Goal: Task Accomplishment & Management: Manage account settings

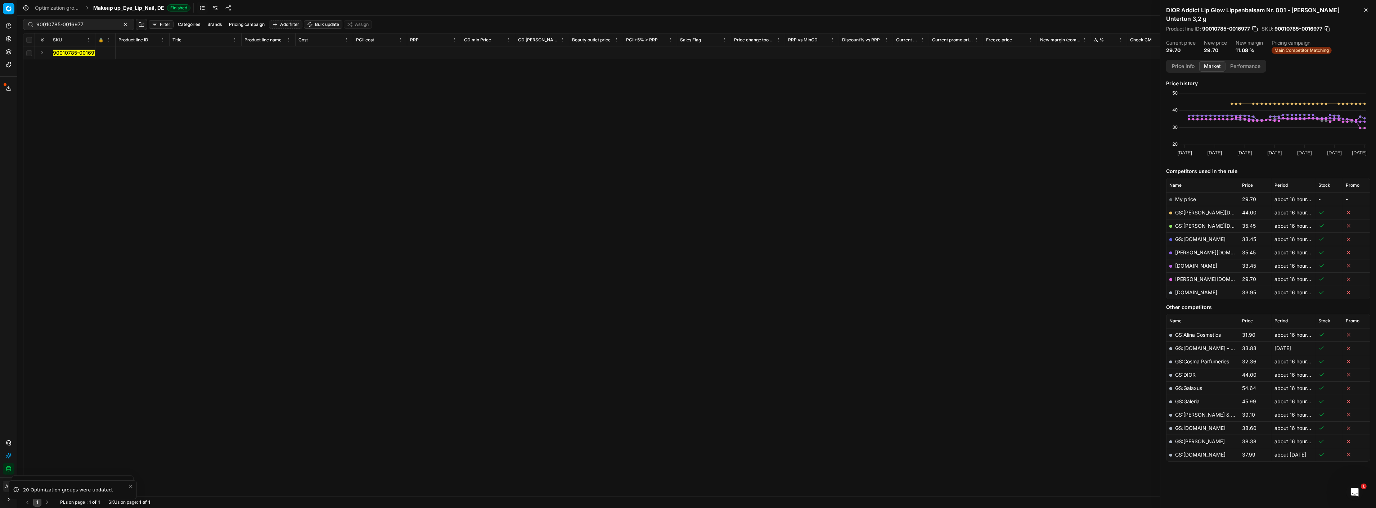
scroll to position [0, 1577]
click at [169, 9] on span "Finished" at bounding box center [178, 7] width 23 height 7
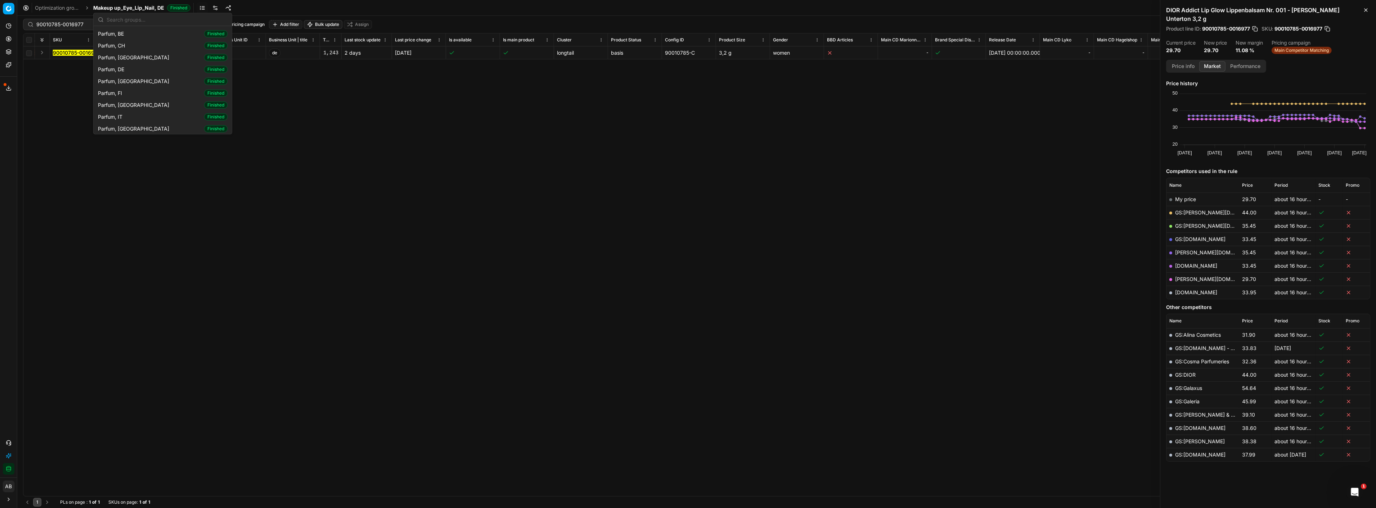
scroll to position [690, 0]
click at [136, 64] on div "Parfum, DE Finished" at bounding box center [162, 70] width 135 height 12
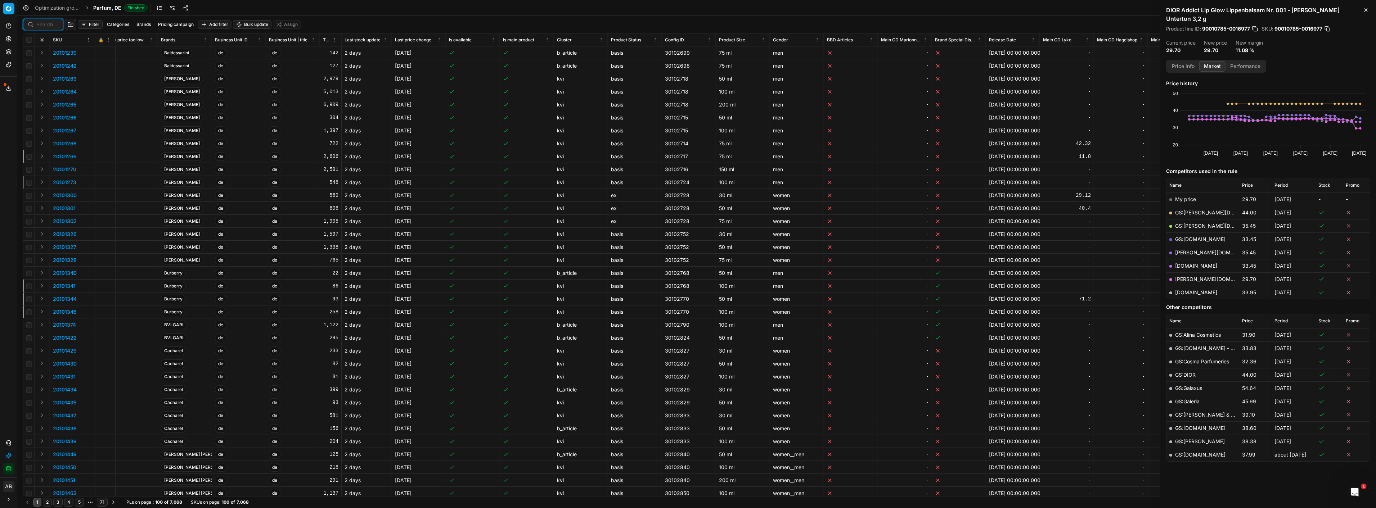
click at [54, 24] on input at bounding box center [47, 24] width 22 height 7
paste input "90015404-0023990"
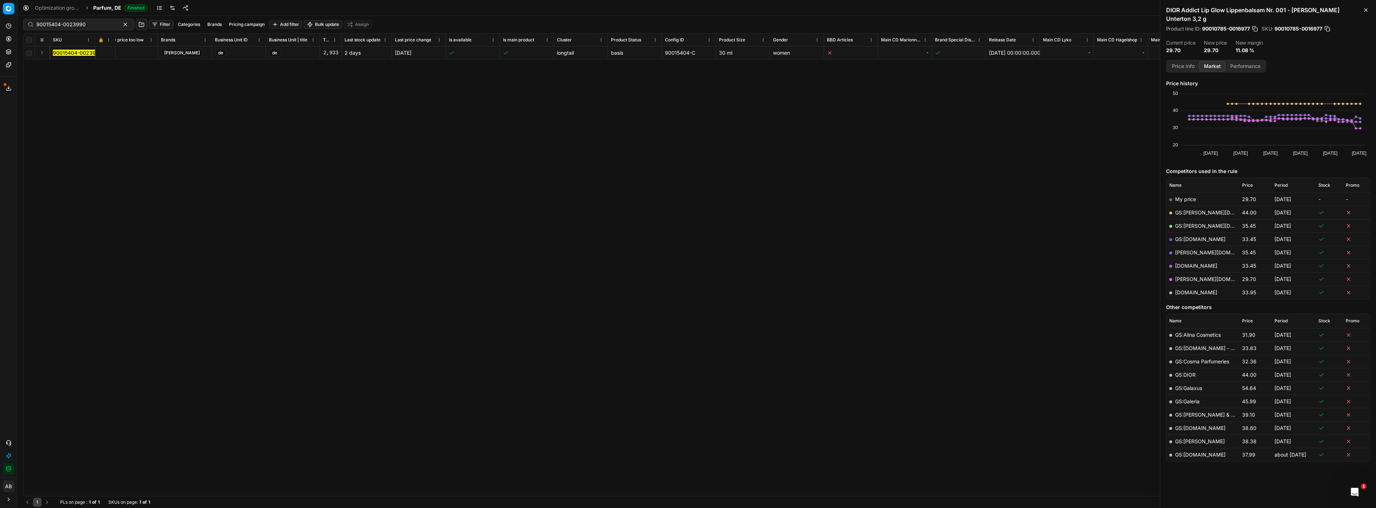
click at [78, 48] on td "90015404-0023990" at bounding box center [72, 52] width 45 height 13
click at [94, 55] on span "90015404-0023990" at bounding box center [77, 52] width 49 height 7
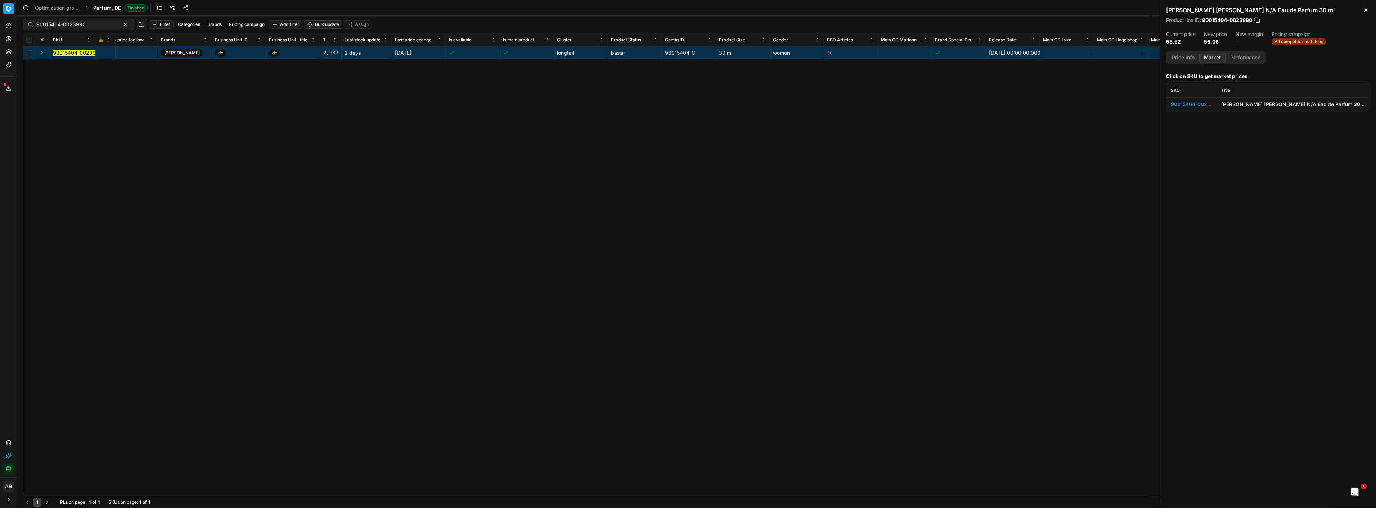
click at [1191, 104] on div "90015404-0023990" at bounding box center [1192, 104] width 42 height 7
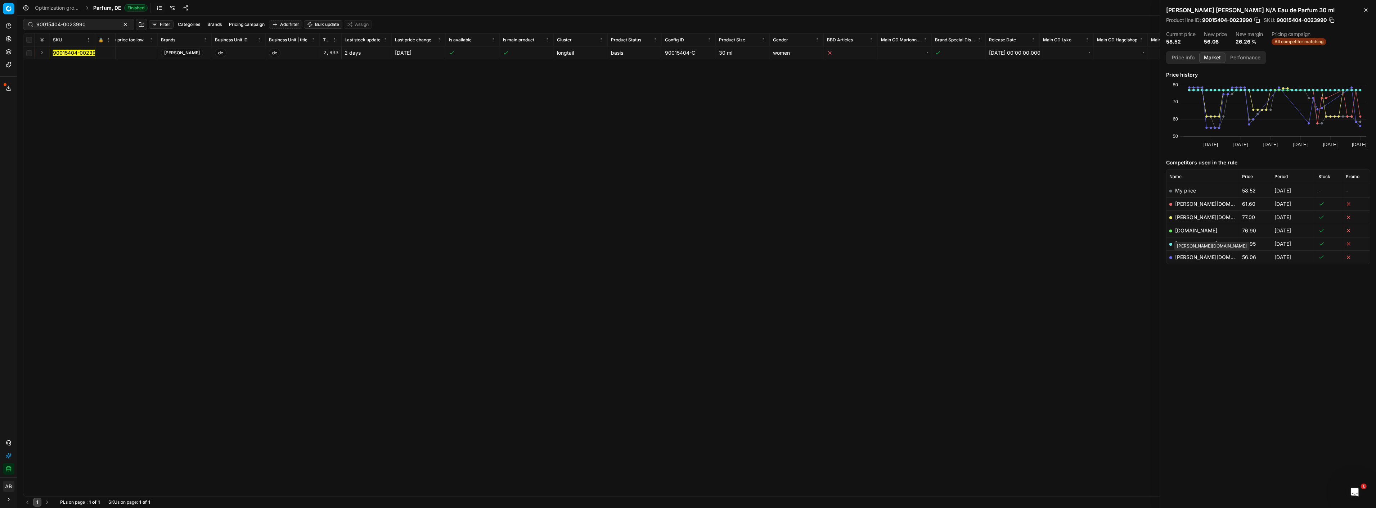
click at [1181, 258] on link "pieper.de" at bounding box center [1217, 257] width 84 height 6
drag, startPoint x: 90, startPoint y: 25, endPoint x: 34, endPoint y: 24, distance: 55.8
click at [34, 24] on div "90015404-0023990" at bounding box center [78, 25] width 111 height 12
paste input "1815-0018753"
click at [76, 52] on mark "90011815-0018753" at bounding box center [75, 53] width 45 height 6
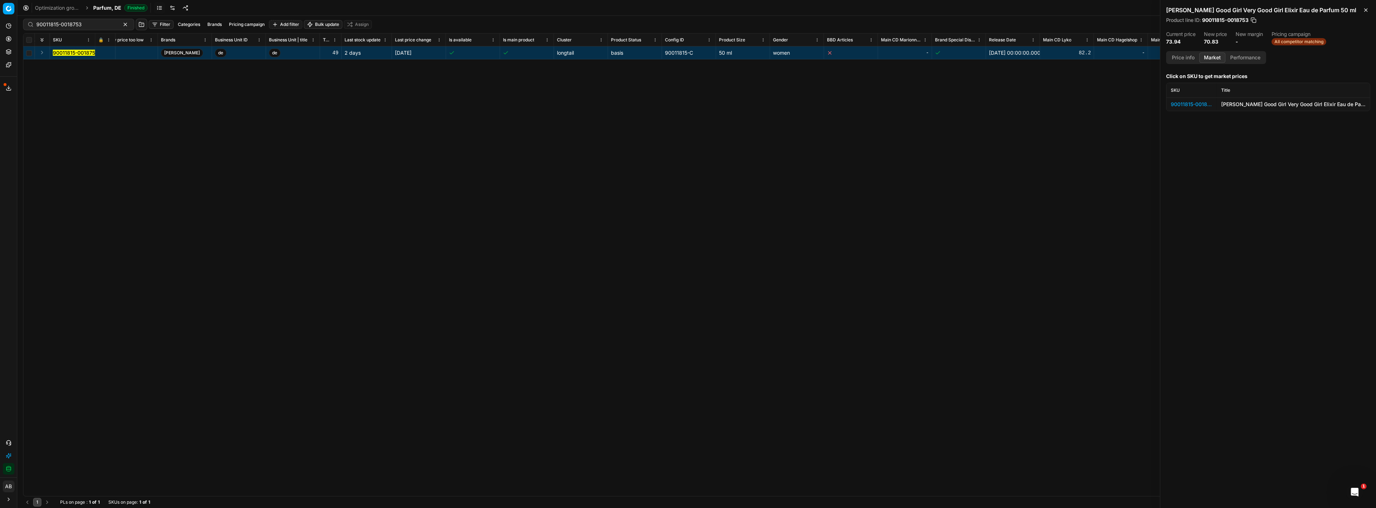
click at [1195, 102] on div "90011815-0018753" at bounding box center [1192, 104] width 42 height 7
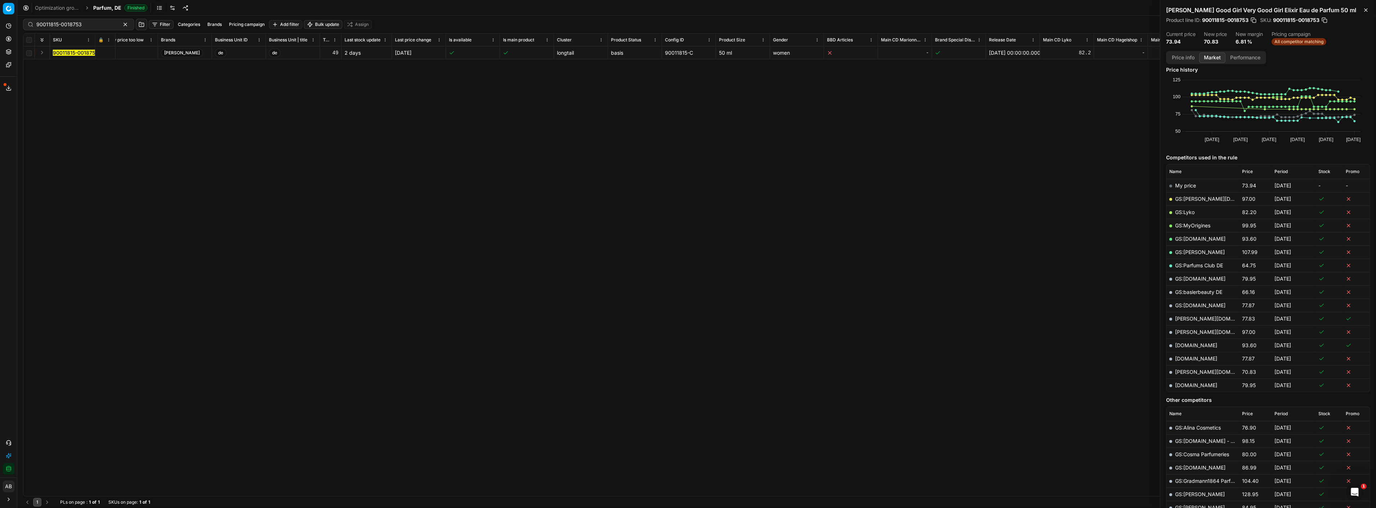
scroll to position [5, 0]
click at [1183, 369] on link "pieper.de" at bounding box center [1217, 372] width 84 height 6
click at [81, 26] on input "90011815-0018753" at bounding box center [75, 24] width 79 height 7
paste input "5404-0023992"
type input "90015404-0023992"
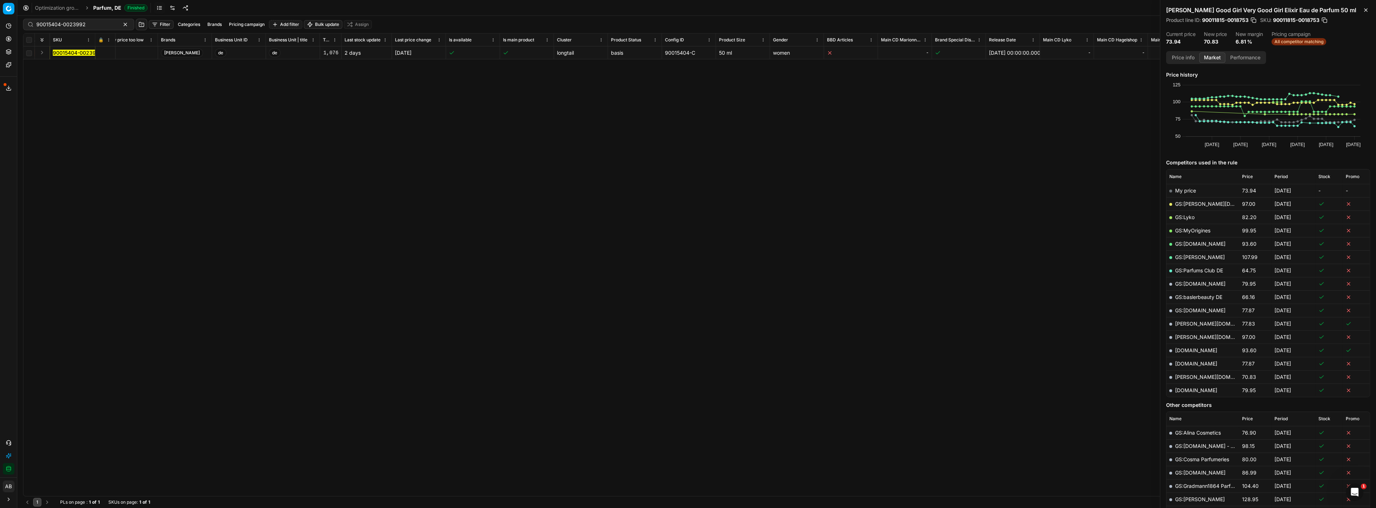
click at [77, 49] on span "90015404-0023992" at bounding box center [77, 52] width 49 height 7
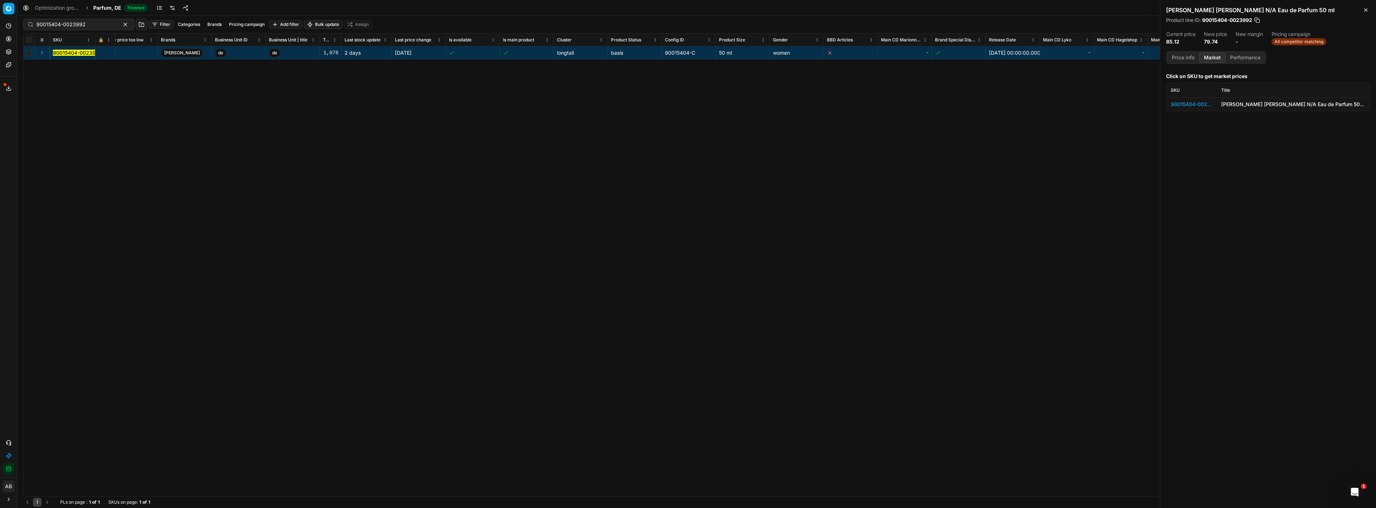
click at [1188, 105] on div "90015404-0023992" at bounding box center [1192, 104] width 42 height 7
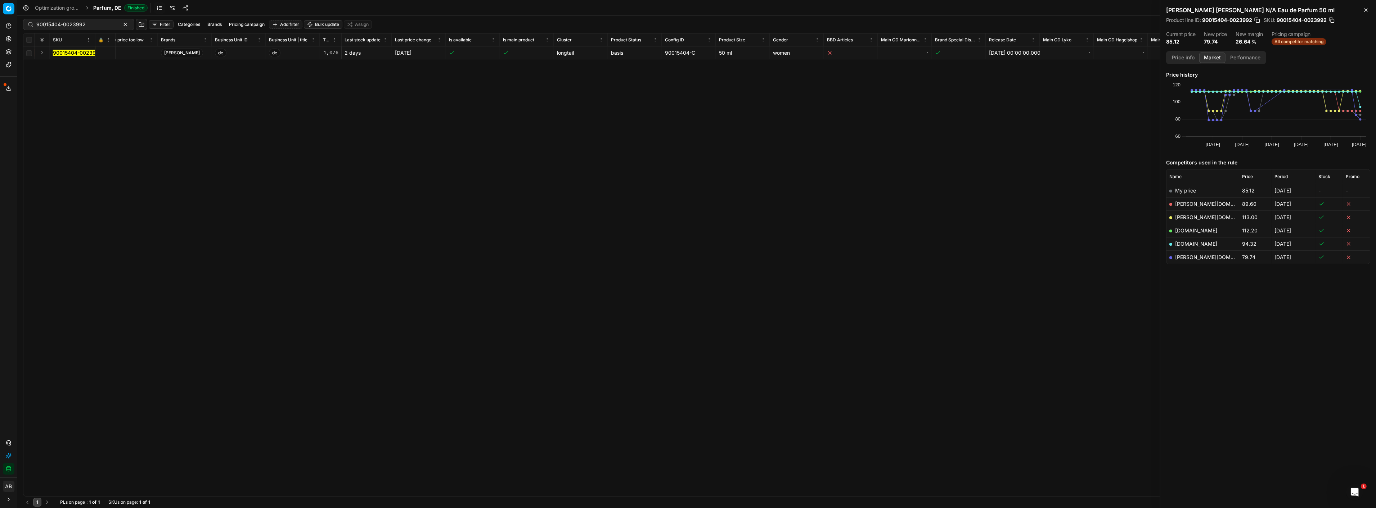
click at [1185, 256] on link "pieper.de" at bounding box center [1217, 257] width 84 height 6
click at [9, 40] on icon at bounding box center [9, 39] width 2 height 2
click at [53, 50] on link "Optimization groups" at bounding box center [69, 52] width 84 height 10
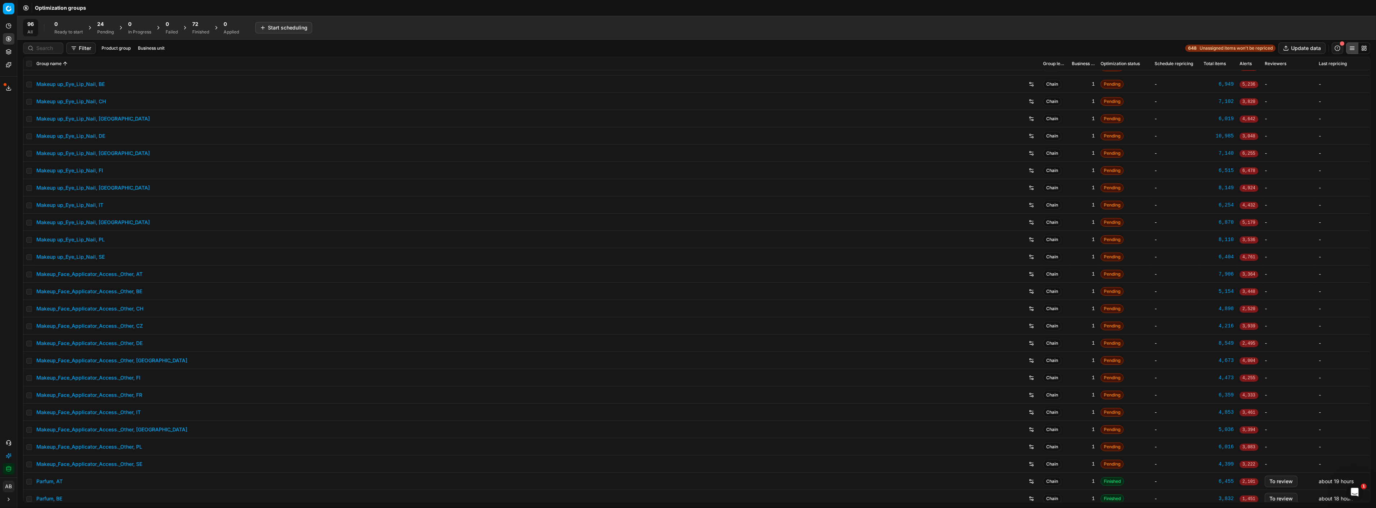
scroll to position [427, 0]
click at [92, 188] on link "Makeup up_Eye_Lip_Nail, [GEOGRAPHIC_DATA]" at bounding box center [92, 187] width 113 height 7
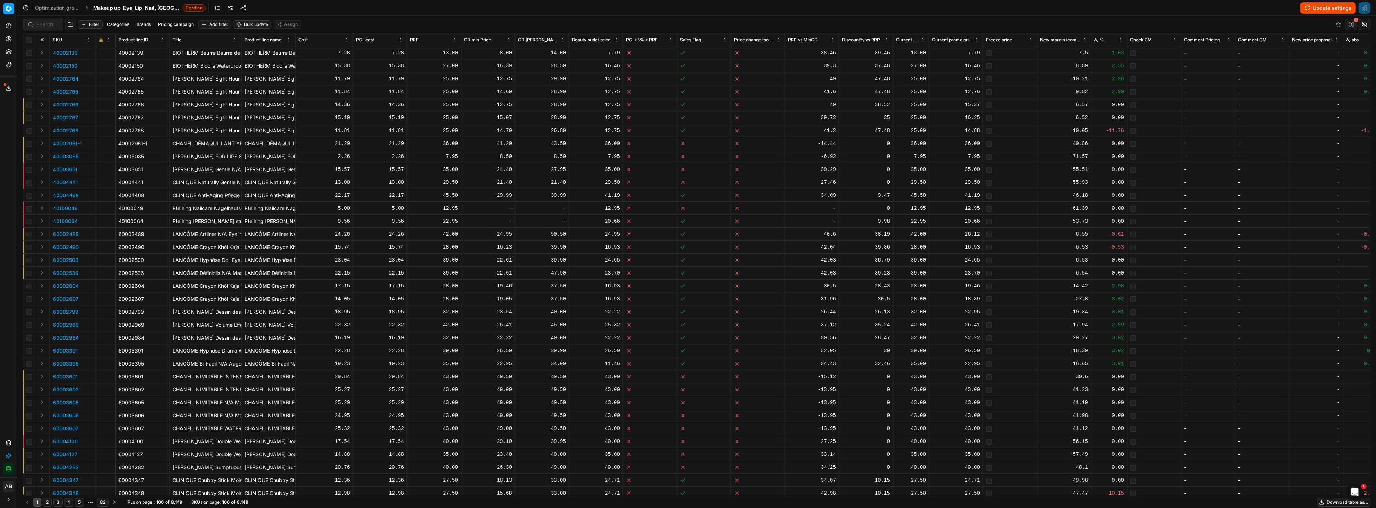
click at [11, 43] on button "Pricing" at bounding box center [9, 39] width 12 height 12
click at [8, 39] on icon at bounding box center [9, 39] width 6 height 6
click at [34, 46] on div "Pricing" at bounding box center [68, 39] width 104 height 13
click at [38, 51] on link "Optimization groups" at bounding box center [69, 52] width 84 height 10
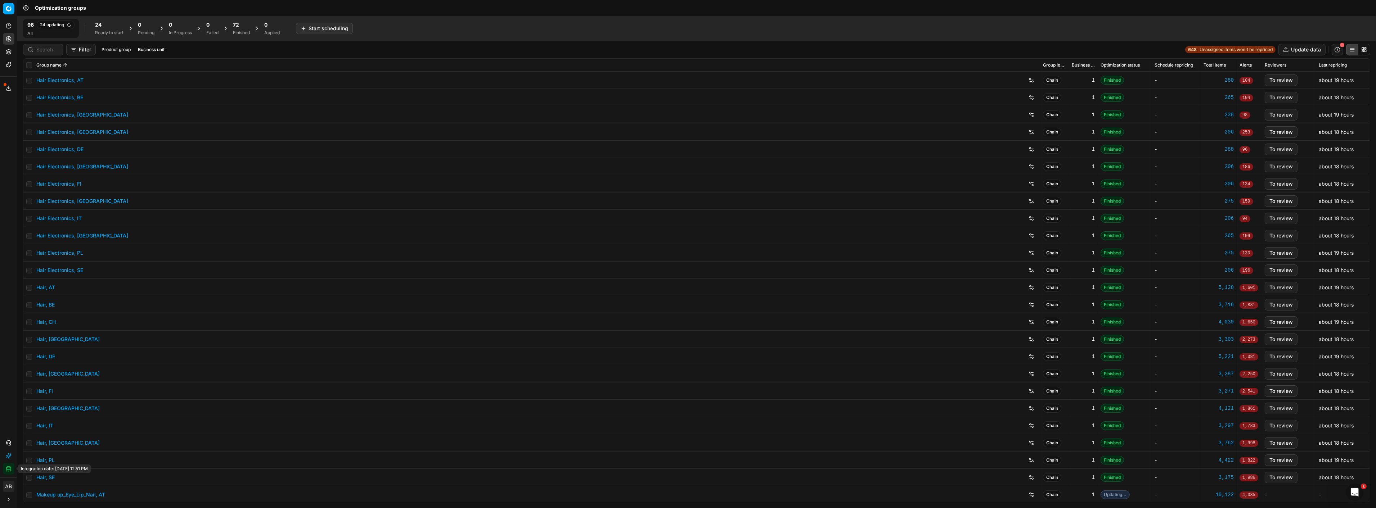
click at [8, 469] on icon "button" at bounding box center [9, 469] width 6 height 6
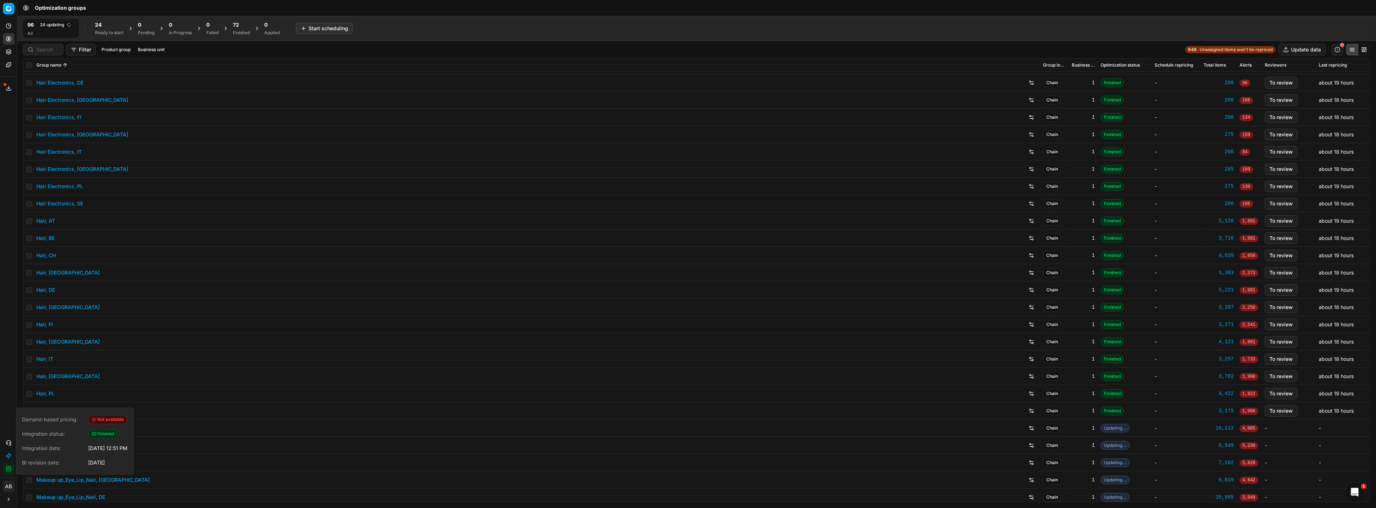
scroll to position [67, 0]
click at [1, 288] on div "Analytics Pricing Product portfolio Templates Export service 1 Contact support …" at bounding box center [8, 247] width 17 height 460
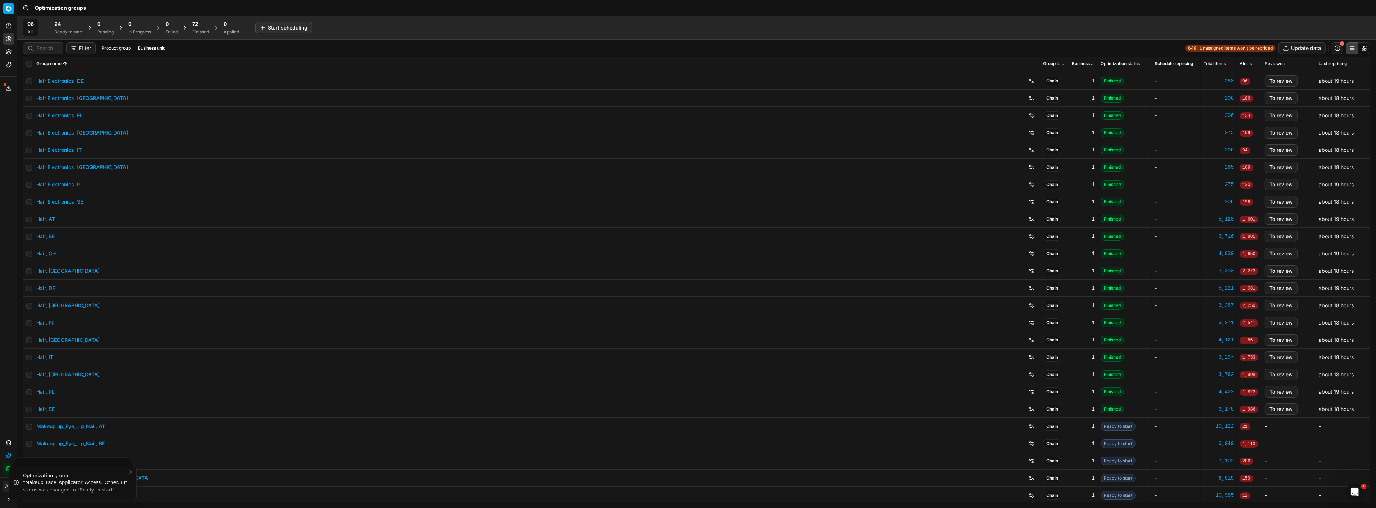
click at [68, 26] on div "24" at bounding box center [68, 24] width 28 height 7
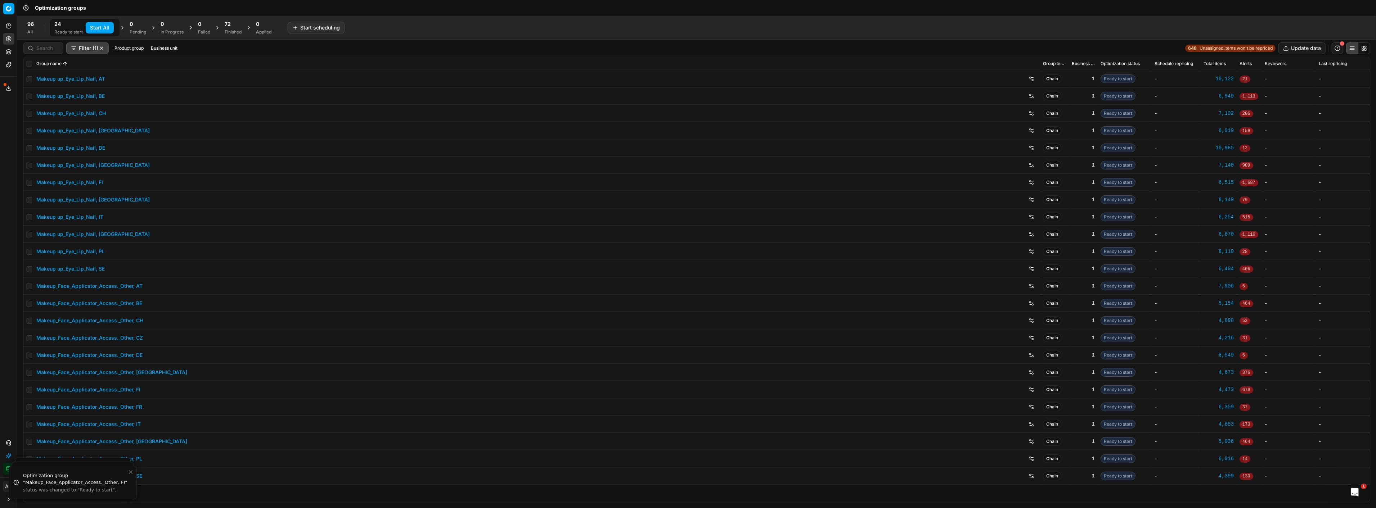
click at [37, 36] on div "96 All 24 Ready to start Start All 0 Pending 0 In Progress 0 Failed 72 Finished…" at bounding box center [149, 27] width 253 height 17
click at [42, 46] on input at bounding box center [47, 48] width 22 height 7
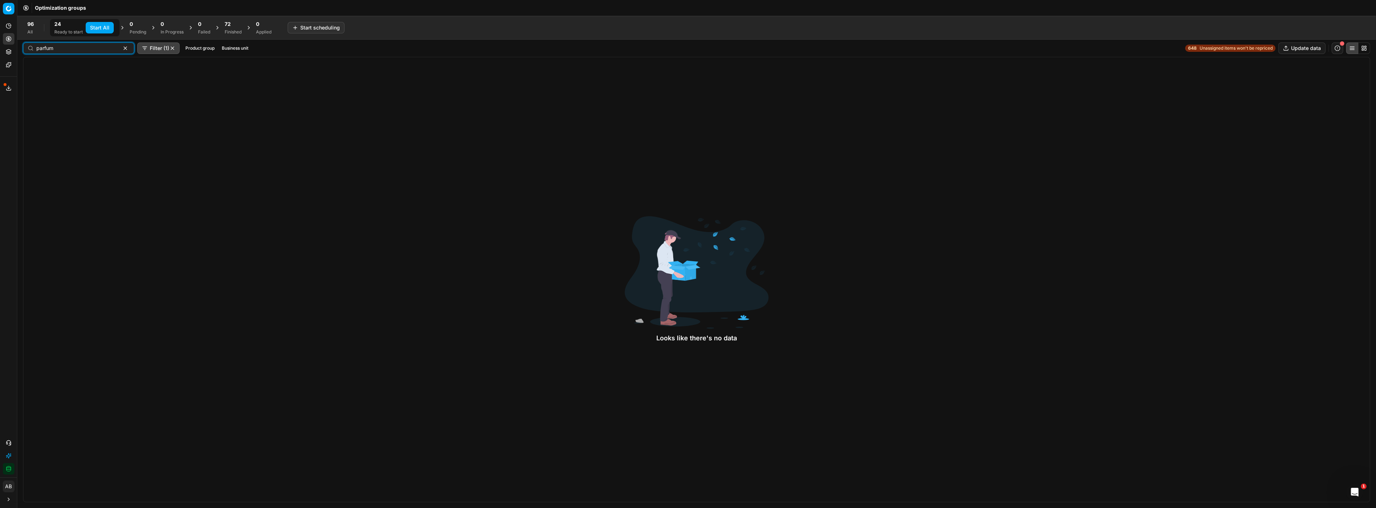
type input "parfum"
click at [41, 28] on div "96 All 24 Ready to start Start All 0 Pending 0 In Progress 0 Failed 72 Finished…" at bounding box center [149, 27] width 253 height 17
click at [36, 28] on div "96 All" at bounding box center [30, 27] width 15 height 17
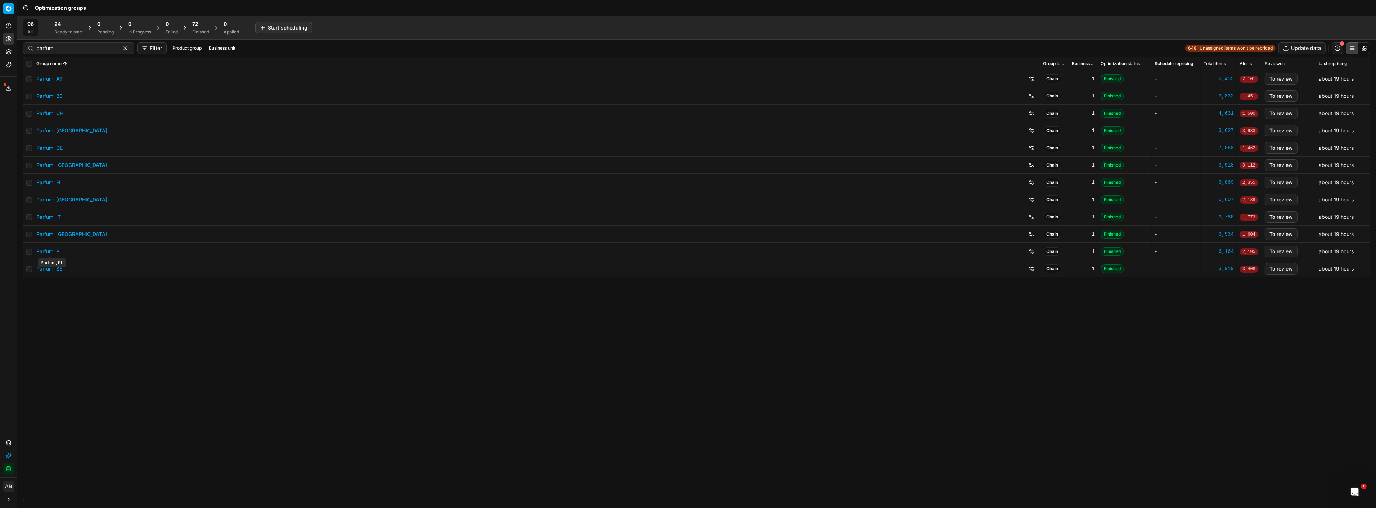
click at [59, 249] on link "Parfum, PL" at bounding box center [49, 251] width 26 height 7
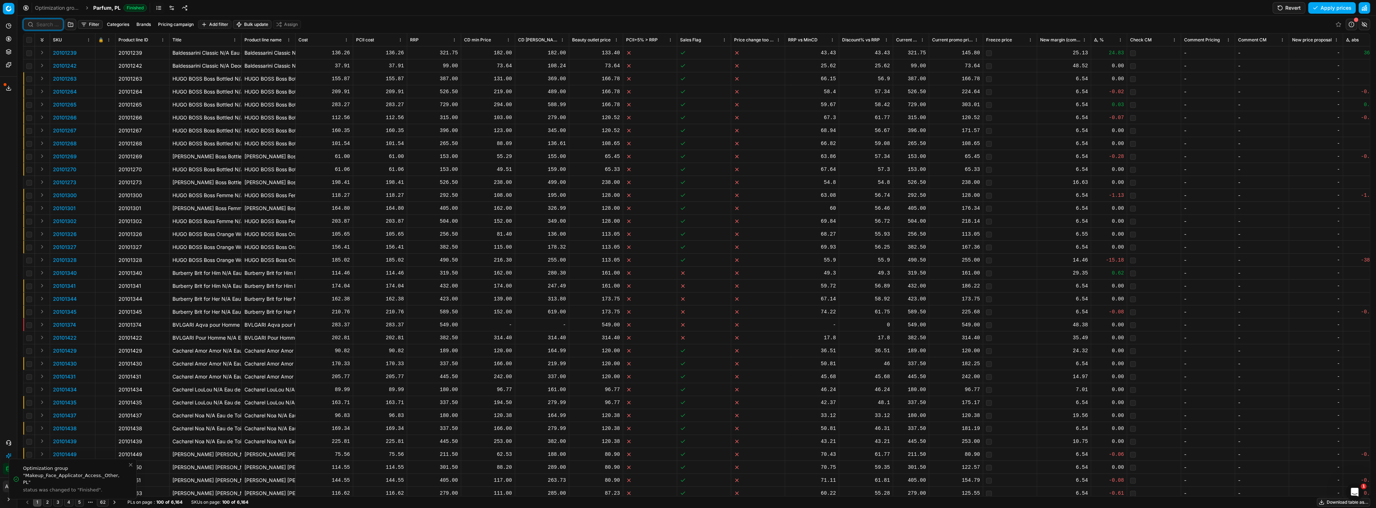
click at [53, 23] on input at bounding box center [47, 24] width 22 height 7
paste input "80036067-100"
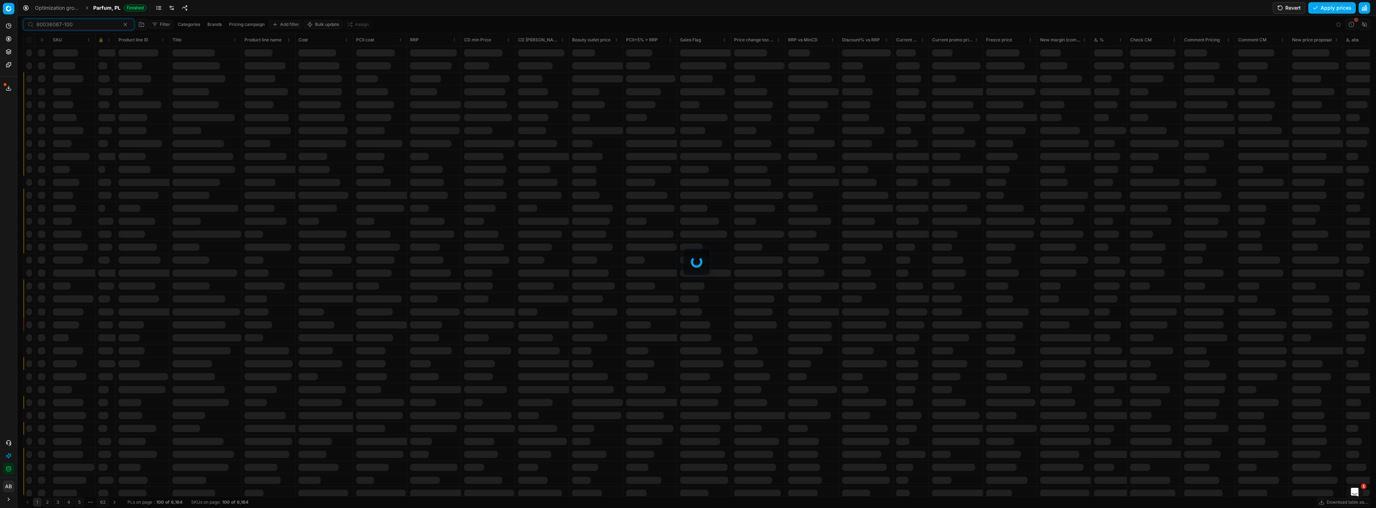
type input "80036067-100"
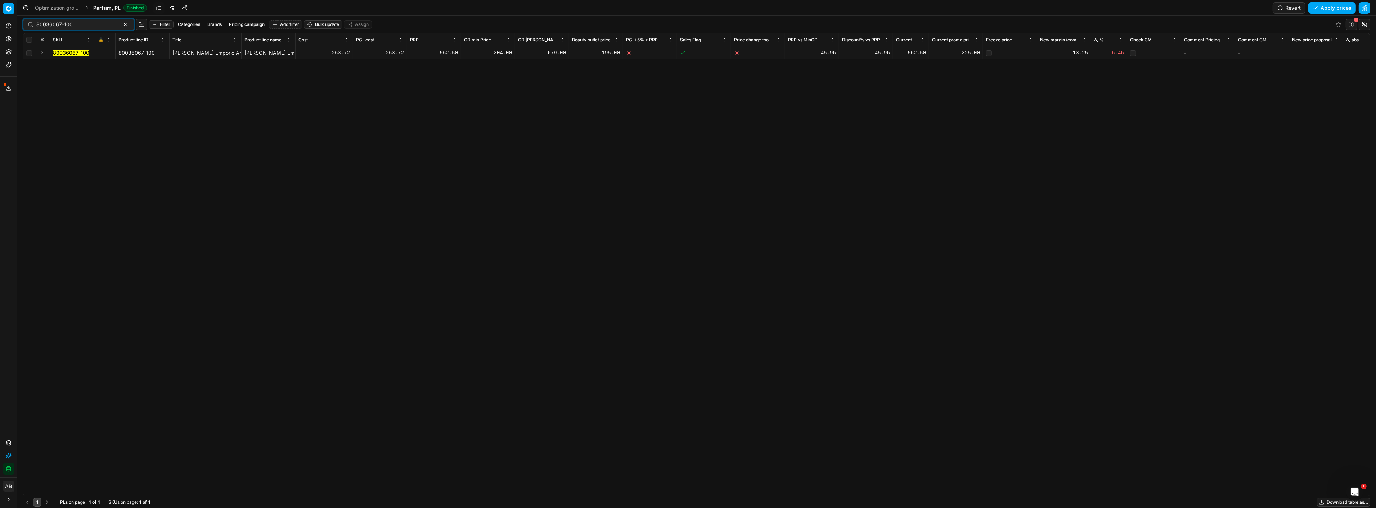
click at [69, 52] on mark "80036067-100" at bounding box center [71, 53] width 36 height 6
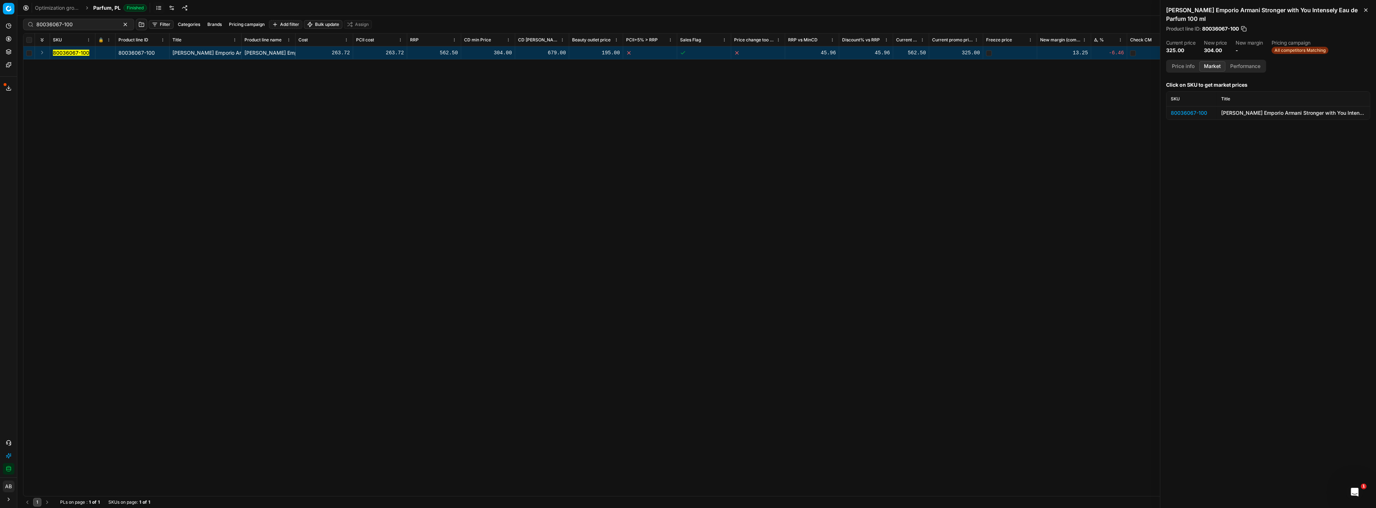
click at [1210, 66] on button "Market" at bounding box center [1212, 66] width 26 height 10
click at [1196, 113] on div "80036067-100" at bounding box center [1192, 112] width 42 height 7
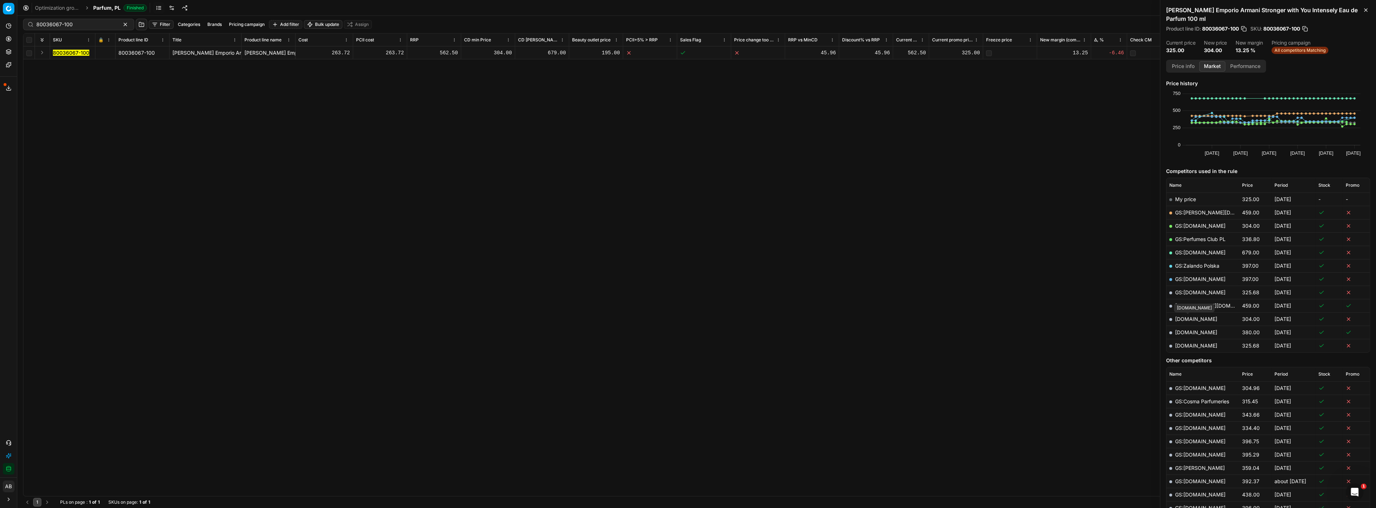
click at [1188, 319] on link "makeup.pl" at bounding box center [1196, 319] width 42 height 6
click at [45, 52] on link "Optimization groups" at bounding box center [69, 52] width 84 height 10
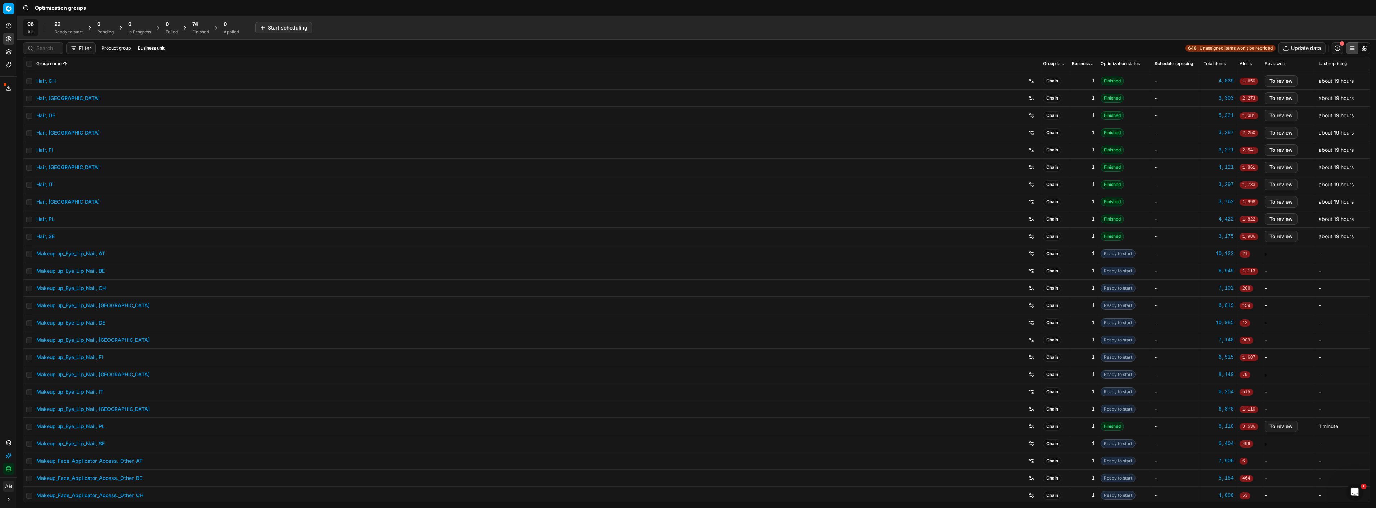
scroll to position [271, 0]
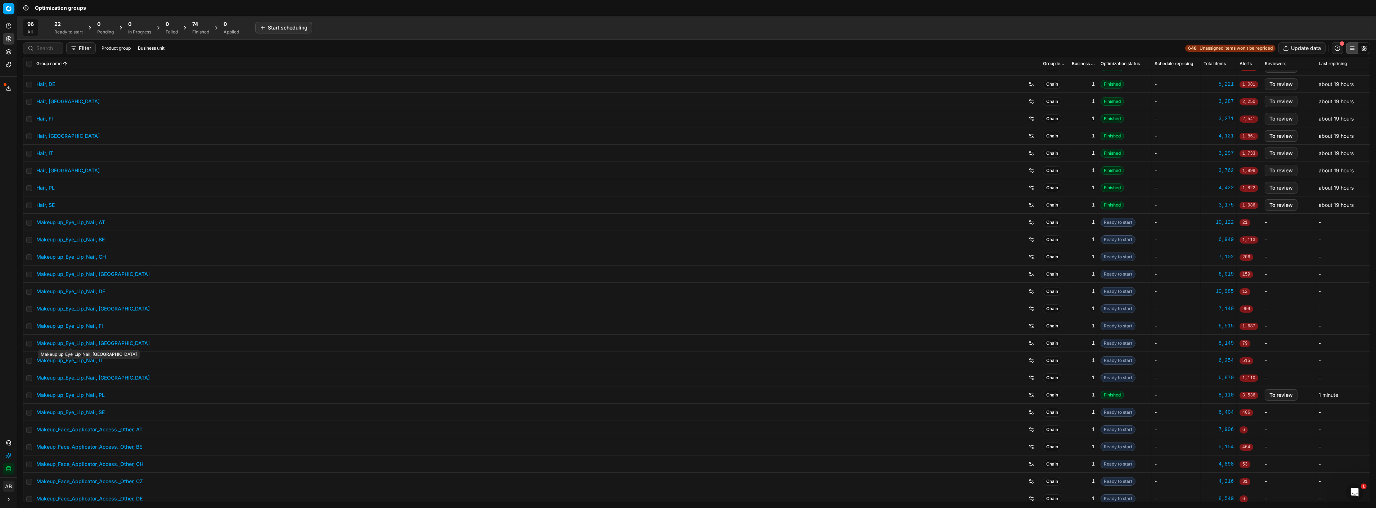
click at [92, 344] on link "Makeup up_Eye_Lip_Nail, [GEOGRAPHIC_DATA]" at bounding box center [92, 343] width 113 height 7
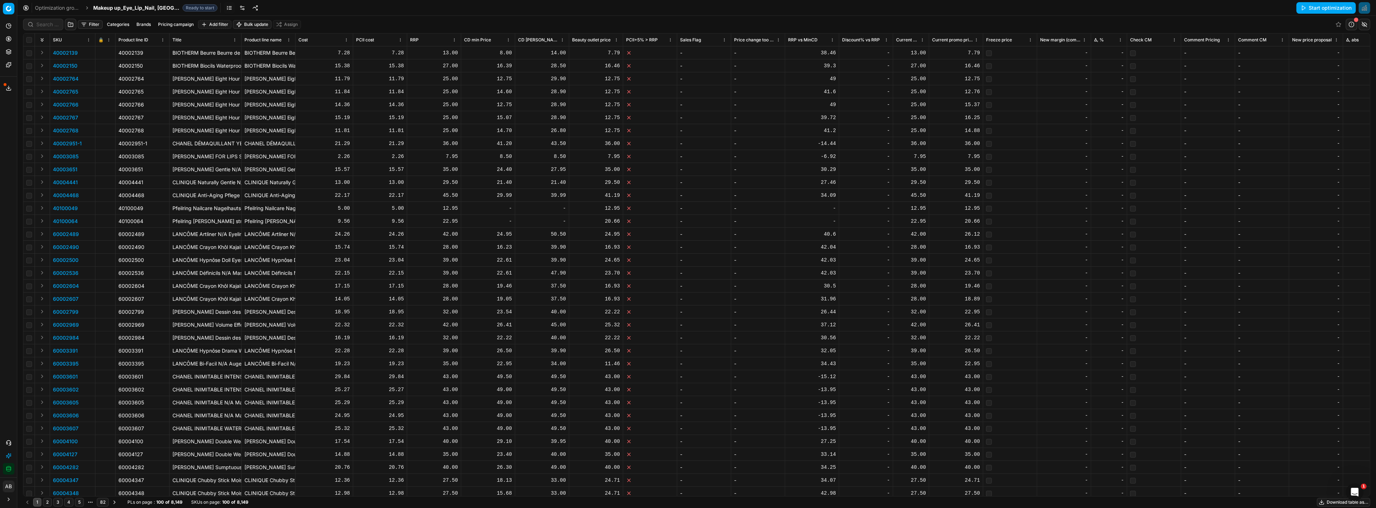
click at [224, 8] on link at bounding box center [230, 8] width 12 height 12
click at [236, 8] on link at bounding box center [242, 8] width 12 height 12
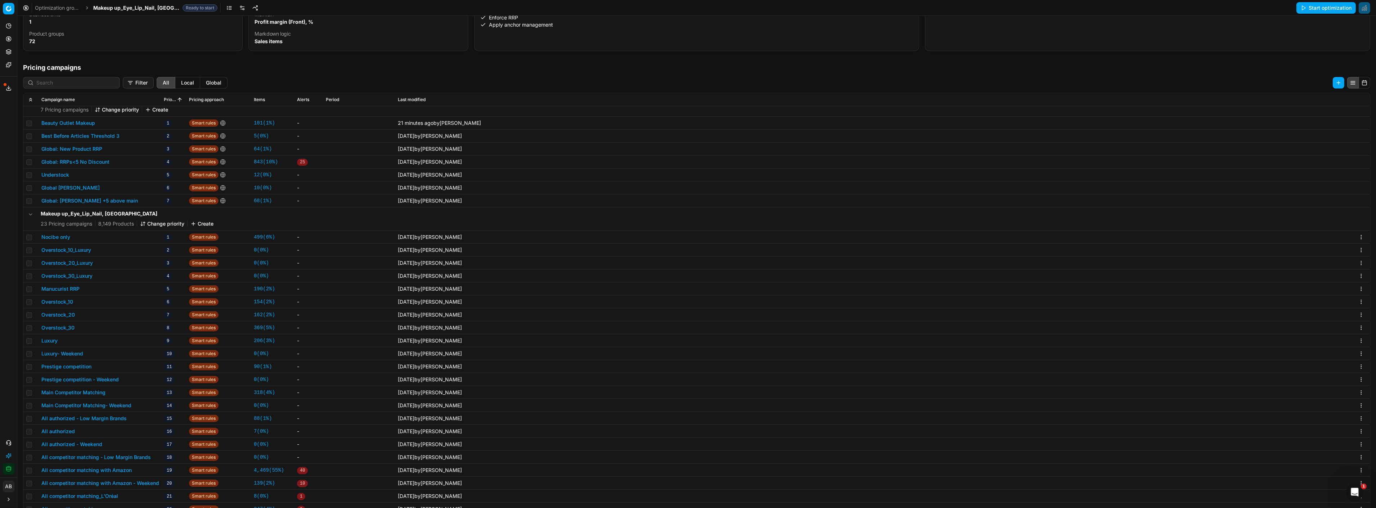
scroll to position [111, 0]
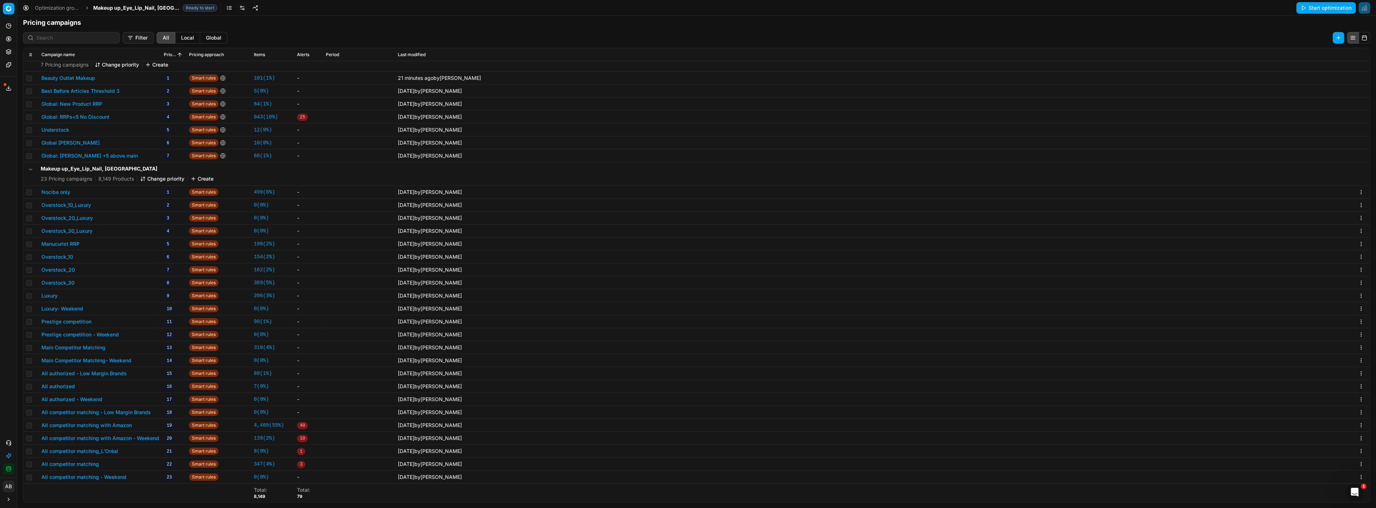
click at [35, 465] on td at bounding box center [30, 464] width 15 height 13
click at [37, 463] on td at bounding box center [30, 464] width 15 height 13
click at [34, 465] on td at bounding box center [30, 464] width 15 height 13
click at [30, 464] on input "checkbox" at bounding box center [29, 465] width 6 height 6
checkbox input "true"
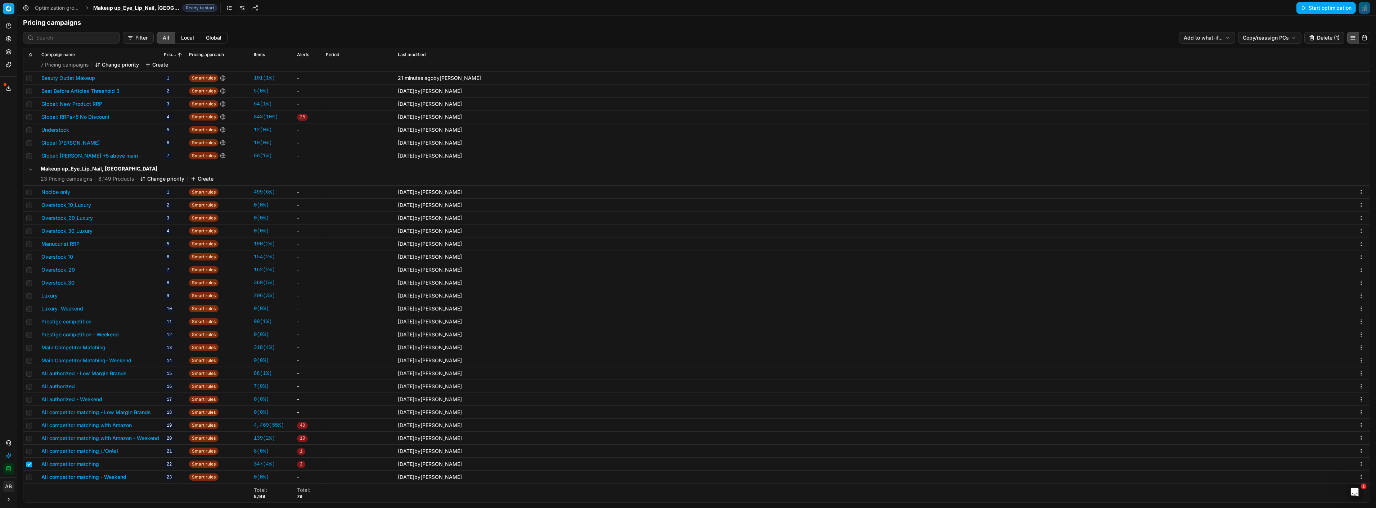
click at [1258, 40] on html "Pricing platform Analytics Pricing Product portfolio Templates Export service 1…" at bounding box center [688, 254] width 1376 height 508
click at [1245, 51] on div "Copy PC..." at bounding box center [1263, 52] width 77 height 12
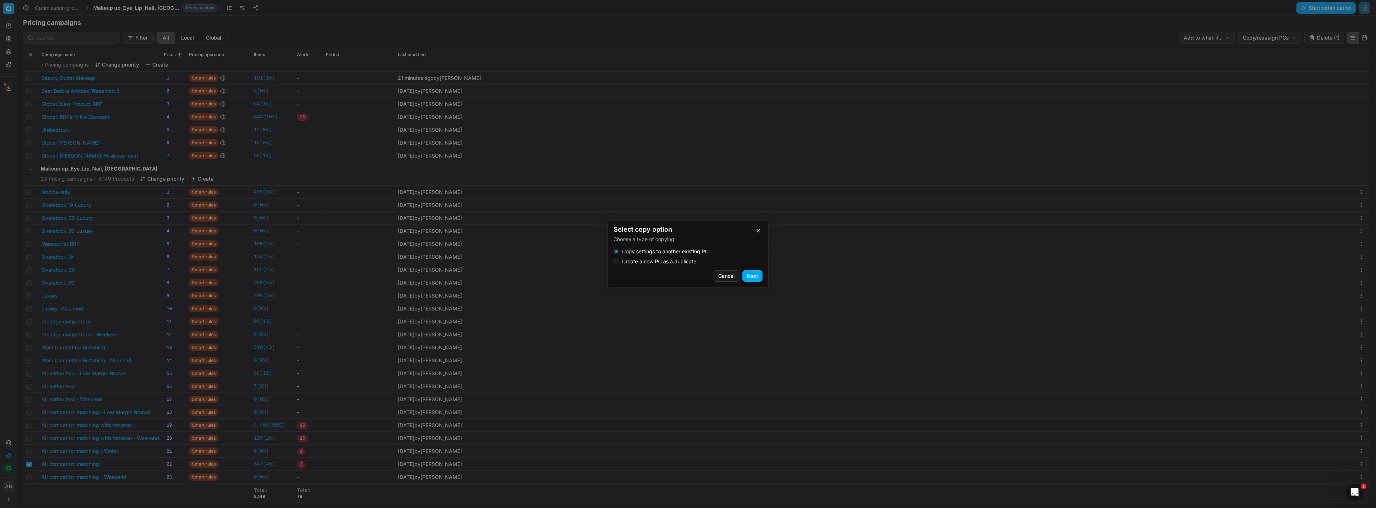
click at [679, 261] on label "Create a new PC as a duplicate" at bounding box center [659, 261] width 74 height 5
click at [619, 261] on button "Create a new PC as a duplicate" at bounding box center [616, 262] width 6 height 6
click at [757, 278] on button "Next" at bounding box center [752, 276] width 20 height 12
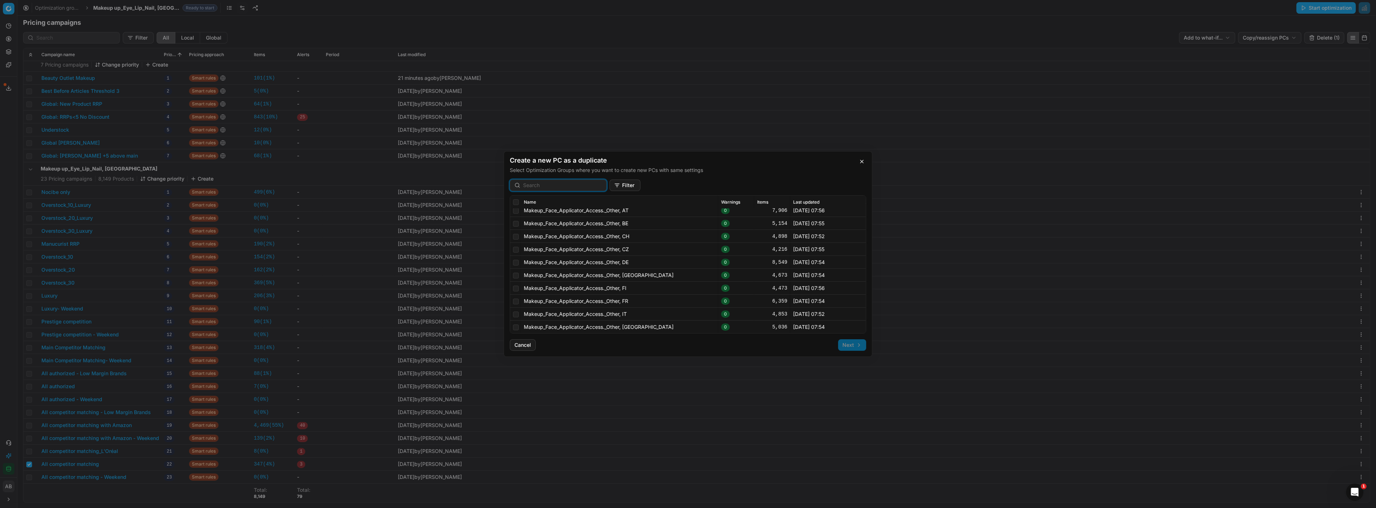
scroll to position [315, 0]
click at [514, 301] on input "checkbox" at bounding box center [516, 302] width 6 height 6
checkbox input "true"
click at [847, 346] on button "Next" at bounding box center [852, 345] width 28 height 12
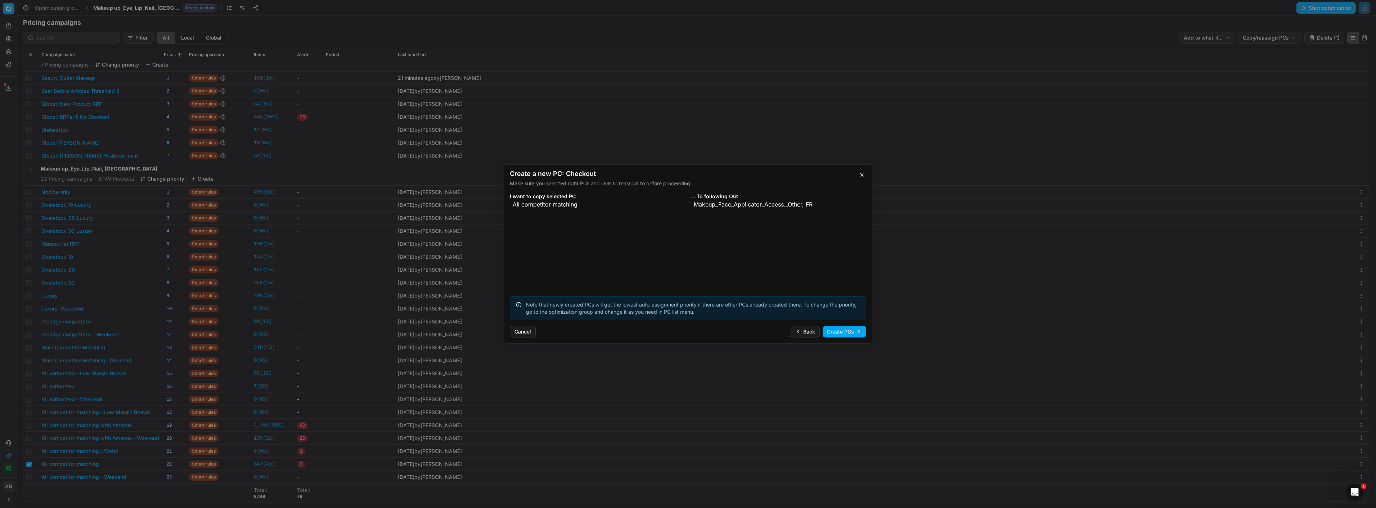
click at [833, 331] on button "Create PCs" at bounding box center [844, 332] width 44 height 12
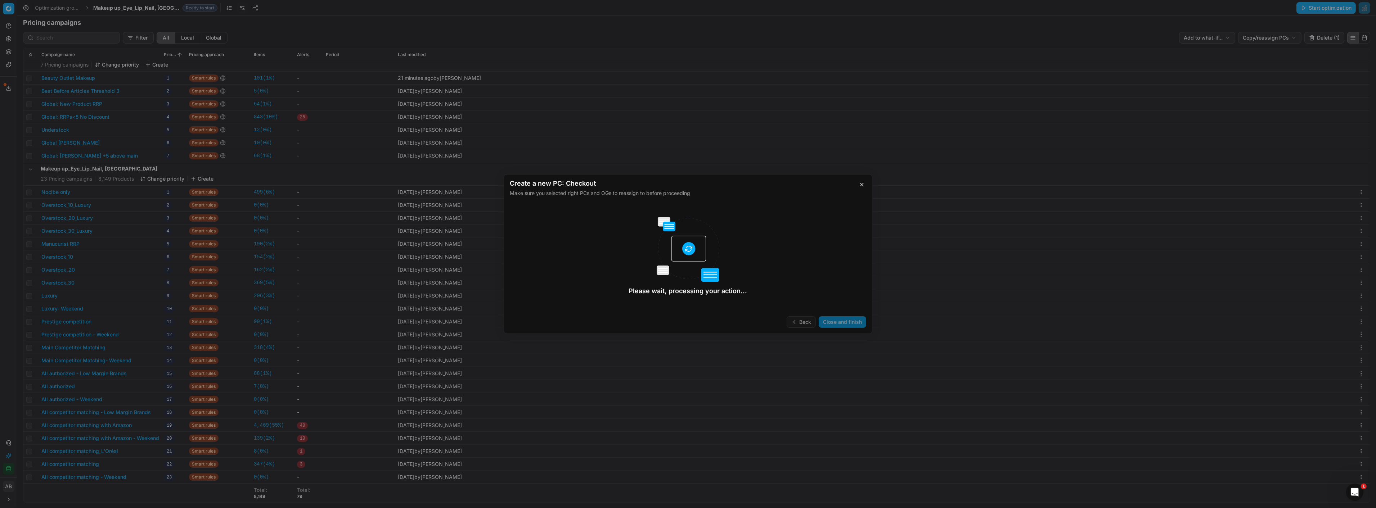
checkbox input "false"
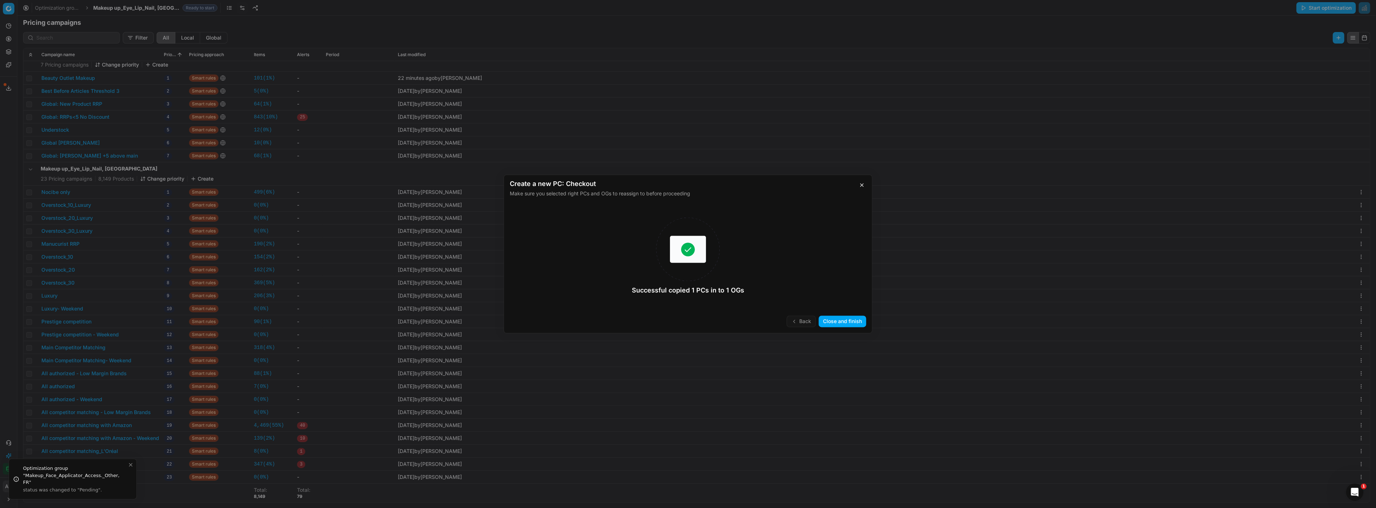
click at [843, 322] on button "Close and finish" at bounding box center [843, 322] width 48 height 12
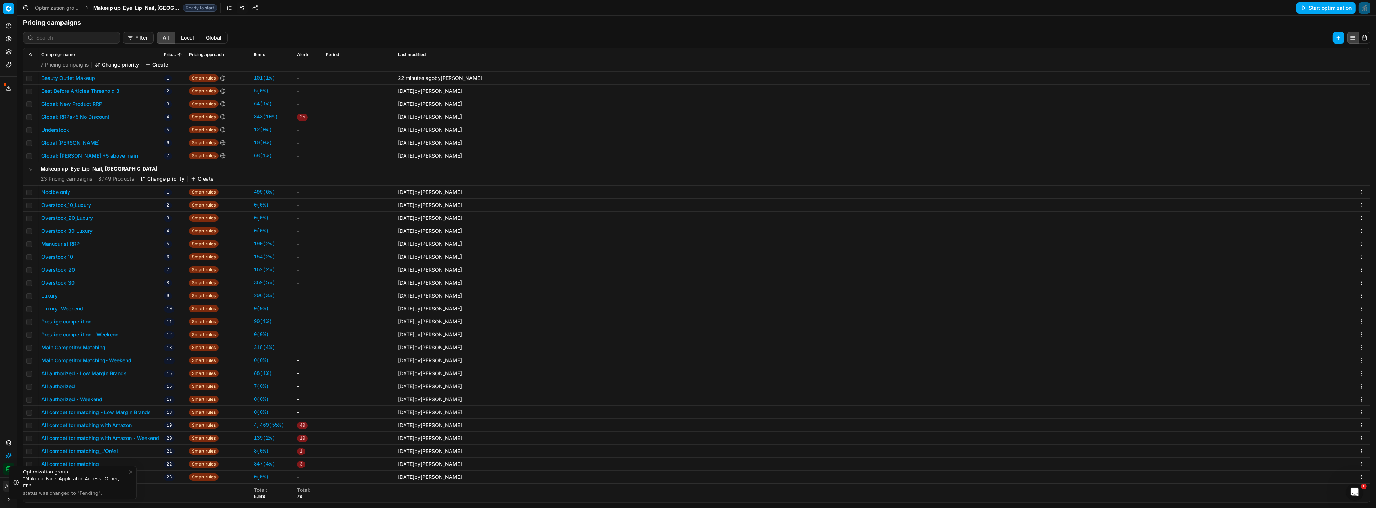
click at [129, 473] on icon "Close toast" at bounding box center [131, 472] width 6 height 6
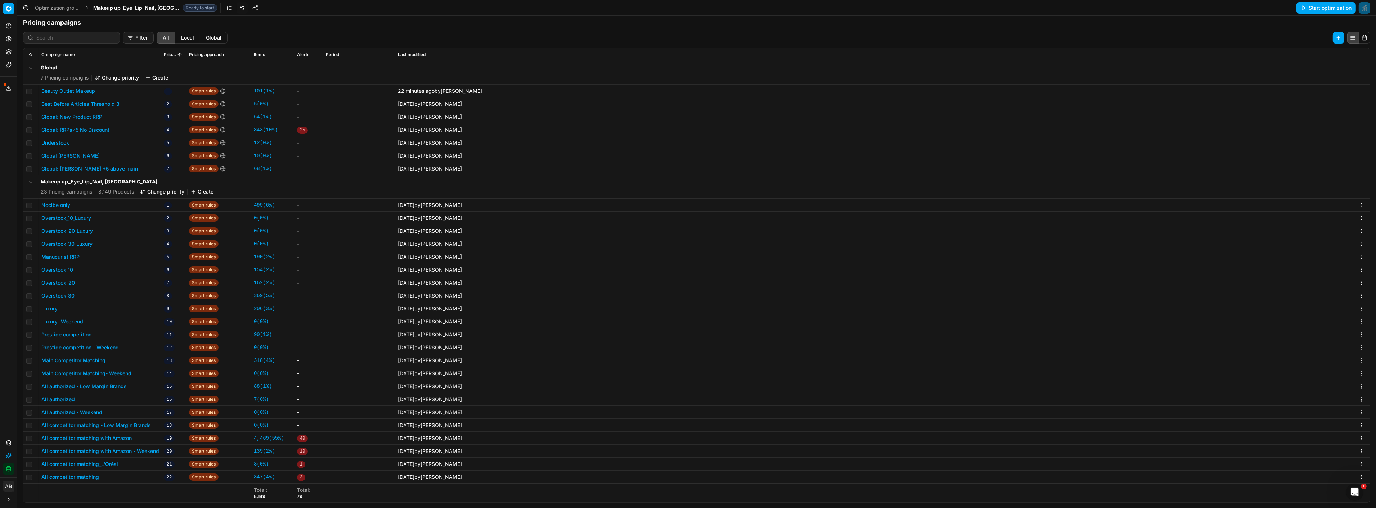
scroll to position [13, 0]
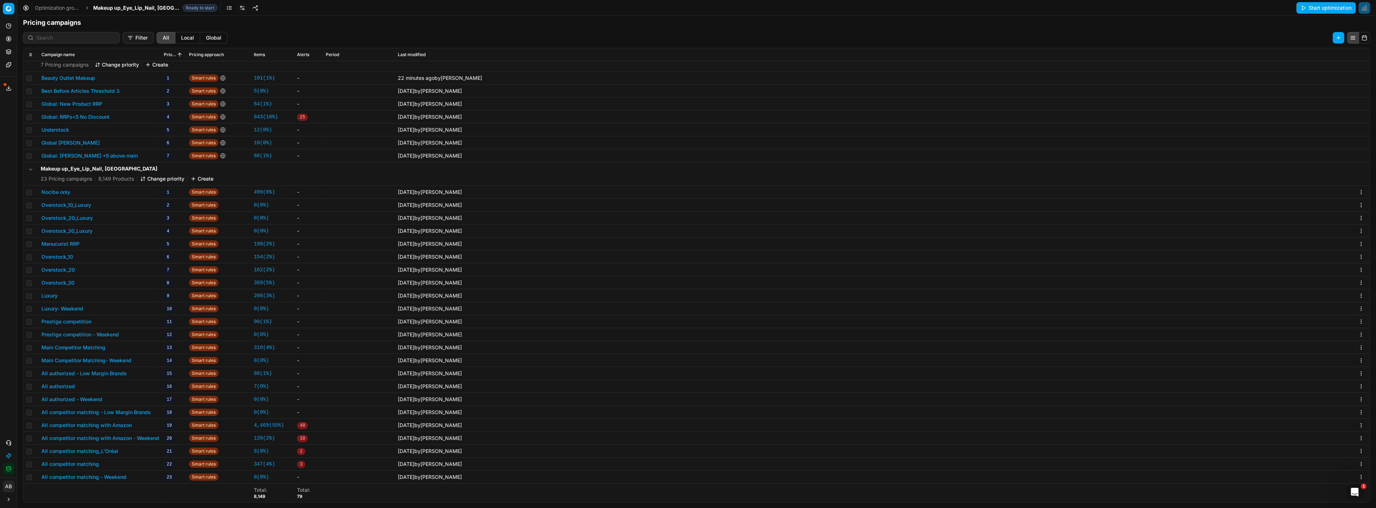
click at [141, 8] on span "Makeup up_Eye_Lip_Nail, [GEOGRAPHIC_DATA]" at bounding box center [136, 7] width 86 height 7
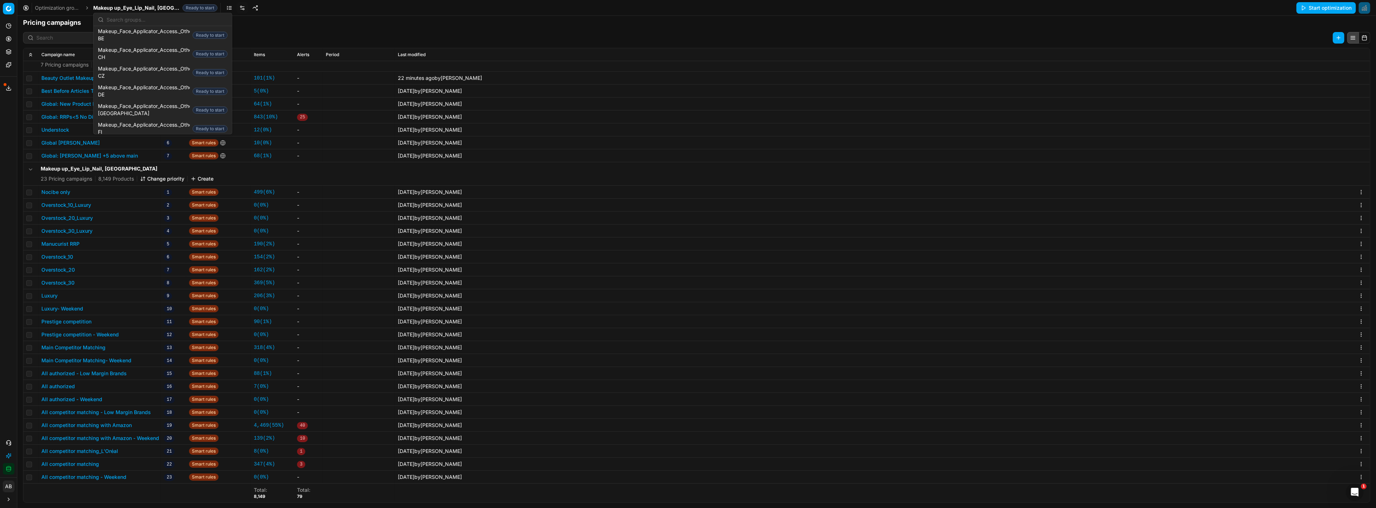
scroll to position [513, 0]
drag, startPoint x: 145, startPoint y: 71, endPoint x: 137, endPoint y: 81, distance: 13.3
click at [137, 103] on span "Makeup_Face_Applicator_Access._Other, FR" at bounding box center [150, 110] width 104 height 14
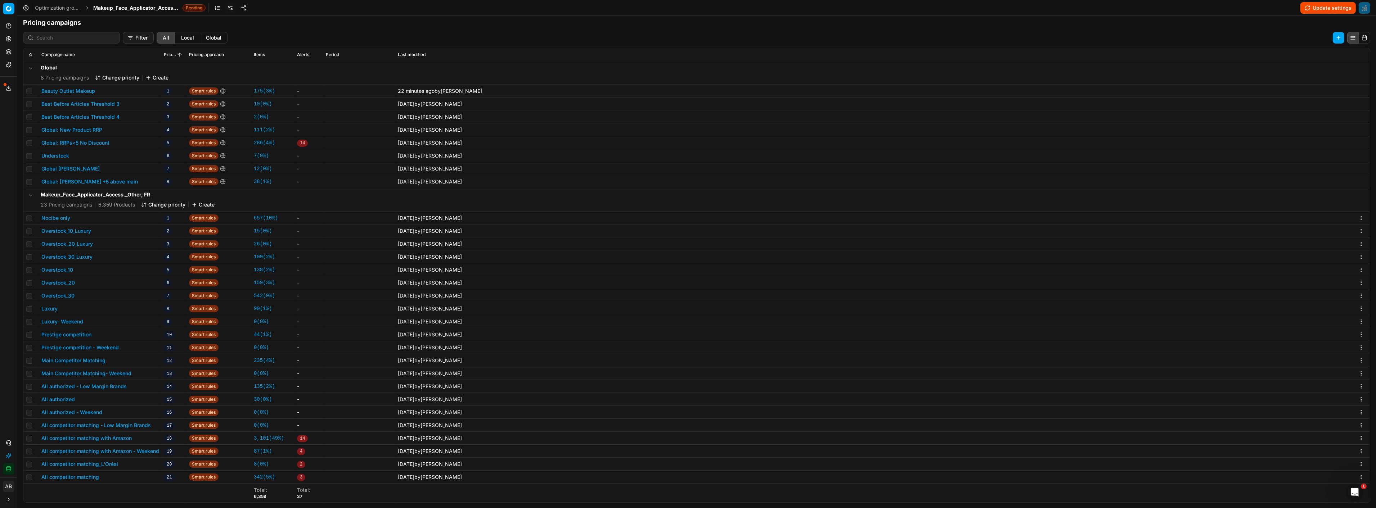
scroll to position [26, 0]
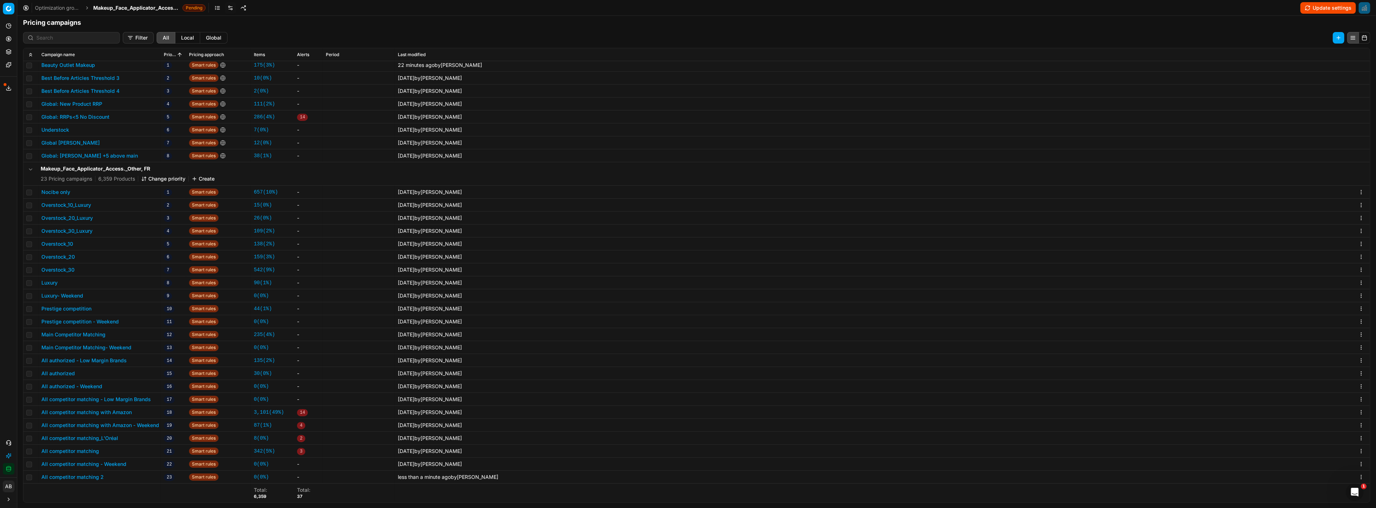
click at [86, 473] on td "All competitor matching 2" at bounding box center [100, 477] width 122 height 13
click at [86, 475] on button "All competitor matching 2" at bounding box center [72, 477] width 62 height 7
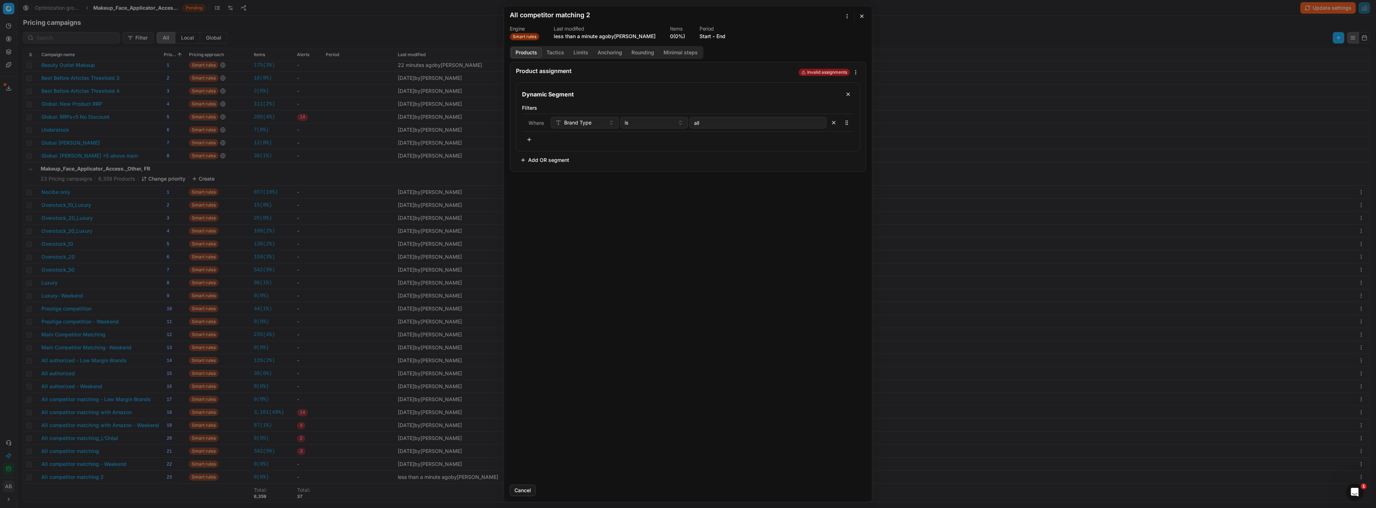
click at [529, 140] on button "button" at bounding box center [529, 140] width 14 height 12
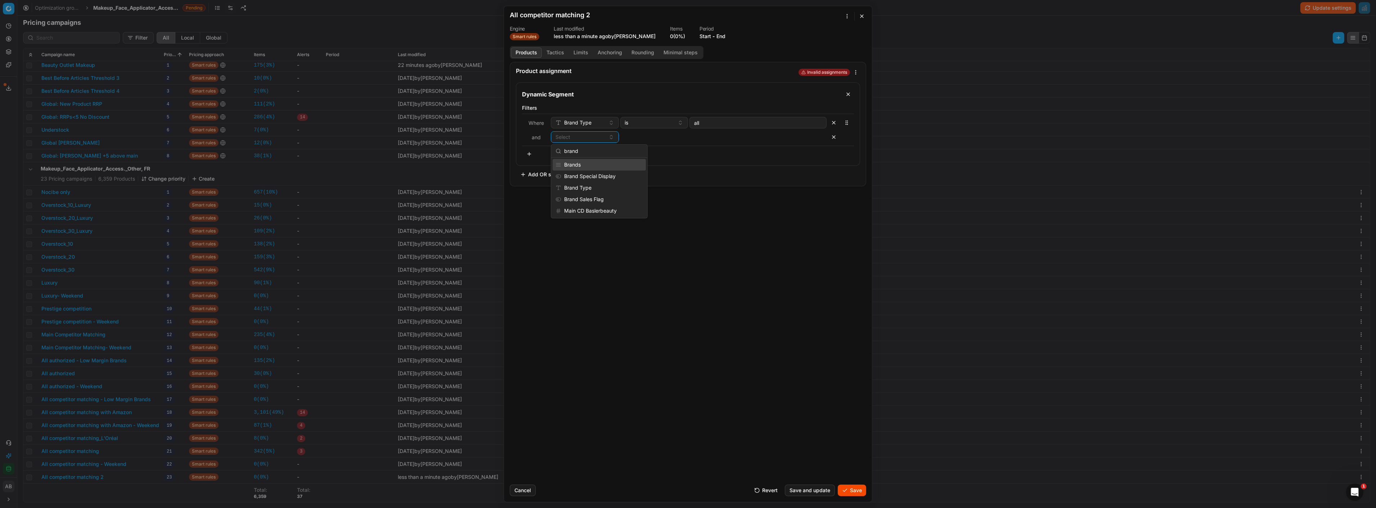
type input "brand"
click at [575, 168] on div "Brands" at bounding box center [599, 165] width 93 height 12
click at [713, 139] on button "Select a value" at bounding box center [757, 137] width 137 height 12
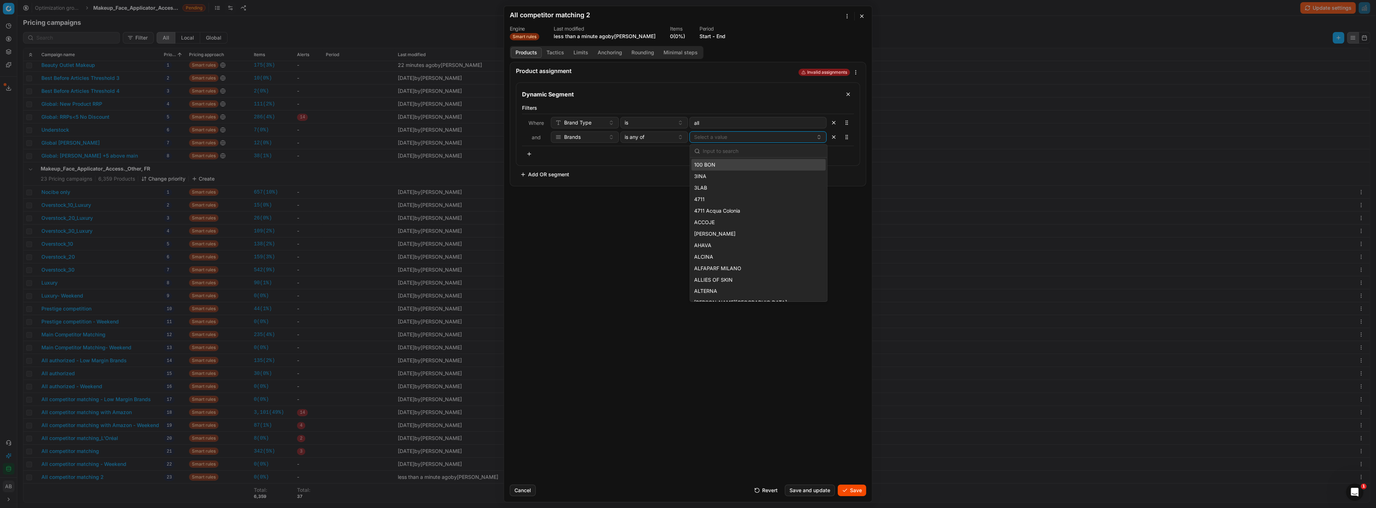
type input "N"
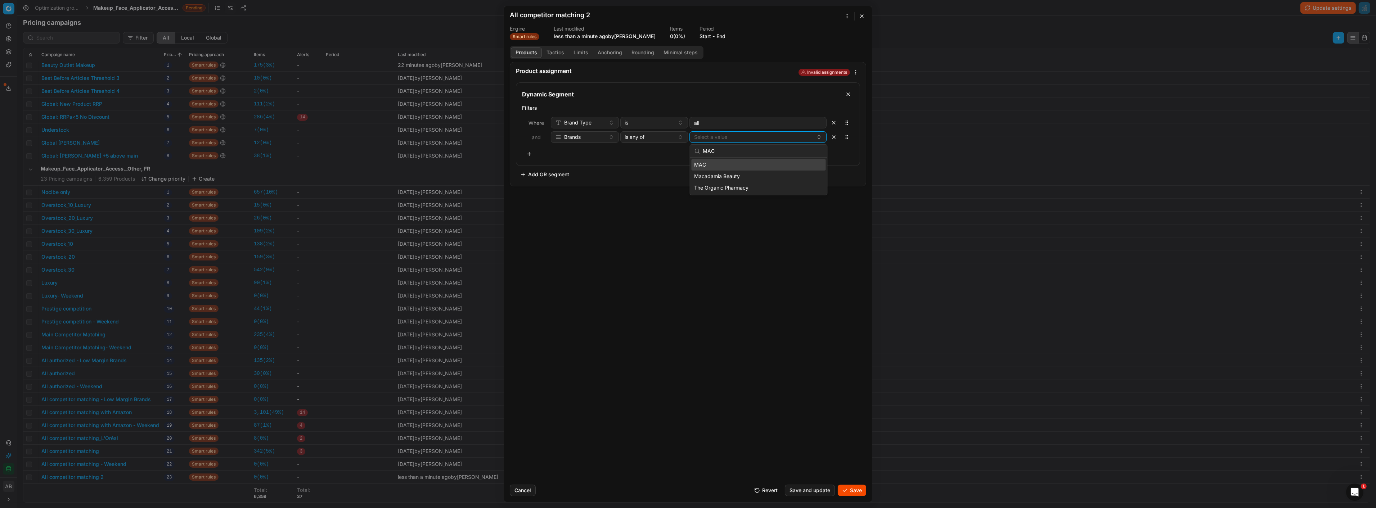
type input "MAC"
click at [704, 166] on span "MAC" at bounding box center [700, 164] width 12 height 7
click at [660, 138] on div "is any of" at bounding box center [650, 137] width 50 height 7
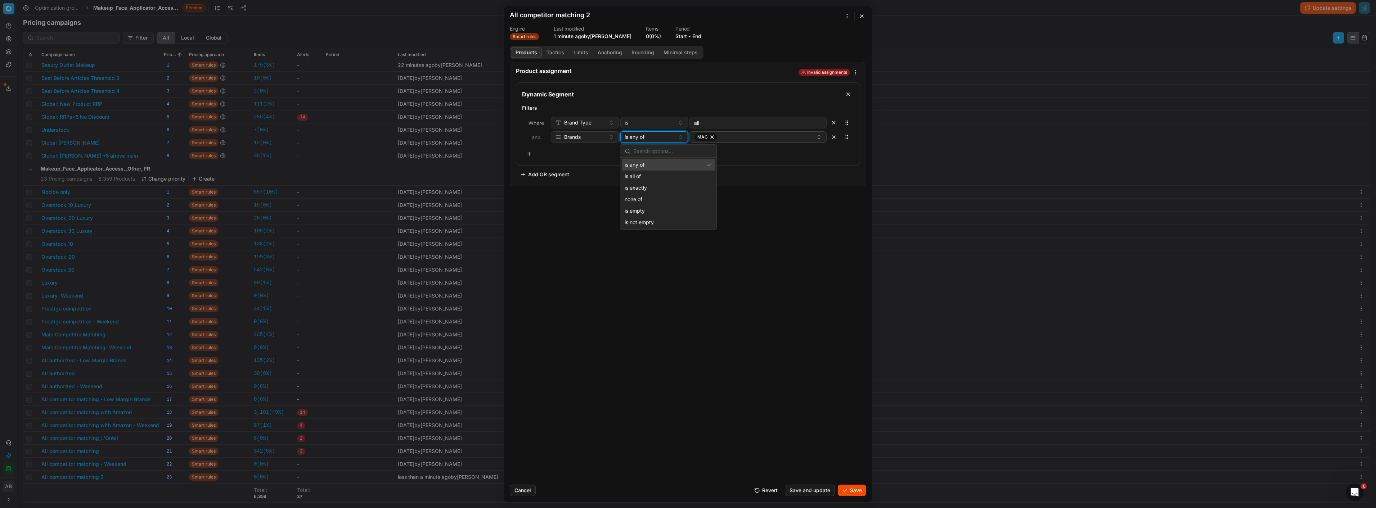
click at [660, 138] on div "is any of" at bounding box center [650, 137] width 50 height 7
click at [661, 141] on button "is any of" at bounding box center [654, 137] width 68 height 12
click at [668, 262] on div "Product assignment Invalid assignments Dynamic Segment Filters Where Brand Type…" at bounding box center [688, 270] width 368 height 417
click at [554, 51] on button "Tactics" at bounding box center [555, 53] width 27 height 10
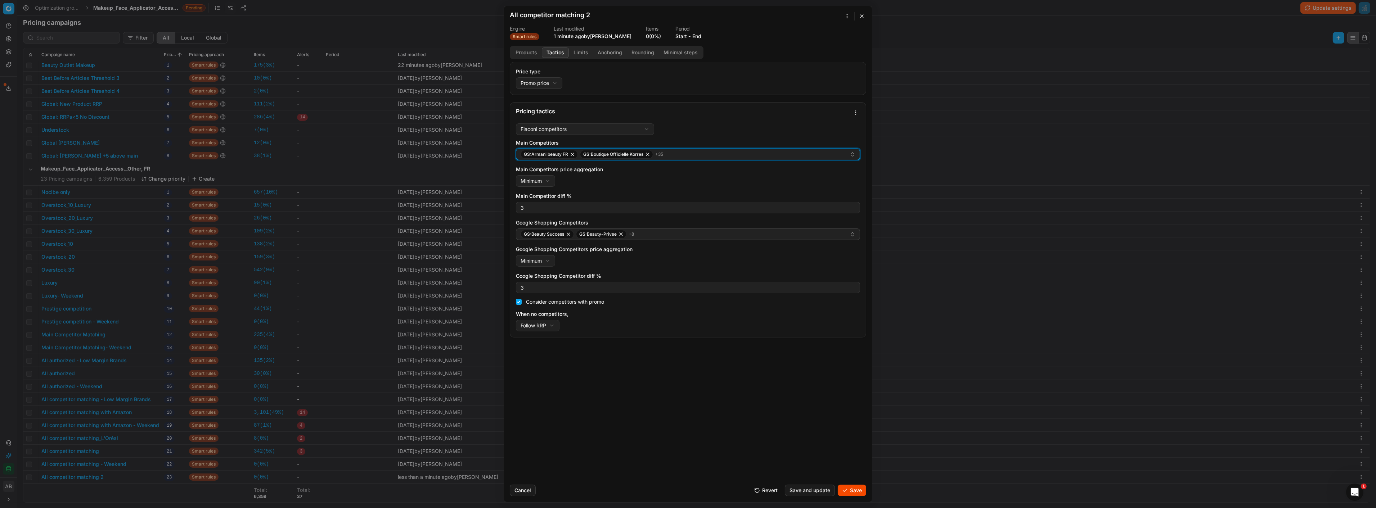
click at [697, 155] on div "GS:Armani beauty FR GS:Boutique Officielle Korres + 35" at bounding box center [684, 154] width 329 height 9
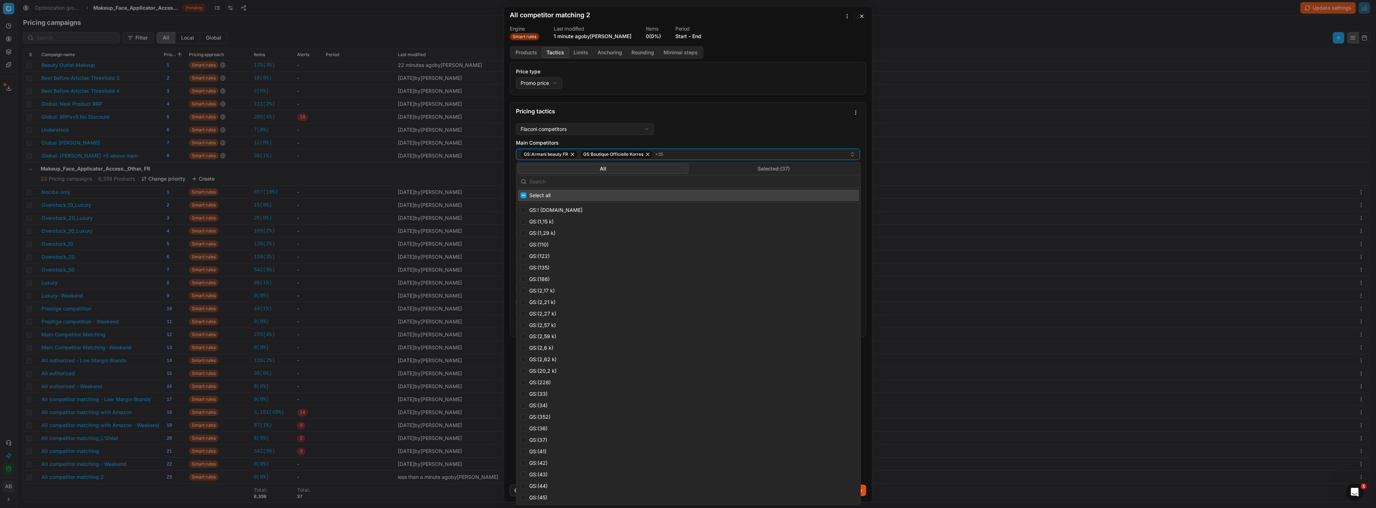
click at [770, 169] on button "Selected: ( 37 )" at bounding box center [773, 169] width 171 height 10
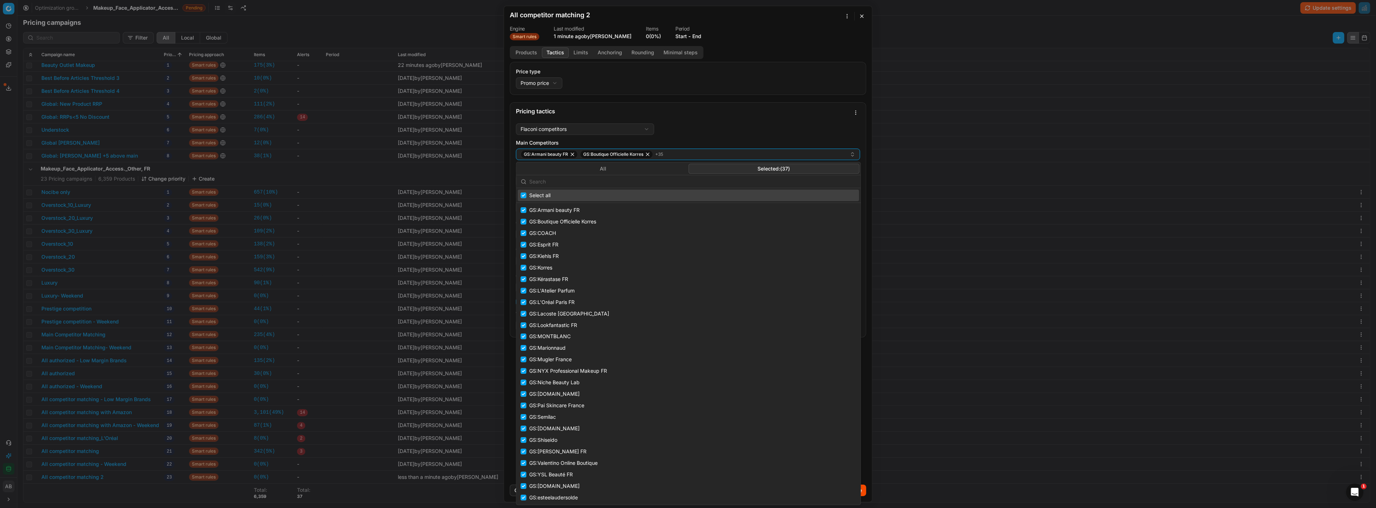
click at [687, 183] on input "text" at bounding box center [692, 182] width 327 height 14
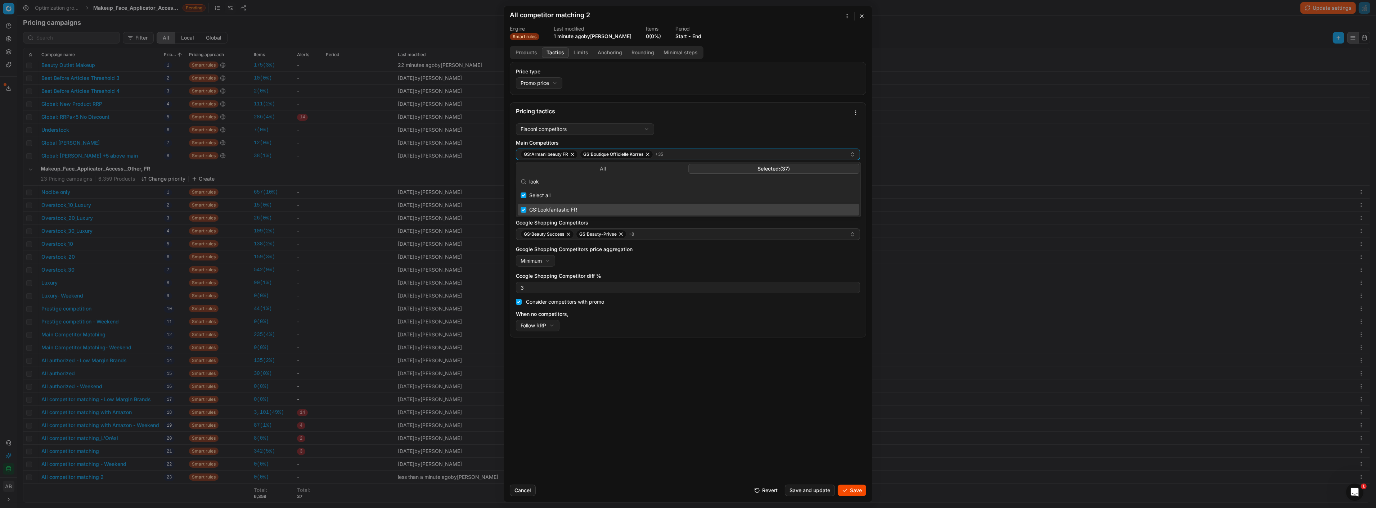
type input "look"
click at [524, 210] on input "Suggestions" at bounding box center [523, 210] width 6 height 6
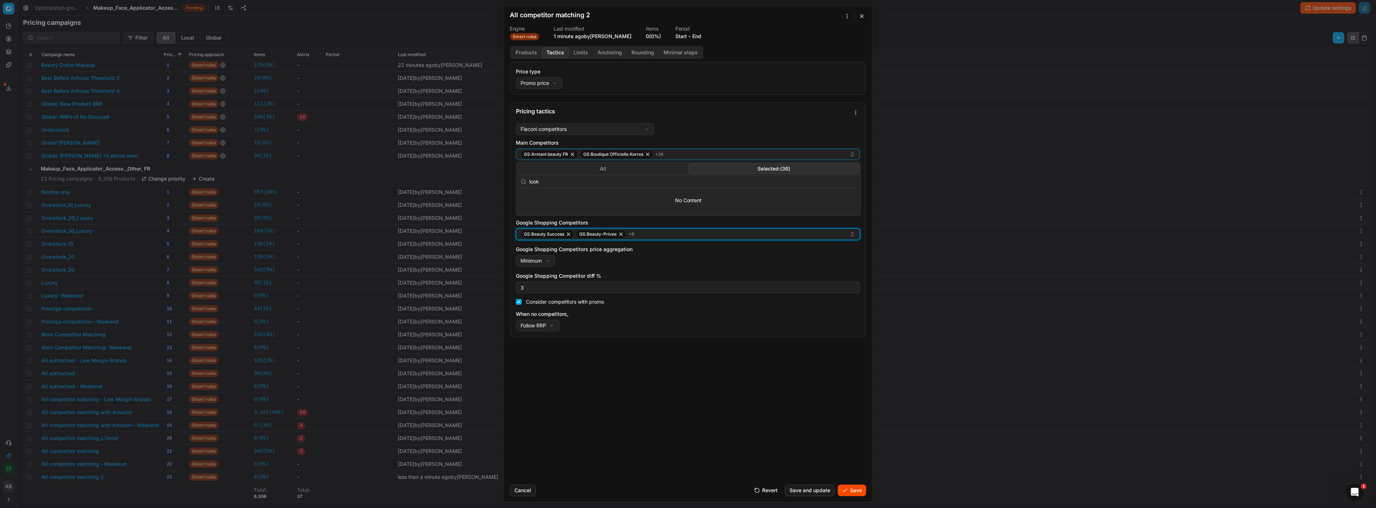
click at [670, 234] on div "GS:Beauty Success GS:Beauty-Privee + 8" at bounding box center [684, 234] width 329 height 9
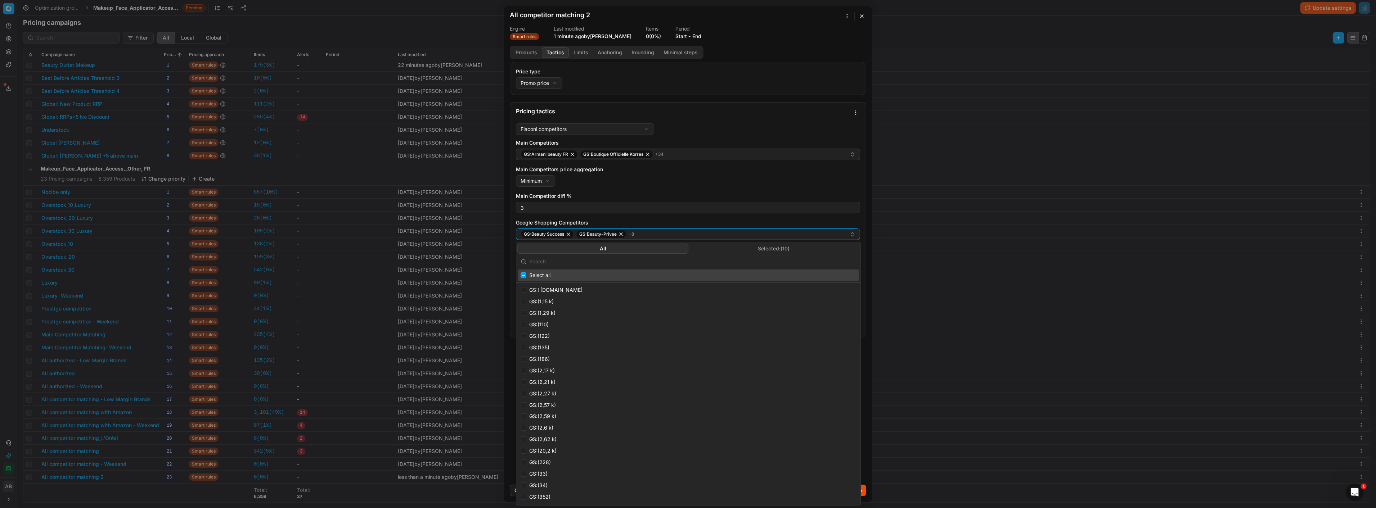
click at [759, 246] on button "Selected: ( 10 )" at bounding box center [773, 249] width 171 height 10
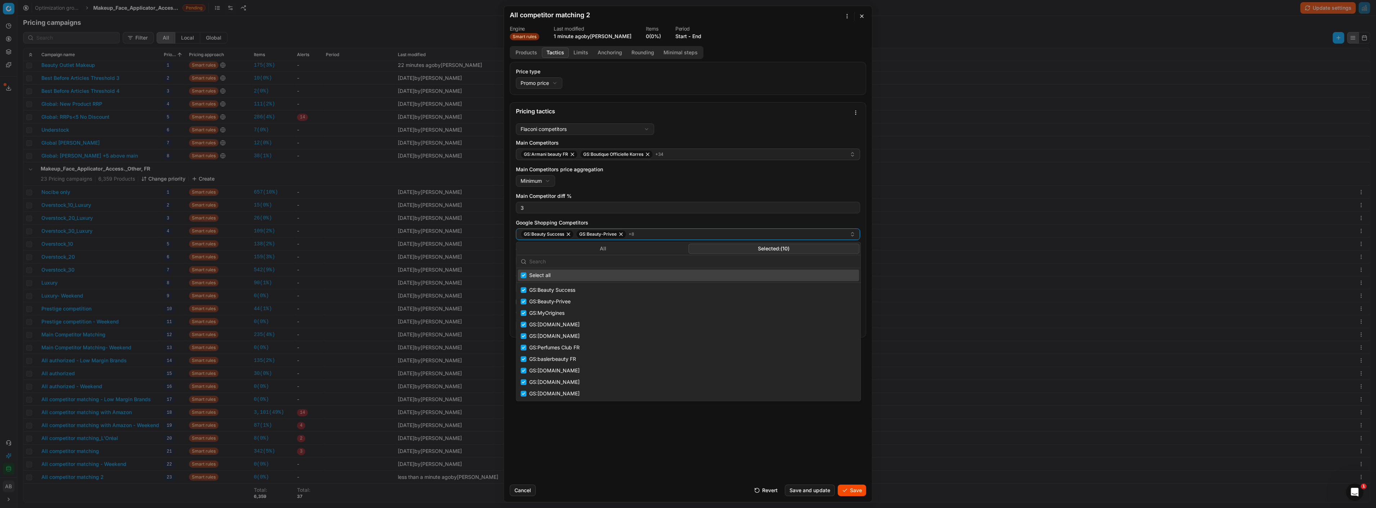
click at [608, 257] on input "text" at bounding box center [692, 261] width 327 height 14
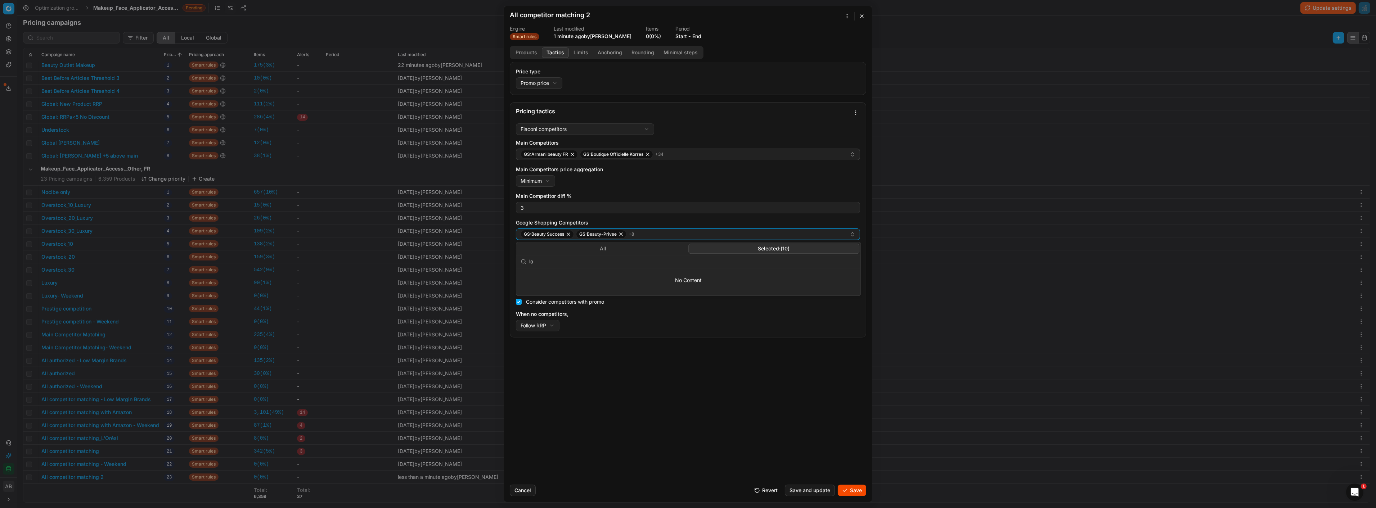
type input "l"
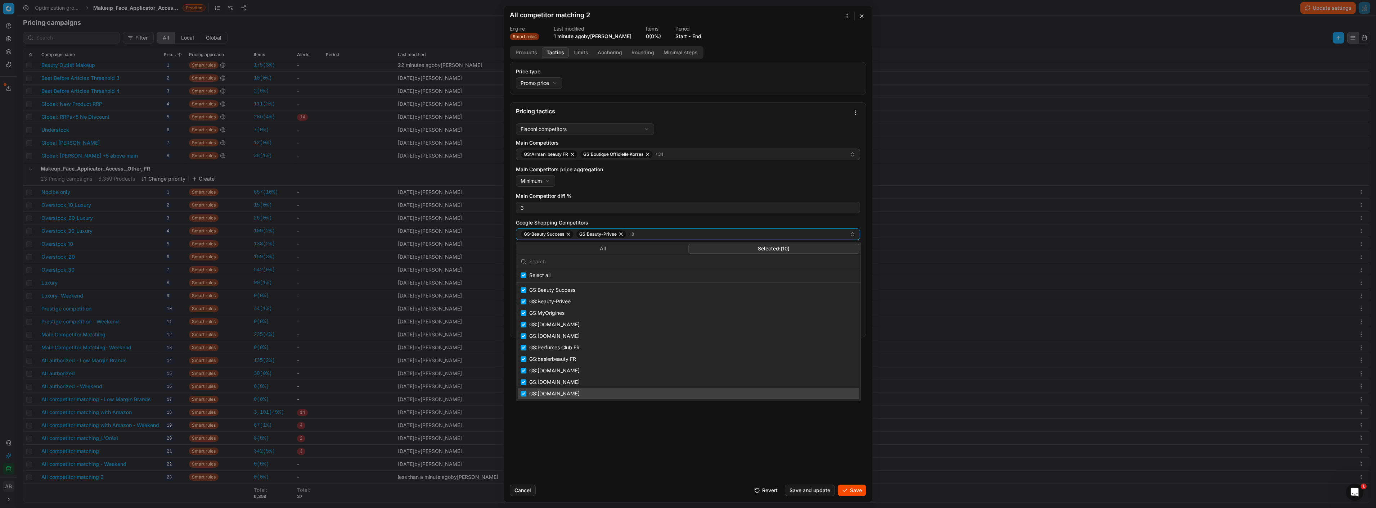
click at [673, 429] on div "Price type Promo price Default Regular price Promo price Pricing tactics Flacon…" at bounding box center [688, 270] width 368 height 417
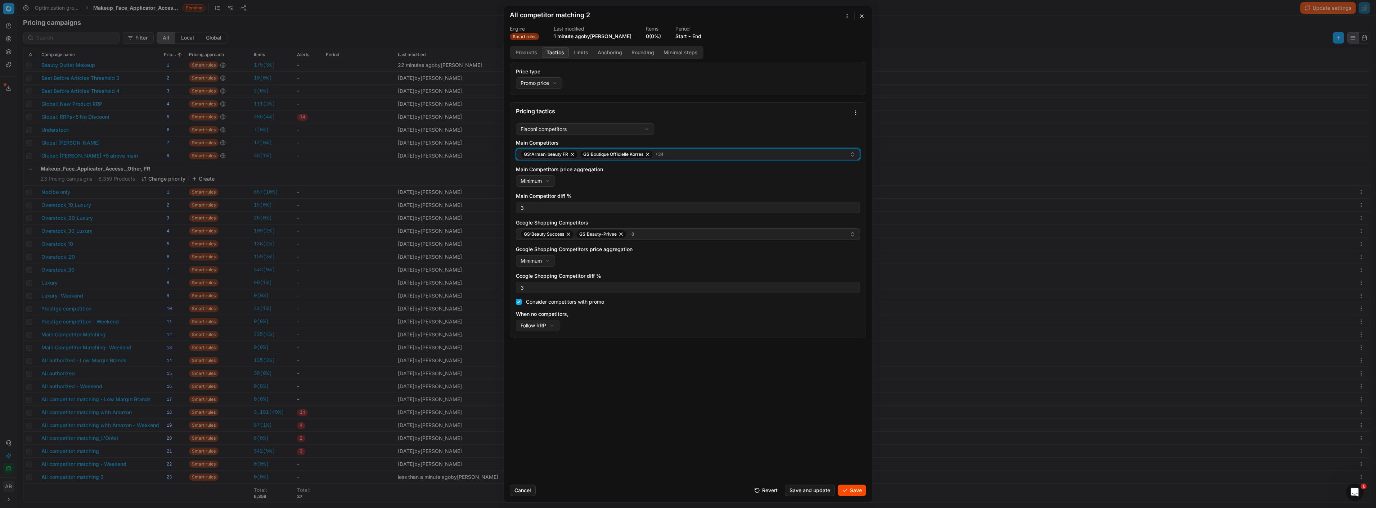
click at [688, 157] on div "GS:Armani beauty FR GS:Boutique Officielle Korres + 34" at bounding box center [684, 154] width 329 height 9
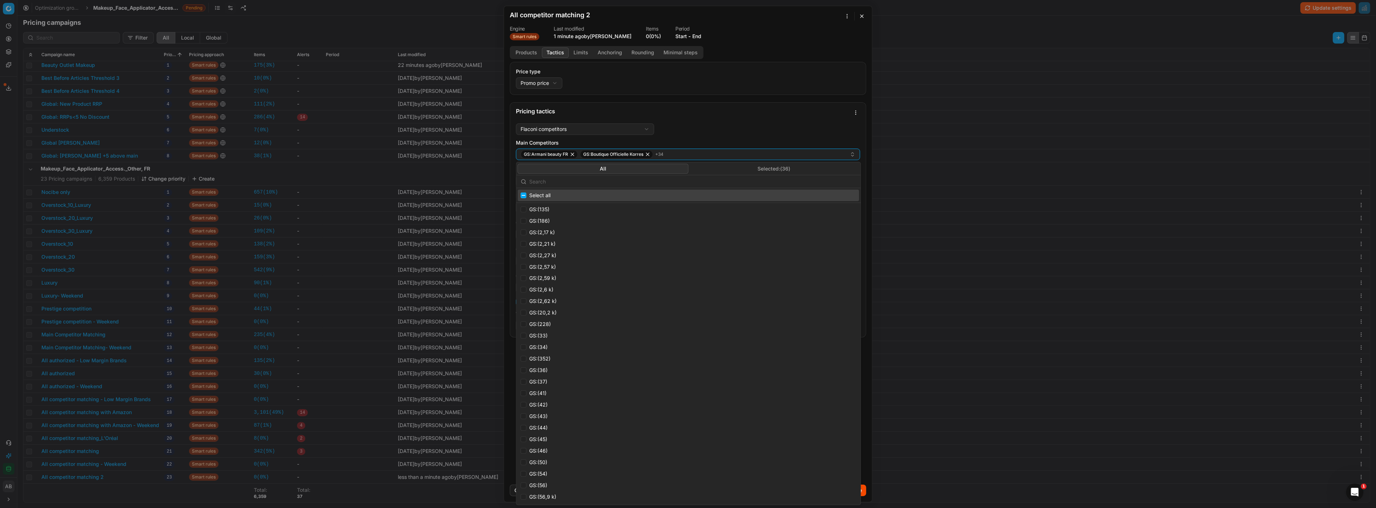
scroll to position [59, 0]
click at [783, 170] on button "Selected: ( 36 )" at bounding box center [773, 169] width 171 height 10
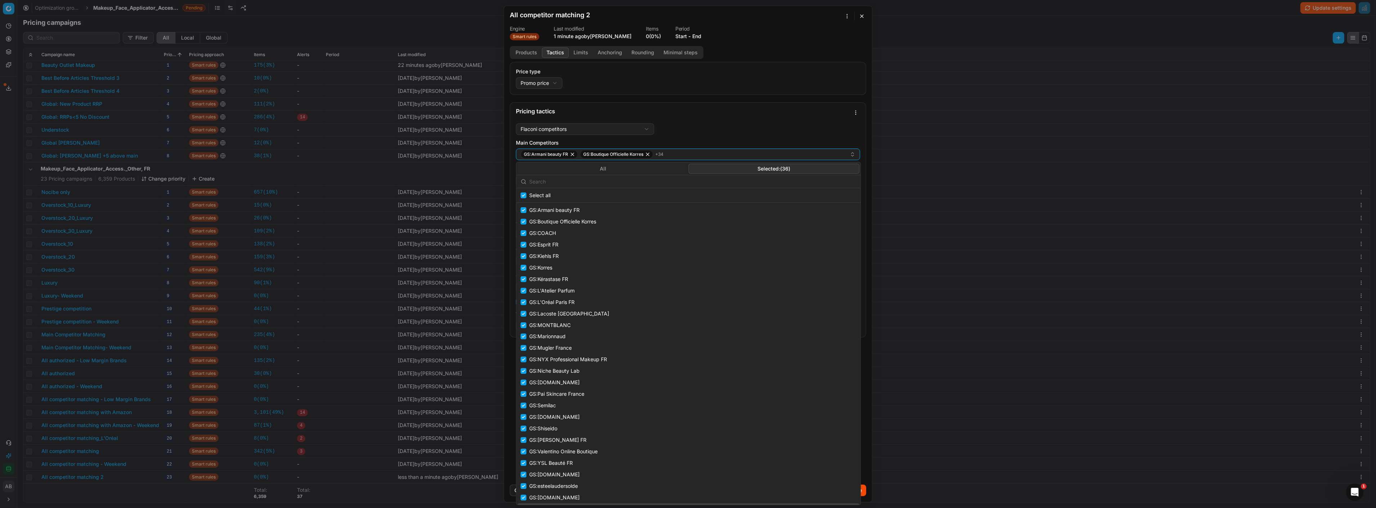
scroll to position [0, 0]
click at [745, 75] on label "Price type" at bounding box center [688, 71] width 344 height 7
click at [562, 77] on button "Promo price" at bounding box center [539, 83] width 46 height 12
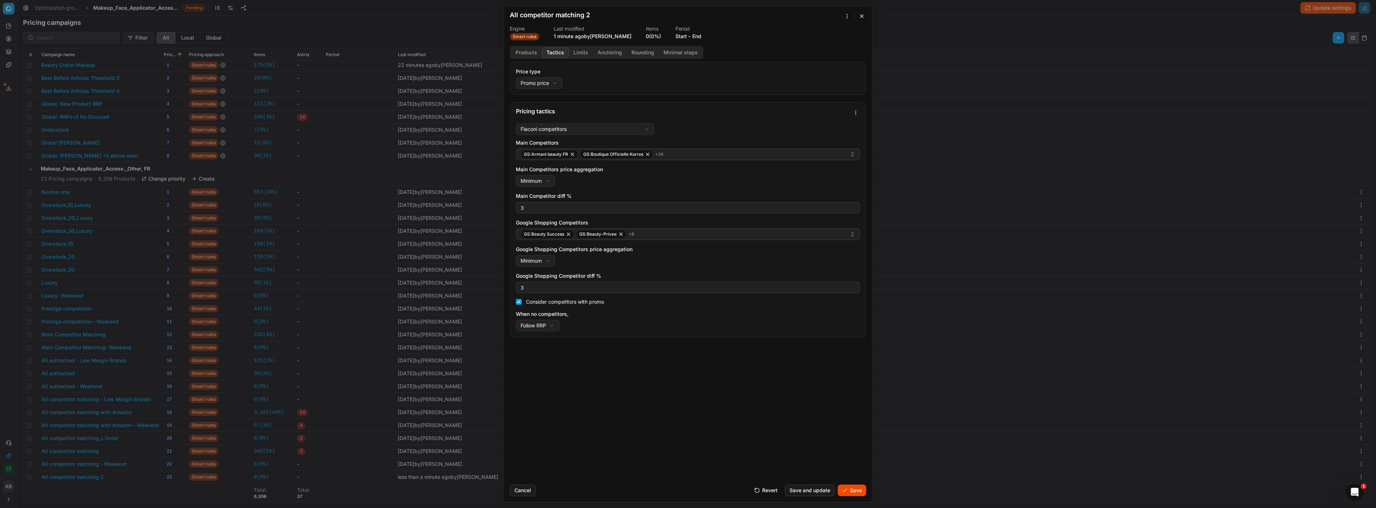
click at [849, 490] on div "We are saving PC settings. Please wait, it should take a few minutes All compet…" at bounding box center [688, 254] width 1376 height 508
click at [853, 491] on button "Save" at bounding box center [852, 491] width 28 height 12
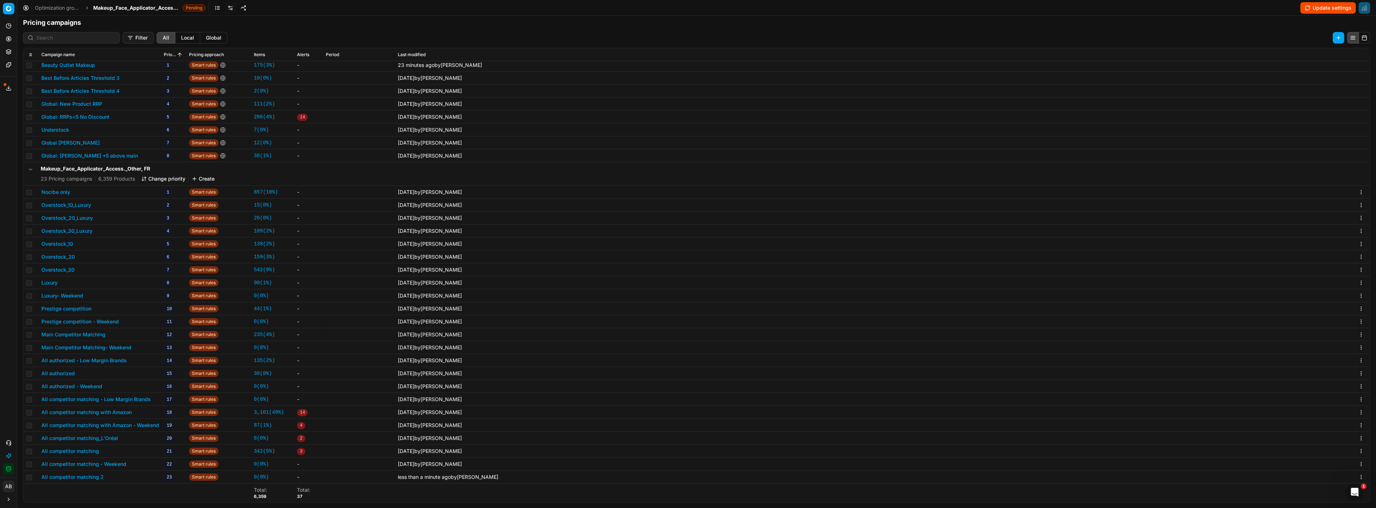
click at [81, 479] on button "All competitor matching 2" at bounding box center [72, 477] width 62 height 7
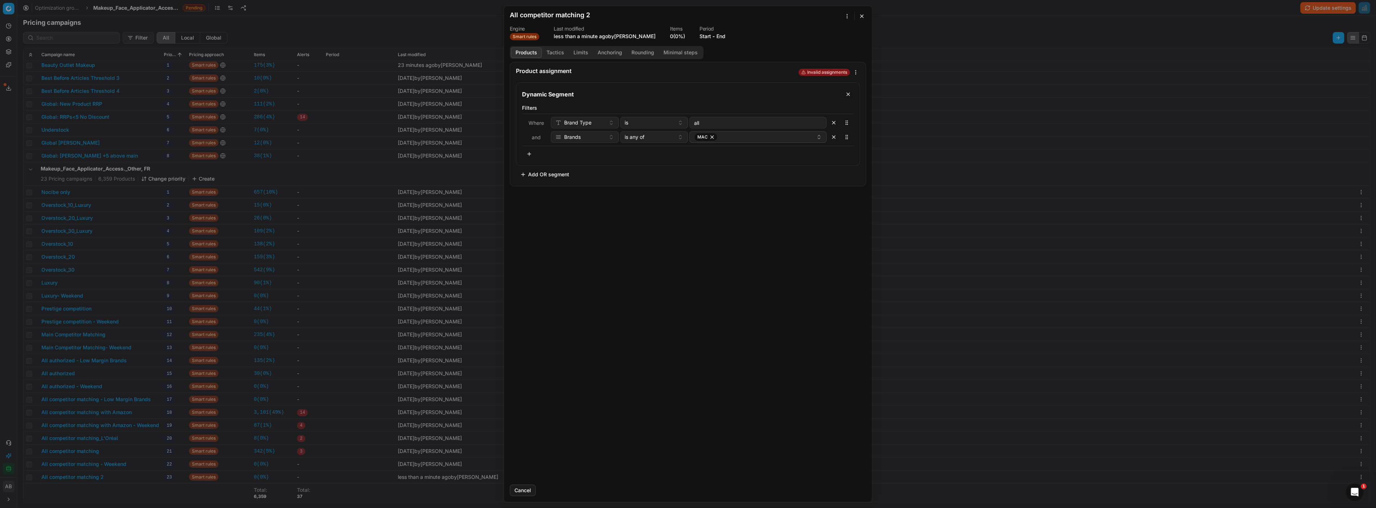
click at [844, 14] on div "We are saving PC settings. Please wait, it should take a few minutes All compet…" at bounding box center [688, 254] width 1376 height 508
click at [804, 62] on div "Edit name" at bounding box center [814, 64] width 70 height 12
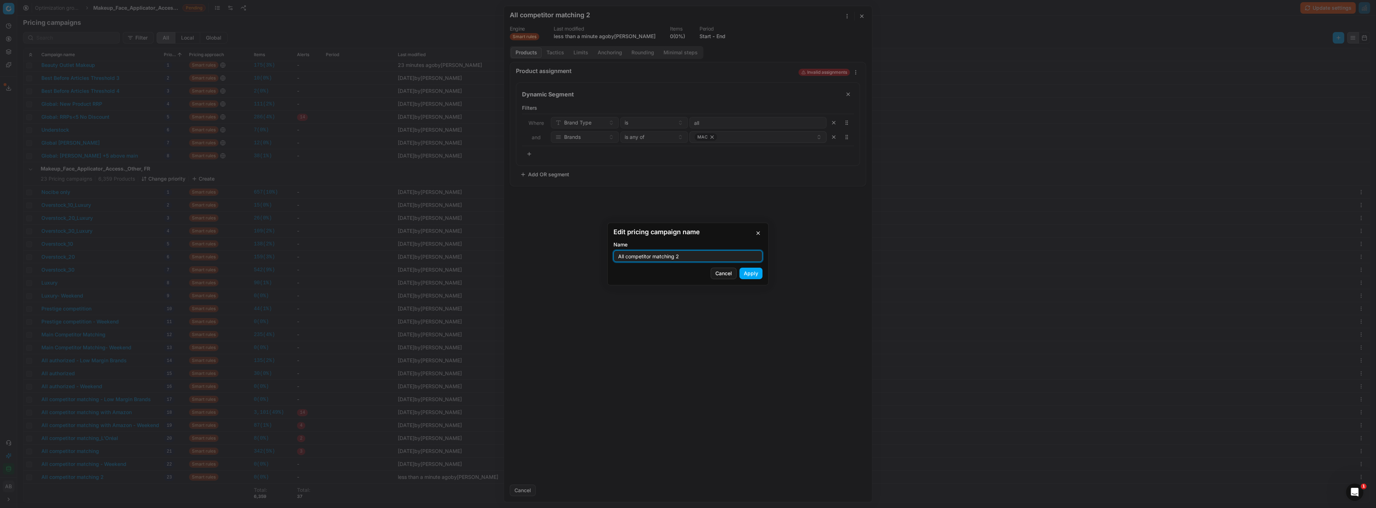
click at [700, 258] on input "All competitor matching 2" at bounding box center [688, 256] width 143 height 11
type input "A"
type input "M"
type input "MAC (w/o Look Fantastic)"
click at [751, 274] on button "Apply" at bounding box center [750, 274] width 23 height 12
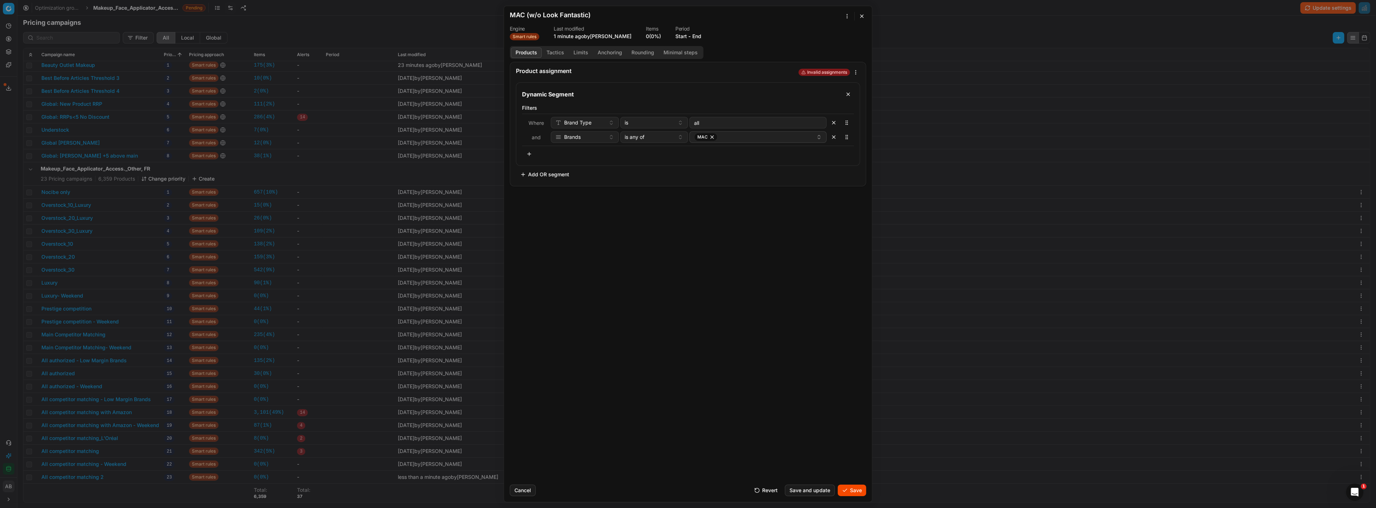
click at [857, 487] on button "Save" at bounding box center [852, 491] width 28 height 12
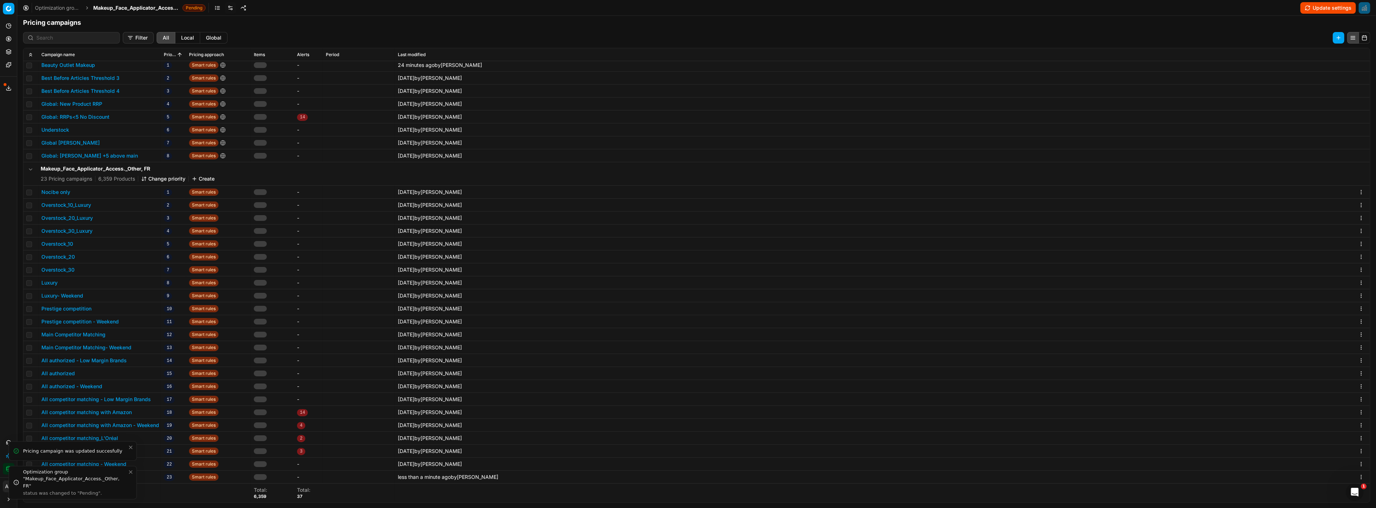
click at [131, 472] on icon "Close toast" at bounding box center [130, 472] width 3 height 3
click at [131, 487] on icon "Close toast" at bounding box center [130, 486] width 3 height 3
click at [33, 476] on td at bounding box center [30, 477] width 15 height 13
click at [27, 477] on input "checkbox" at bounding box center [29, 478] width 6 height 6
checkbox input "true"
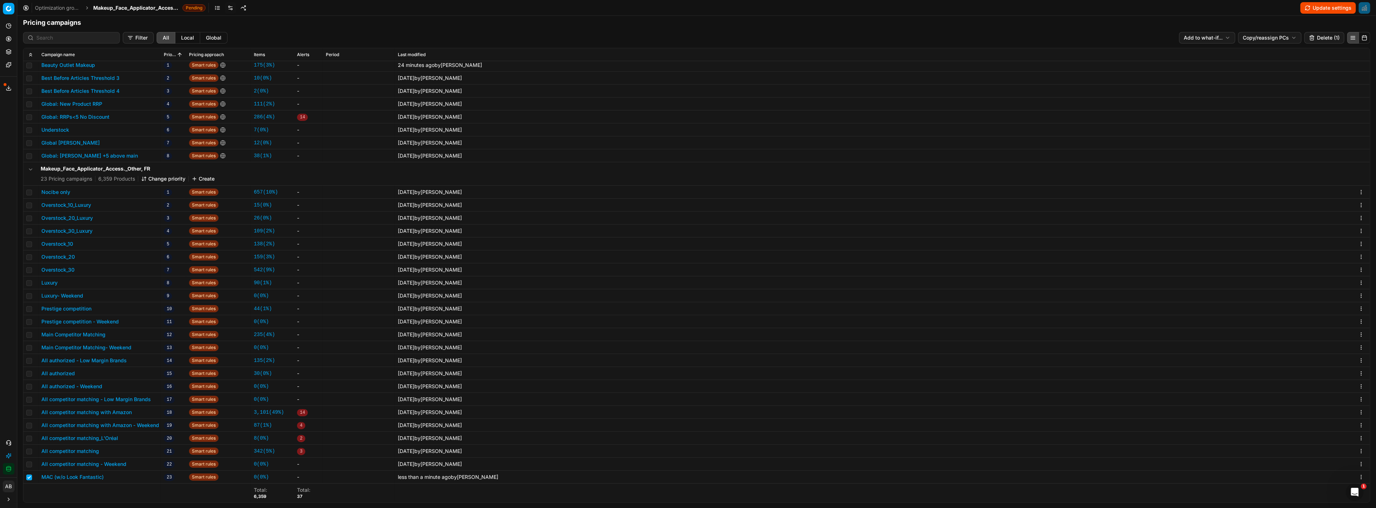
click at [1210, 37] on button "Add to what-if..." at bounding box center [1207, 38] width 56 height 12
click at [1272, 41] on html "Pricing platform Analytics Pricing Product portfolio Templates Export service 1…" at bounding box center [688, 254] width 1376 height 508
click at [1254, 51] on div "Copy PC..." at bounding box center [1263, 52] width 77 height 12
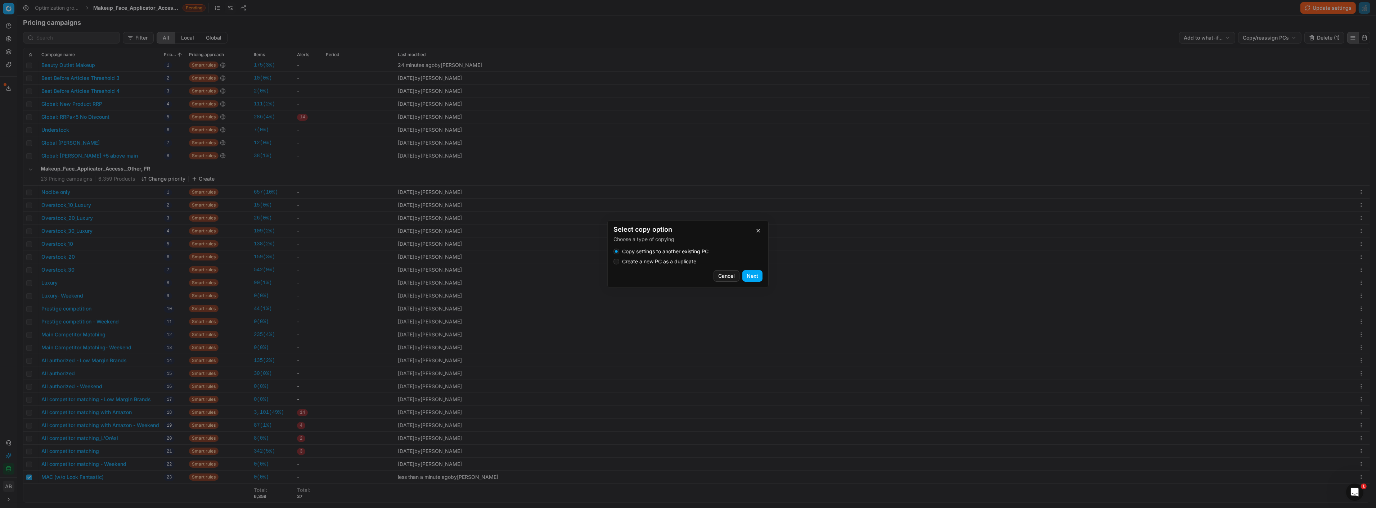
click at [689, 261] on label "Create a new PC as a duplicate" at bounding box center [659, 261] width 74 height 5
click at [619, 261] on button "Create a new PC as a duplicate" at bounding box center [616, 262] width 6 height 6
click at [748, 274] on button "Next" at bounding box center [752, 276] width 20 height 12
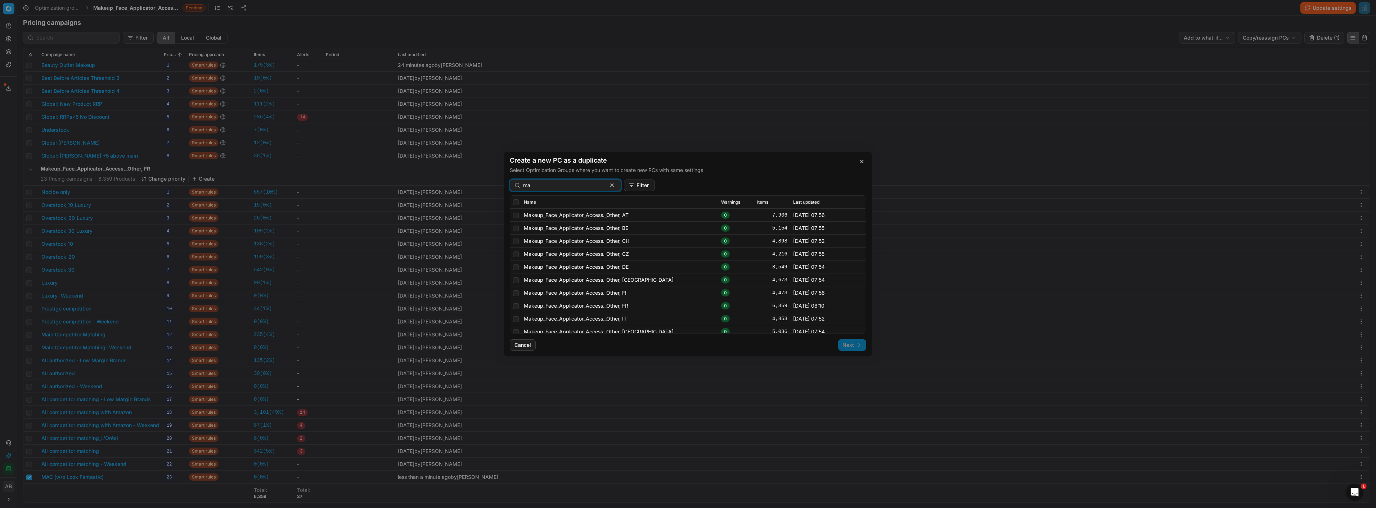
type input "m"
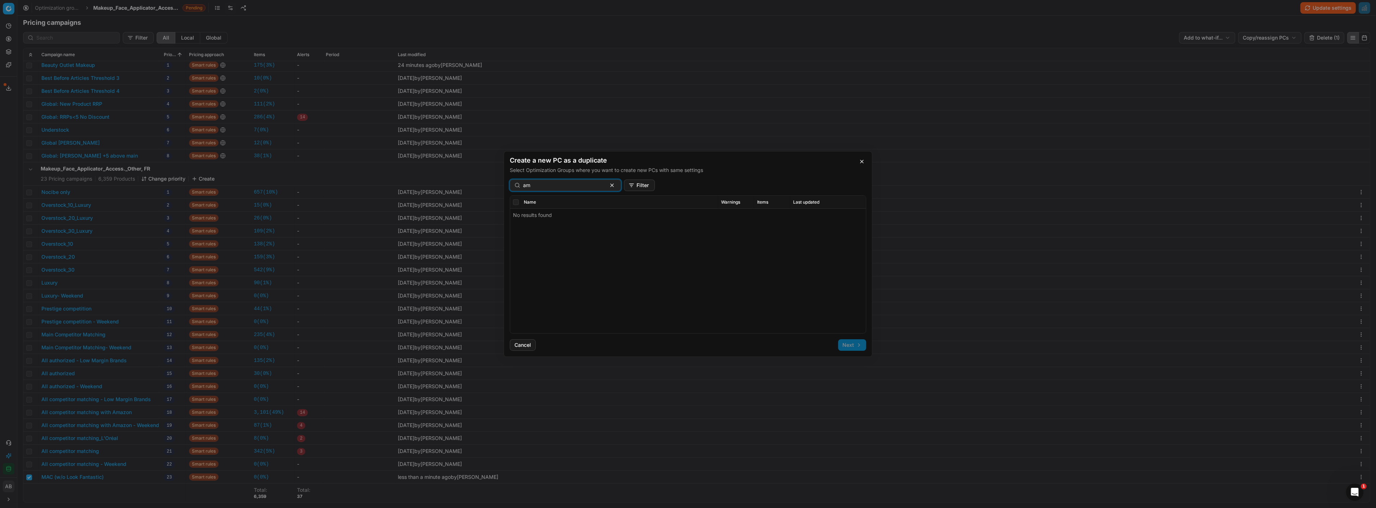
type input "a"
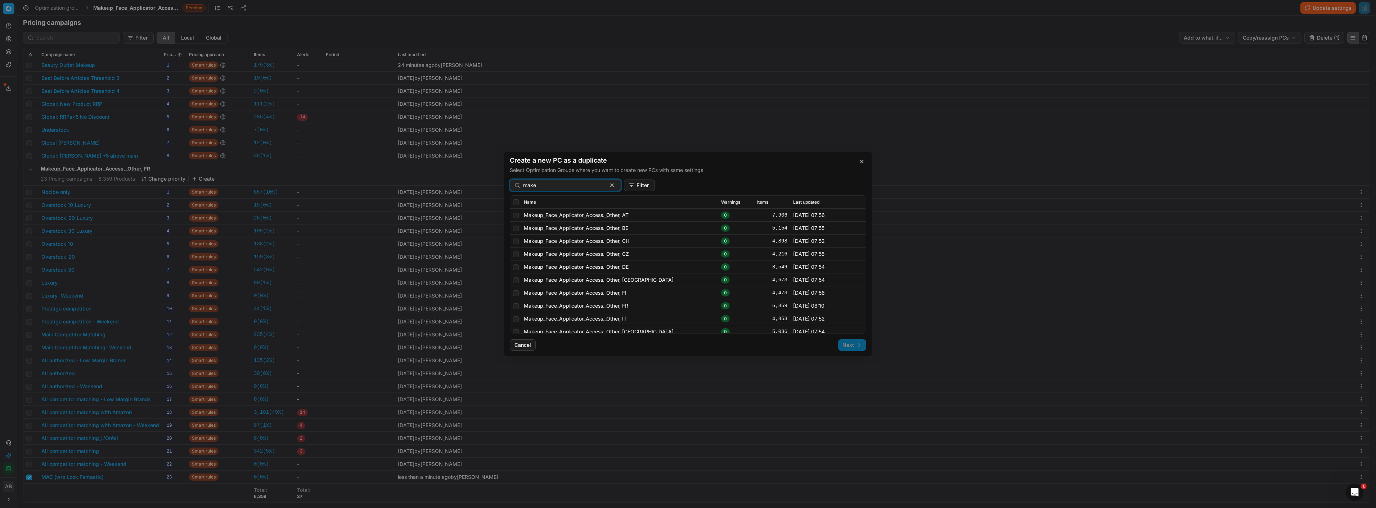
type input "make"
click at [513, 307] on td at bounding box center [515, 305] width 11 height 13
click at [514, 306] on input "checkbox" at bounding box center [516, 306] width 6 height 6
checkbox input "true"
click at [851, 345] on button "Next" at bounding box center [852, 345] width 28 height 12
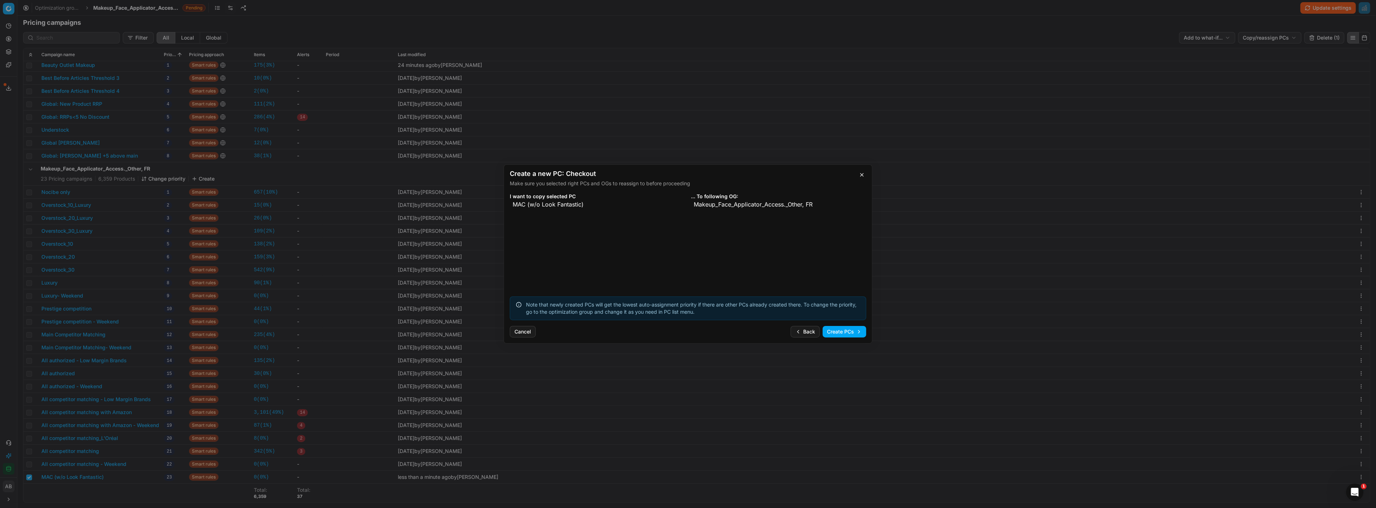
click at [845, 332] on button "Create PCs" at bounding box center [844, 332] width 44 height 12
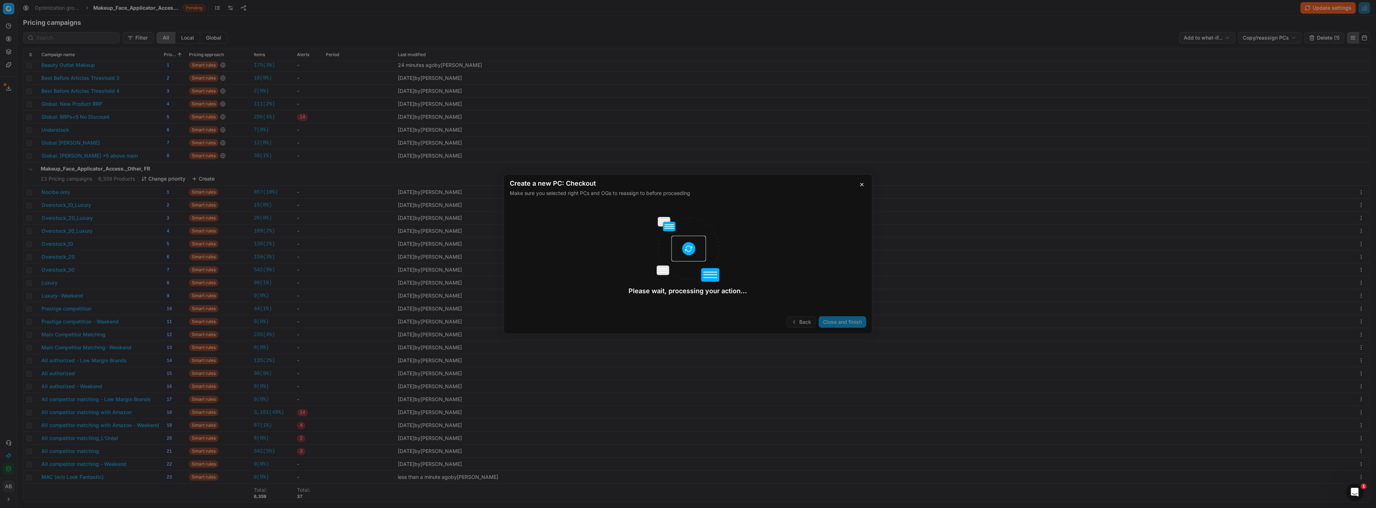
checkbox input "false"
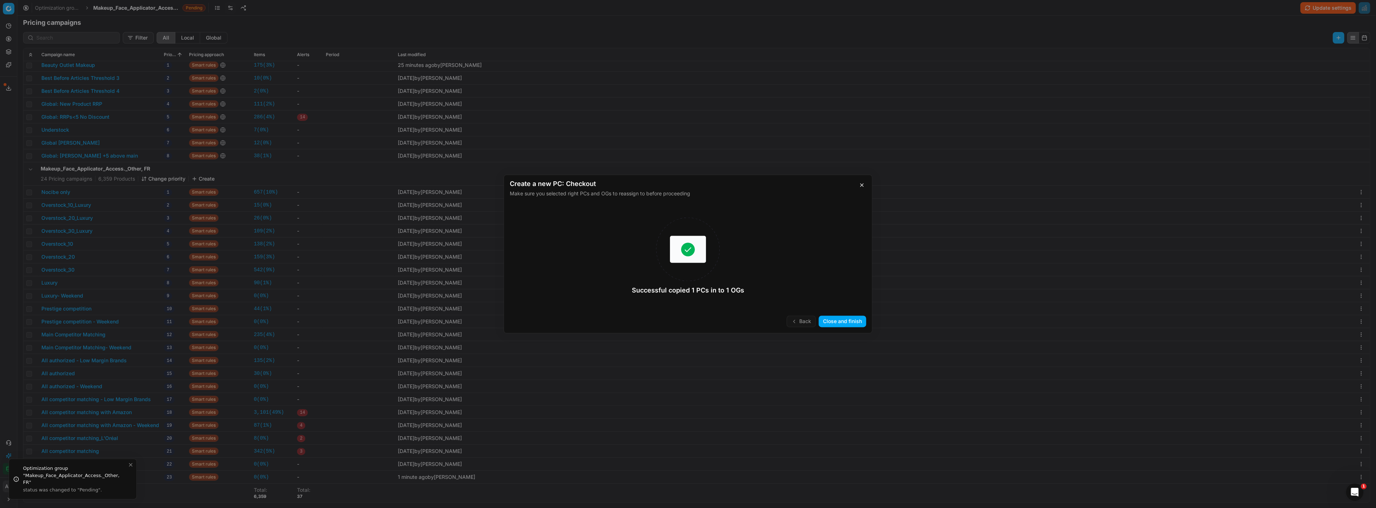
click at [847, 321] on button "Close and finish" at bounding box center [843, 322] width 48 height 12
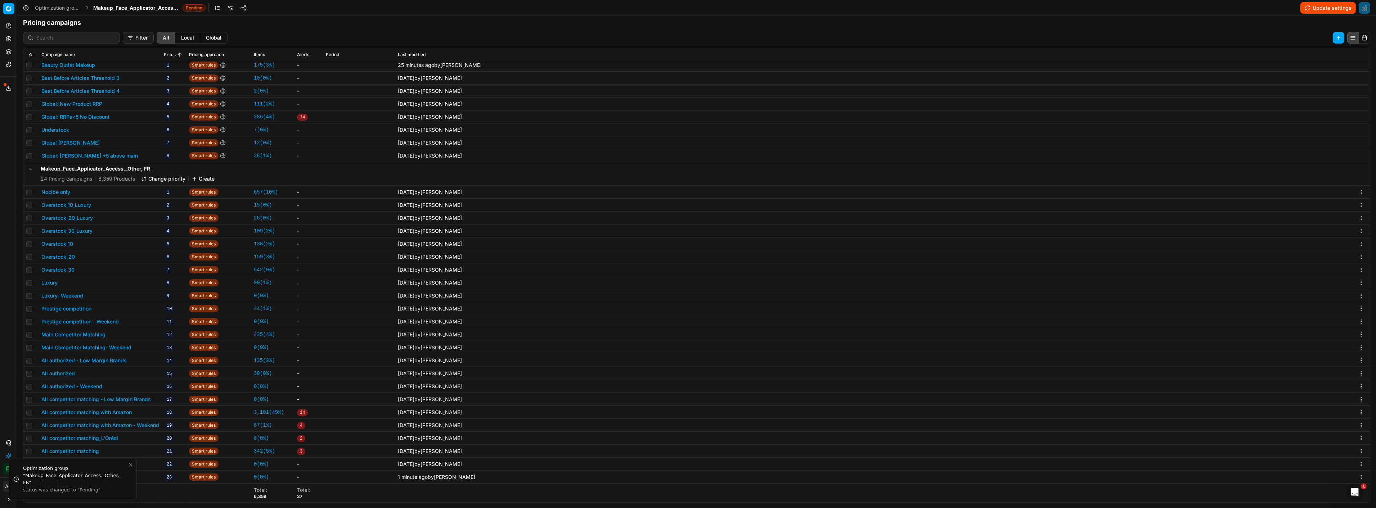
scroll to position [39, 0]
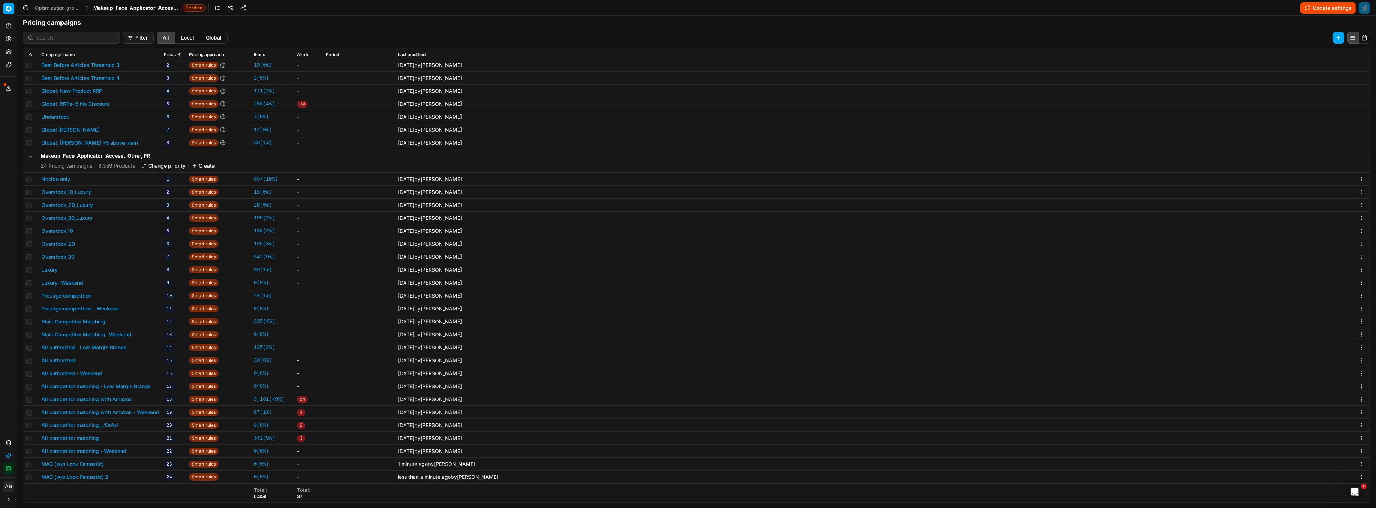
click at [96, 477] on button "MAC (w/o Look Fantastic) 2" at bounding box center [74, 477] width 67 height 7
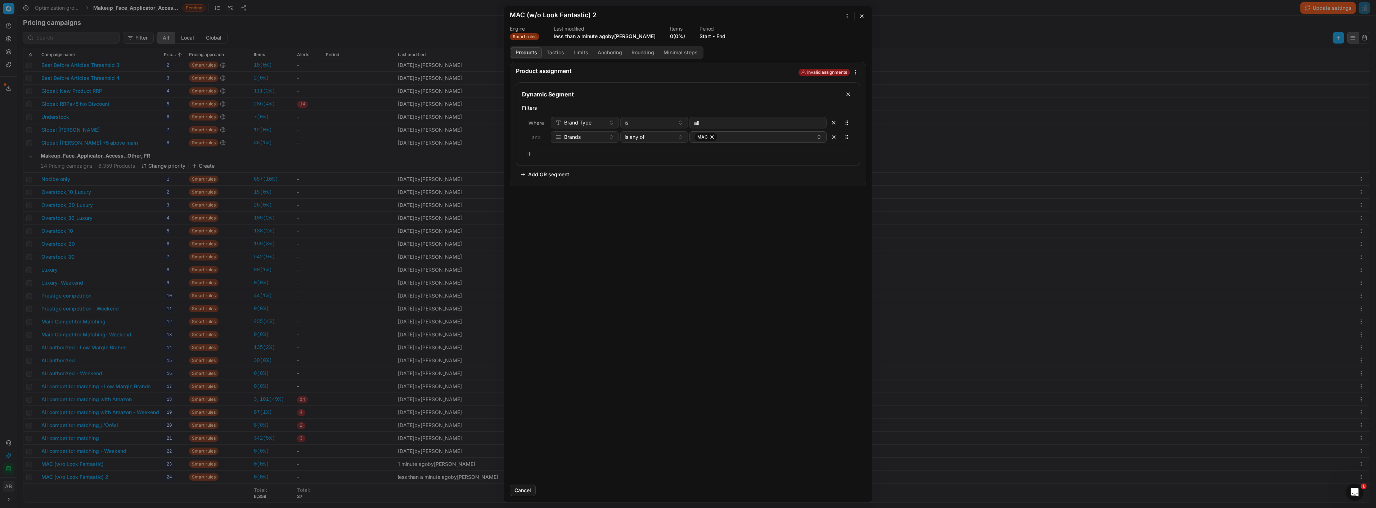
click at [847, 15] on div "We are saving PC settings. Please wait, it should take a few minutes MAC (w/o L…" at bounding box center [688, 254] width 1376 height 508
click at [807, 62] on div "Edit name" at bounding box center [814, 64] width 70 height 12
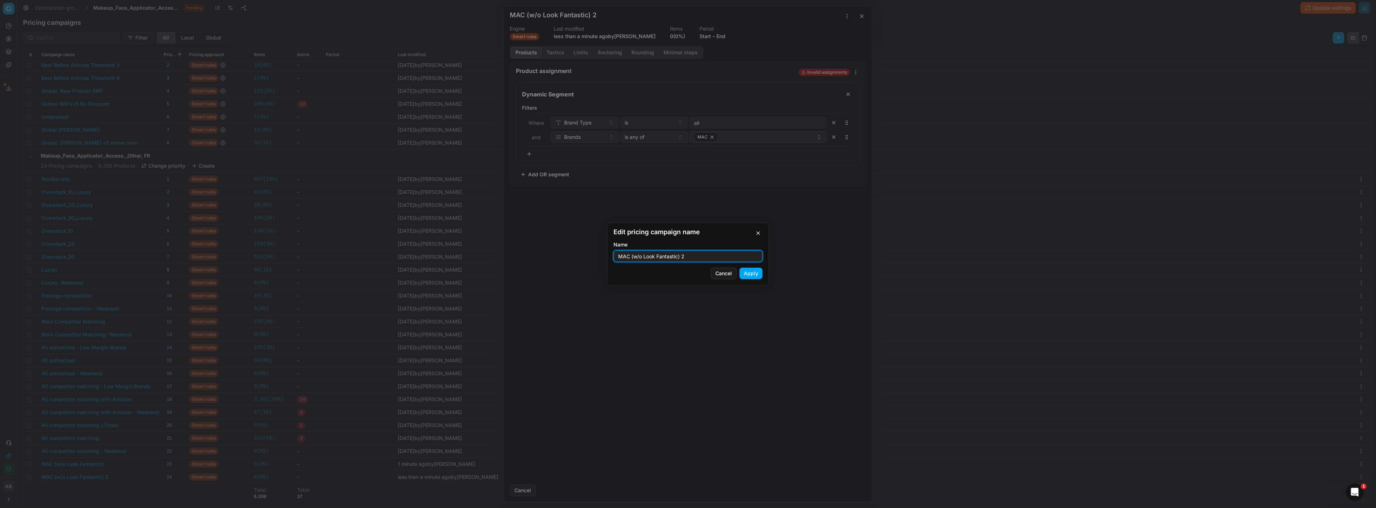
click at [693, 253] on input "MAC (w/o Look Fantastic) 2" at bounding box center [688, 256] width 143 height 11
type input "MAC (w/o Look Fantastic) Weekend"
click at [744, 275] on button "Apply" at bounding box center [750, 274] width 23 height 12
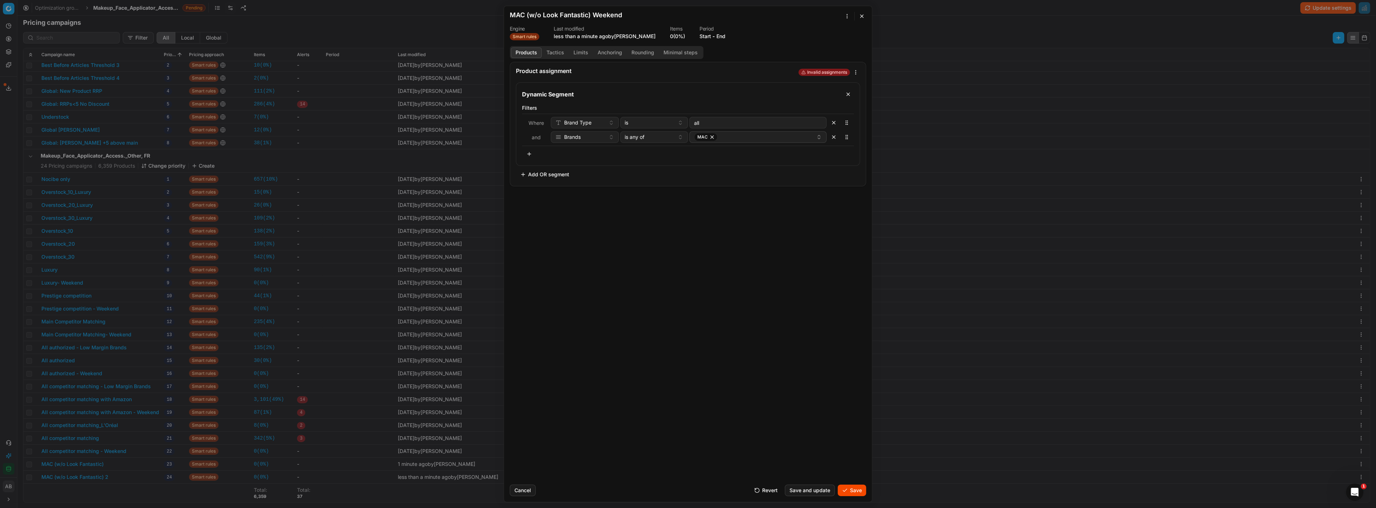
click at [855, 491] on button "Save" at bounding box center [852, 491] width 28 height 12
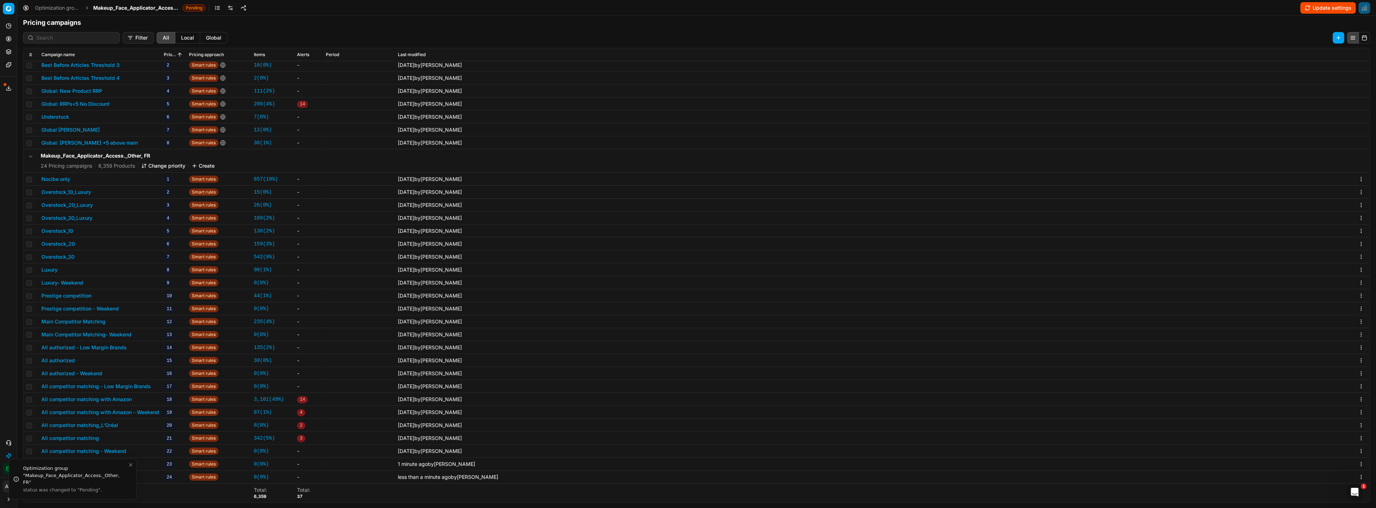
click at [157, 164] on button "Change priority" at bounding box center [163, 165] width 44 height 7
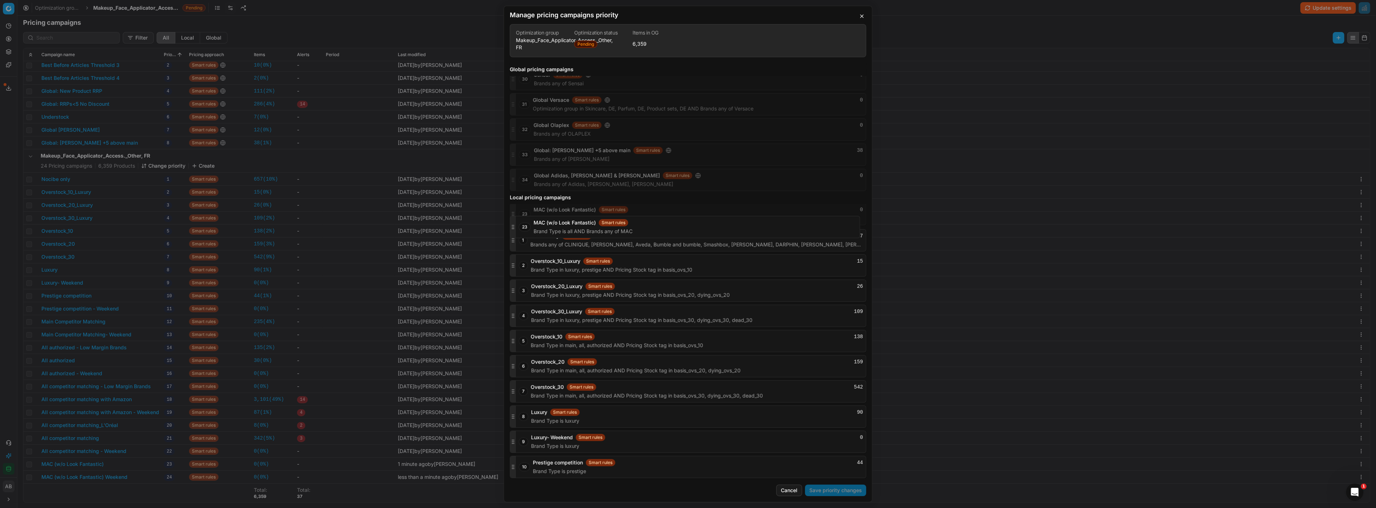
scroll to position [729, 0]
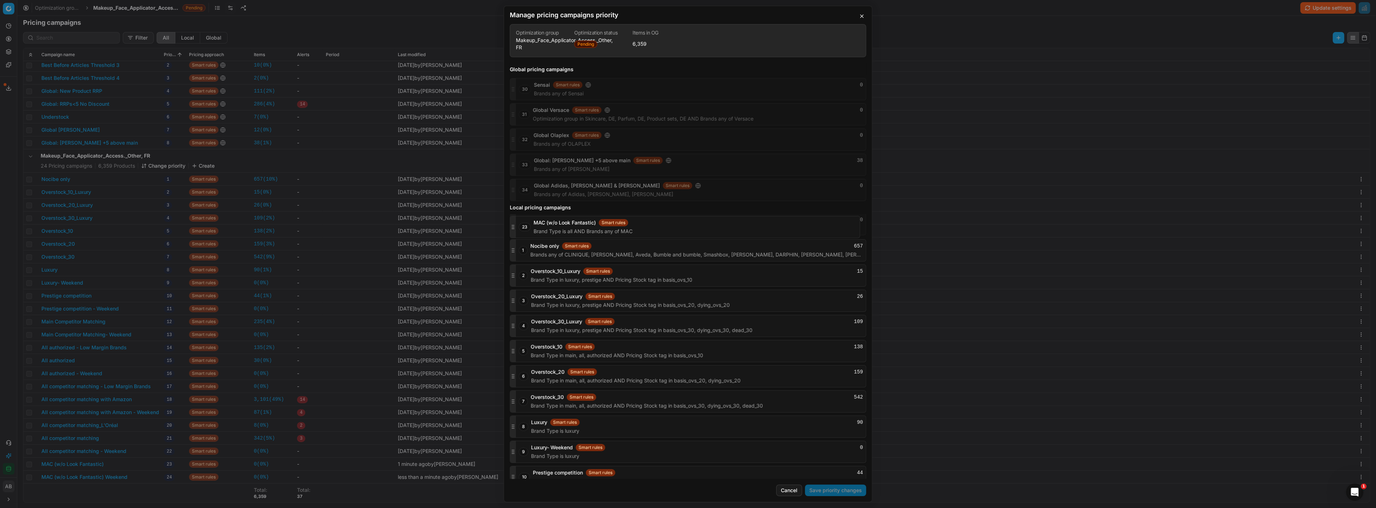
drag, startPoint x: 511, startPoint y: 443, endPoint x: 529, endPoint y: 220, distance: 224.2
click at [529, 220] on div "23 MAC (w/o Look Fantastic) Smart rules 0 Brand Type is all AND Brands any of M…" at bounding box center [688, 224] width 356 height 22
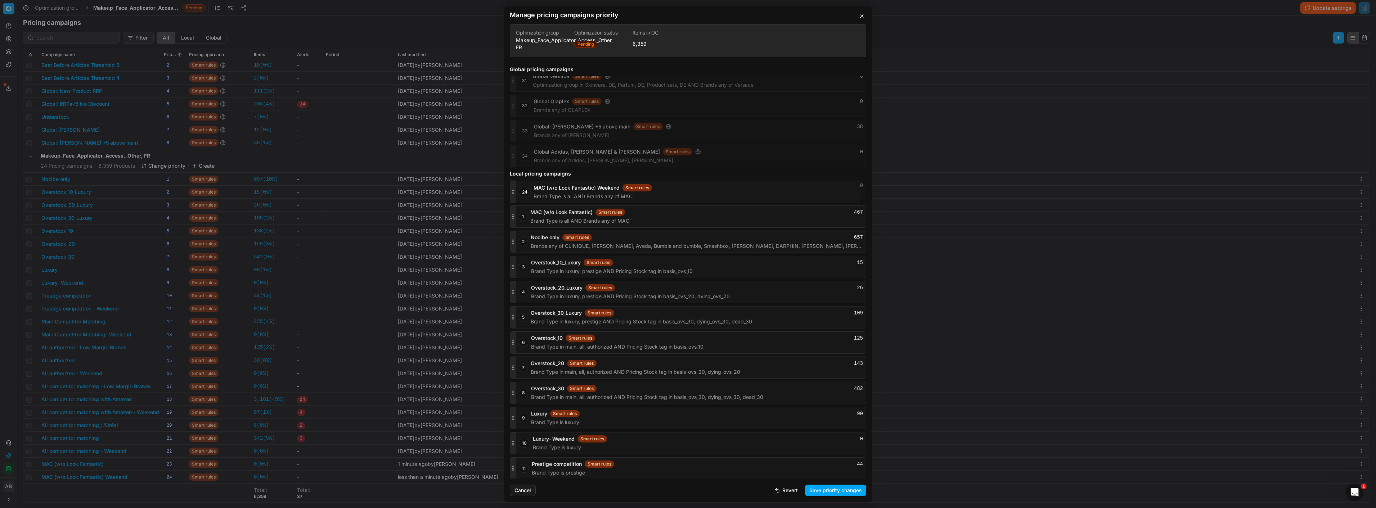
scroll to position [762, 0]
drag, startPoint x: 512, startPoint y: 469, endPoint x: 533, endPoint y: 209, distance: 260.3
click at [533, 202] on div "24 MAC (w/o Look Fantastic) Weekend Smart rules 0 Brand Type is all AND Brands …" at bounding box center [688, 190] width 356 height 22
click at [834, 487] on button "Save priority changes" at bounding box center [835, 491] width 61 height 12
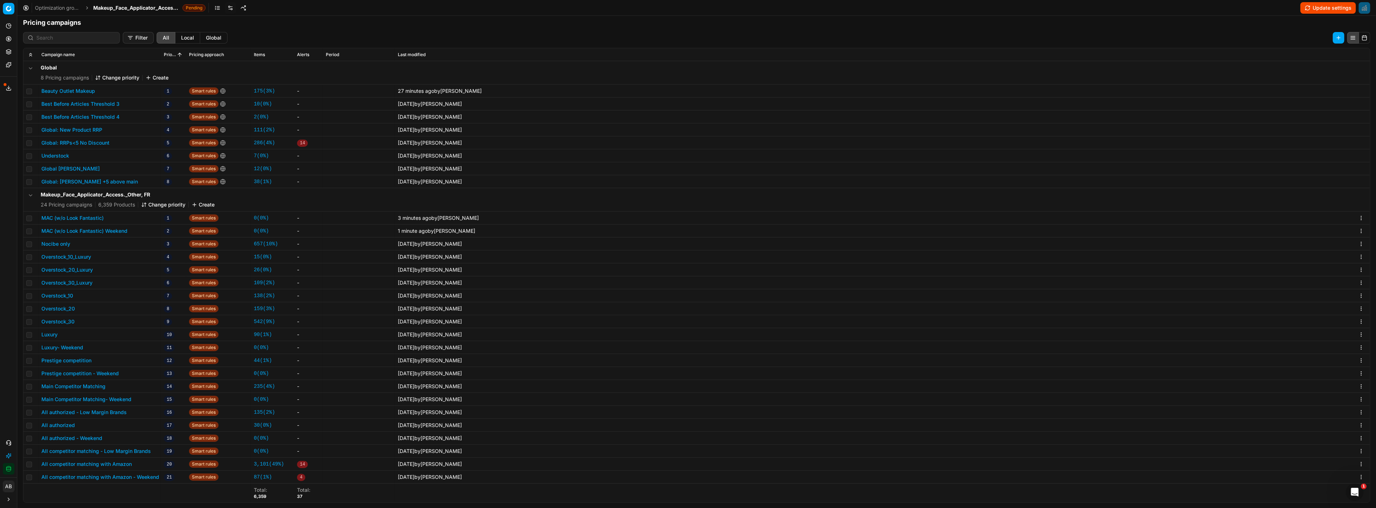
scroll to position [30, 0]
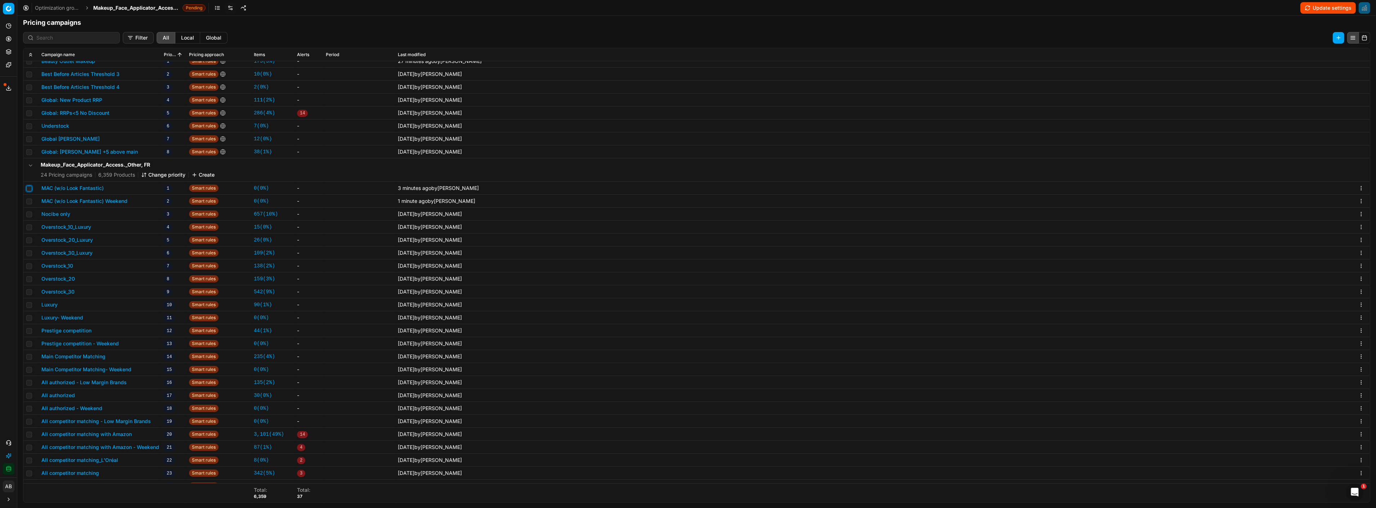
click at [30, 187] on input "checkbox" at bounding box center [29, 189] width 6 height 6
checkbox input "true"
click at [30, 200] on input "checkbox" at bounding box center [29, 202] width 6 height 6
checkbox input "true"
click at [1248, 40] on html "Pricing platform Analytics Pricing Product portfolio Templates Export service 1…" at bounding box center [688, 254] width 1376 height 508
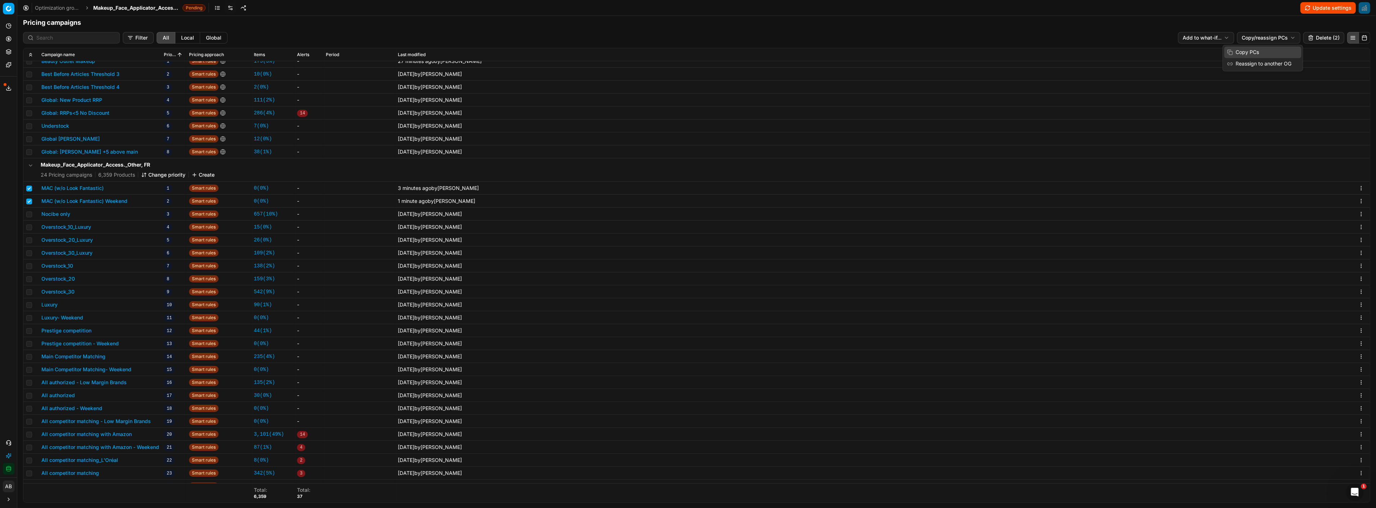
click at [1248, 55] on div "Copy PCs" at bounding box center [1262, 52] width 77 height 12
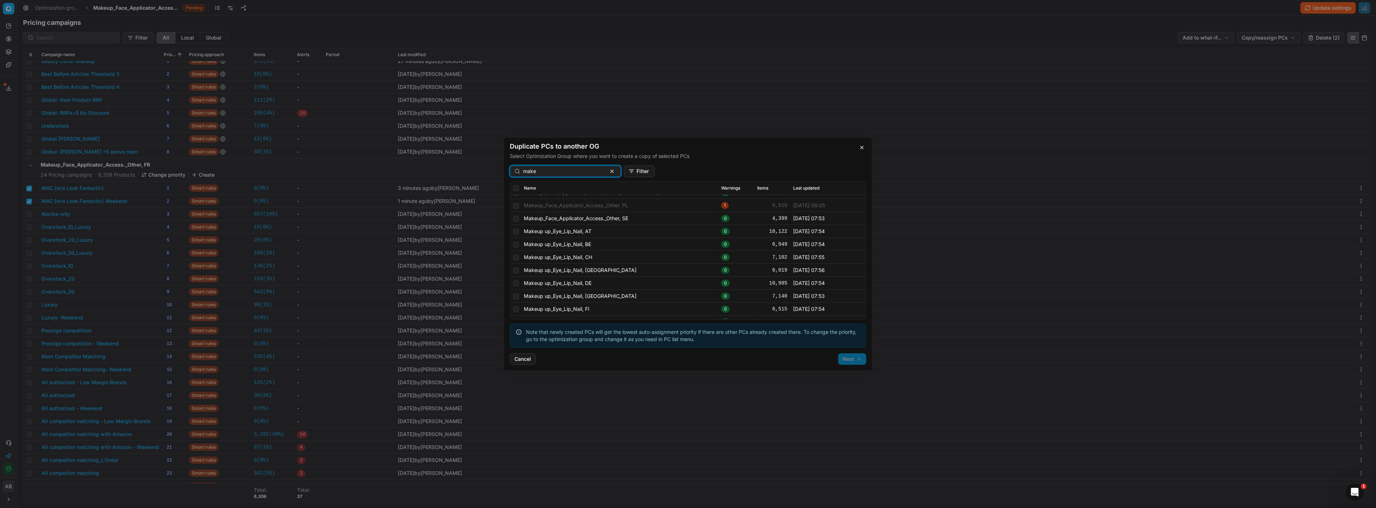
scroll to position [145, 0]
type input "make"
click at [519, 304] on td at bounding box center [515, 302] width 11 height 13
click at [517, 301] on input "checkbox" at bounding box center [516, 303] width 6 height 6
checkbox input "true"
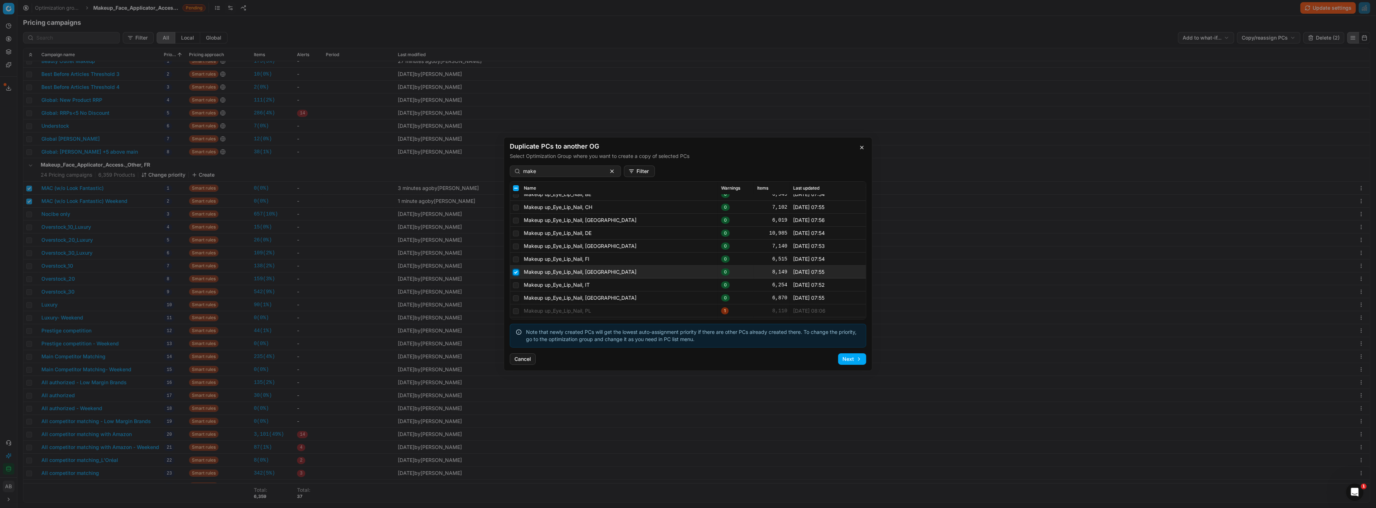
scroll to position [186, 0]
drag, startPoint x: 538, startPoint y: 168, endPoint x: 508, endPoint y: 167, distance: 31.0
click at [508, 167] on div "make Filter Name Warnings Items Last updated Makeup_Face_Applicator_Access._Oth…" at bounding box center [688, 257] width 368 height 182
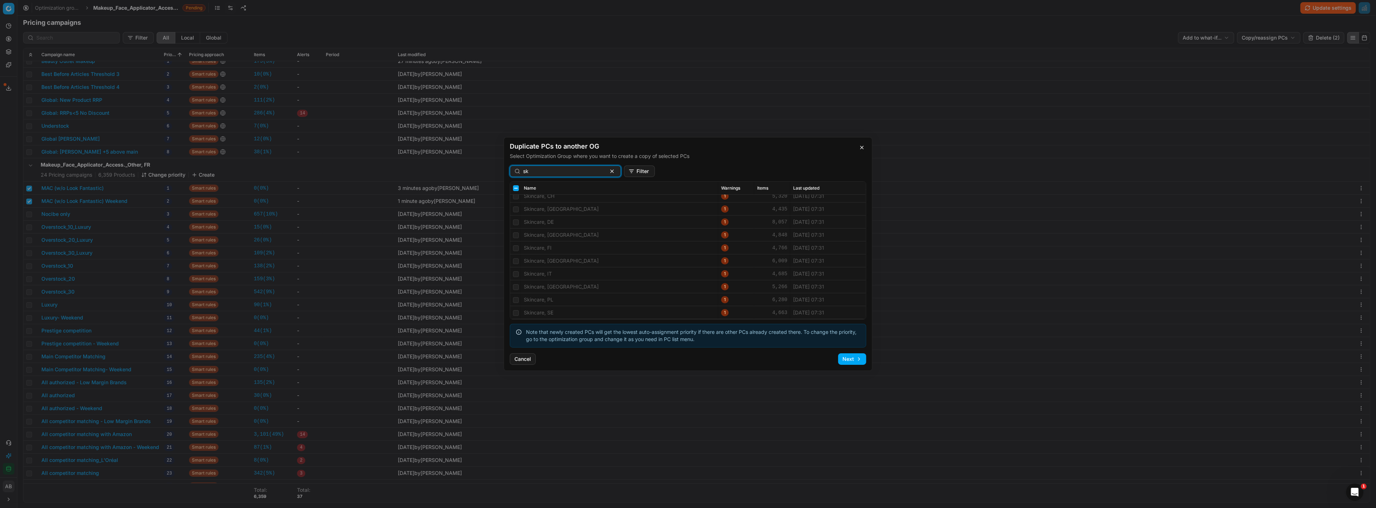
scroll to position [31, 0]
type input "s"
click at [527, 357] on button "Cancel" at bounding box center [523, 359] width 26 height 12
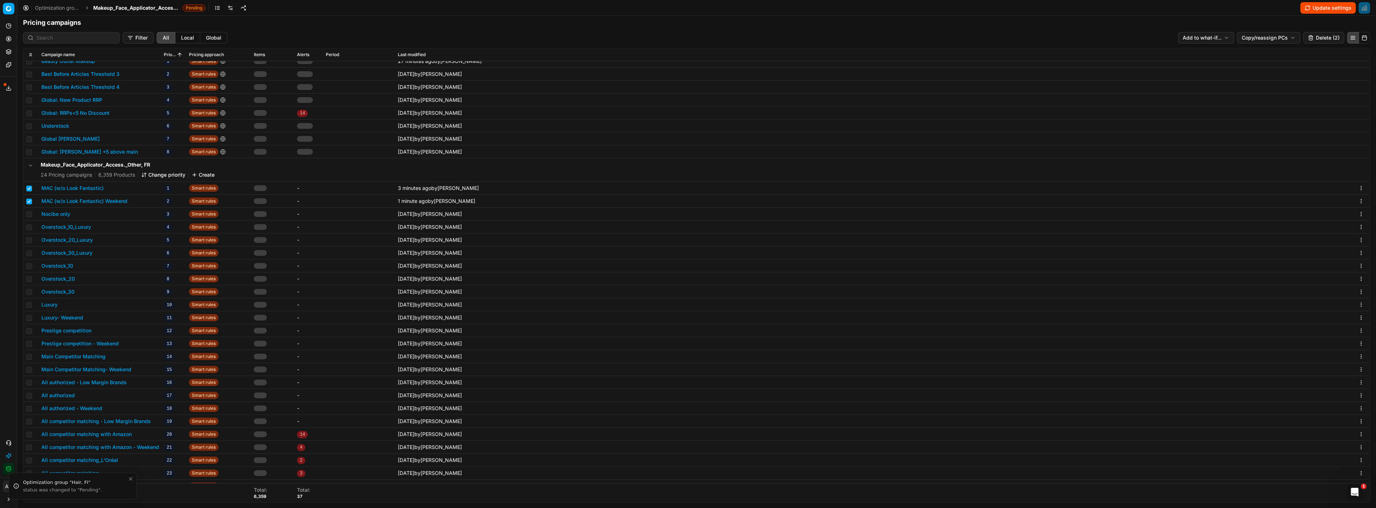
click at [1253, 34] on html "Pricing platform Analytics Pricing Product portfolio Templates Export service 1…" at bounding box center [688, 254] width 1376 height 508
click at [1245, 50] on div "Copy PCs" at bounding box center [1262, 52] width 77 height 12
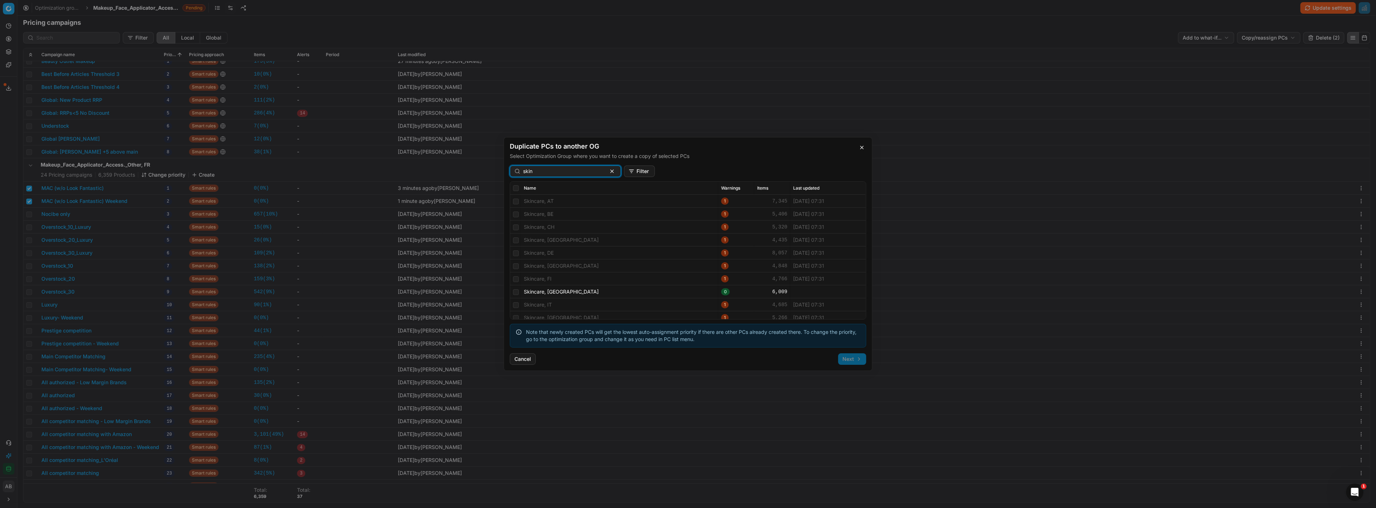
type input "skin"
click at [510, 294] on td at bounding box center [515, 291] width 11 height 13
click at [517, 293] on input "checkbox" at bounding box center [516, 292] width 6 height 6
checkbox input "true"
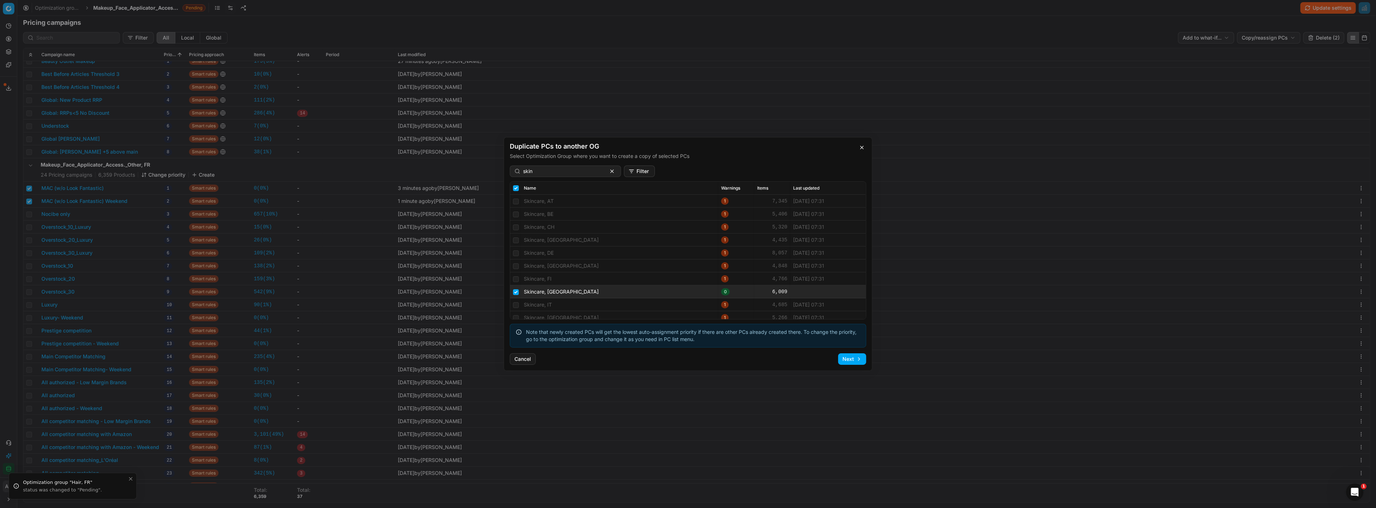
click at [843, 362] on button "Next" at bounding box center [852, 359] width 28 height 12
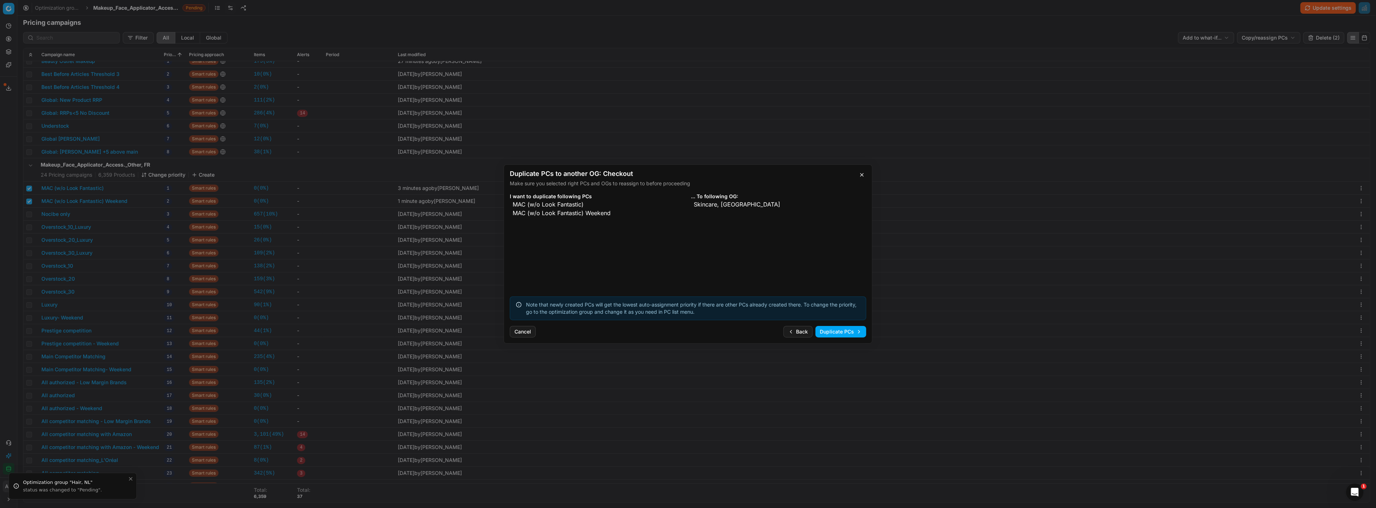
click at [829, 332] on button "Duplicate PCs" at bounding box center [840, 332] width 51 height 12
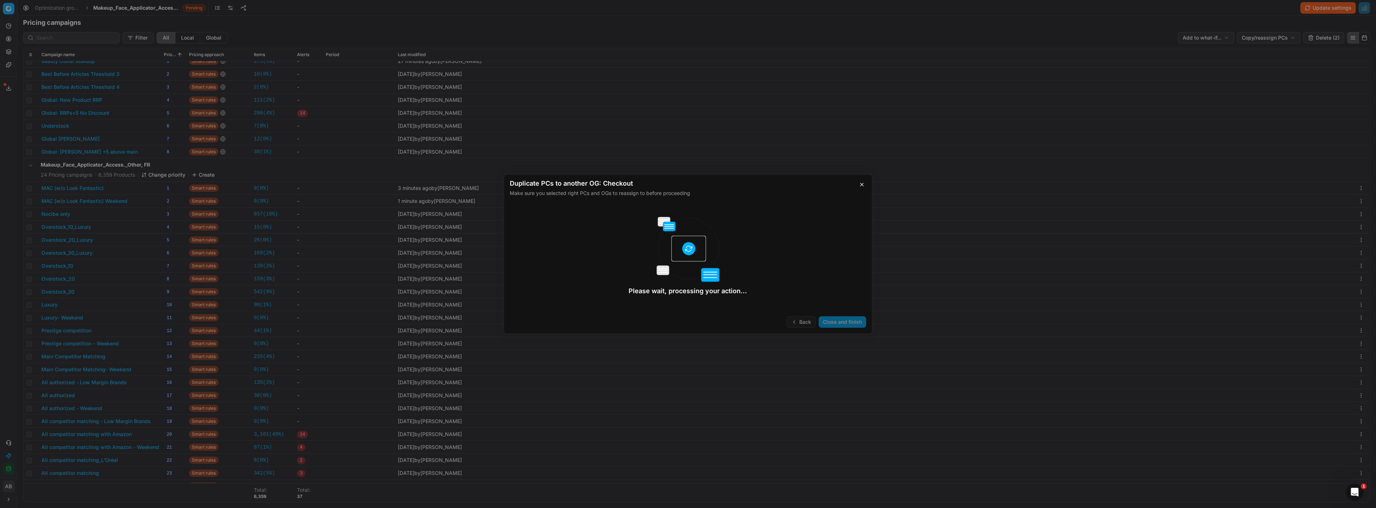
checkbox input "false"
click at [837, 320] on button "Close and finish" at bounding box center [843, 322] width 48 height 12
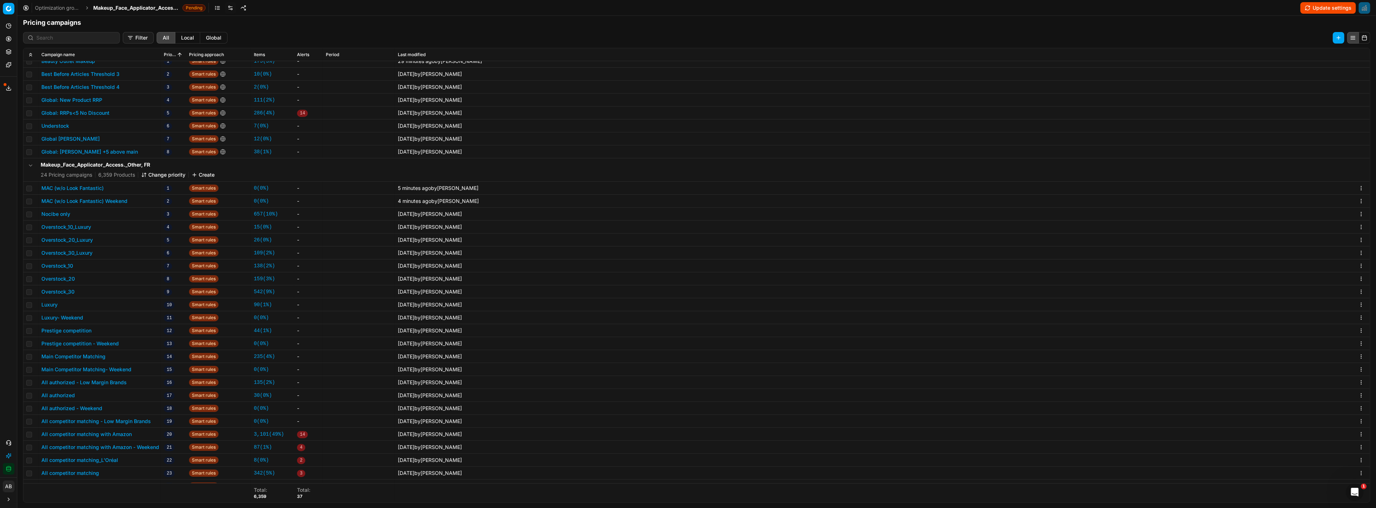
click at [32, 189] on td at bounding box center [30, 188] width 15 height 13
click at [29, 188] on input "checkbox" at bounding box center [29, 189] width 6 height 6
checkbox input "true"
click at [28, 200] on input "checkbox" at bounding box center [29, 202] width 6 height 6
checkbox input "true"
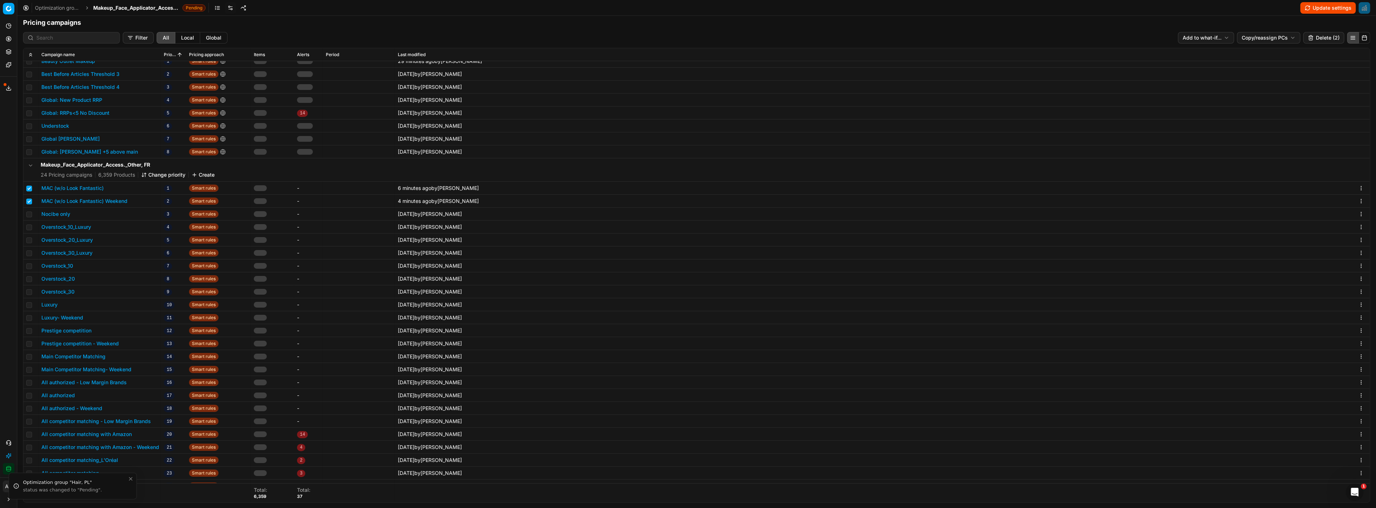
click at [1267, 36] on html "Pricing platform Analytics Pricing Product portfolio Templates Export service 1…" at bounding box center [688, 254] width 1376 height 508
click at [1255, 53] on div "Copy PCs" at bounding box center [1262, 52] width 77 height 12
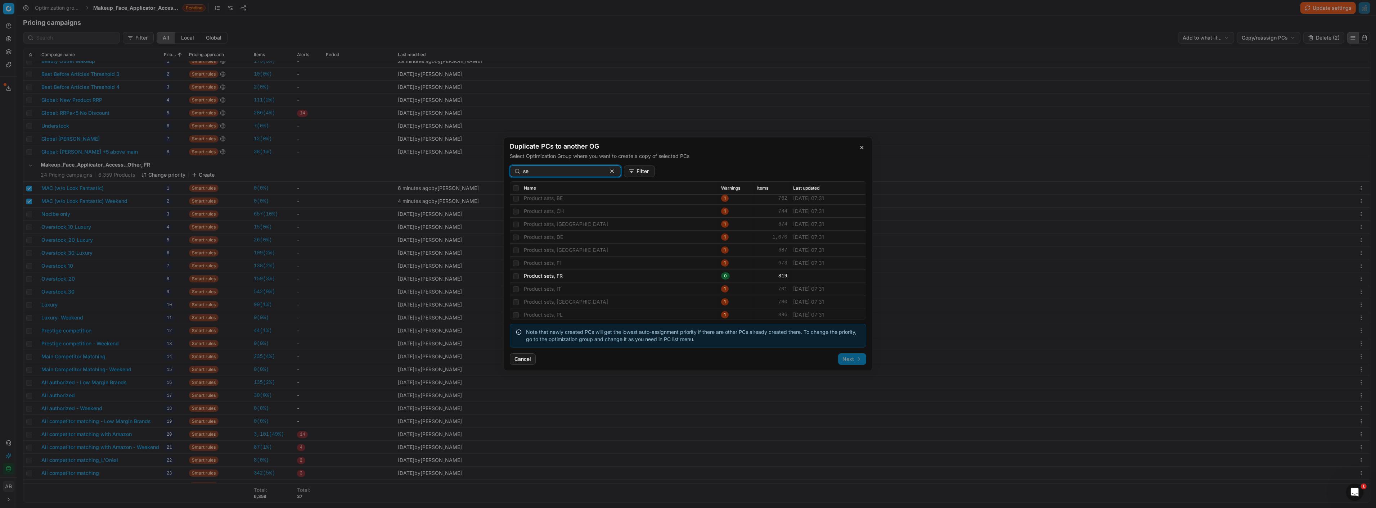
scroll to position [121, 0]
type input "se"
click at [517, 234] on input "checkbox" at bounding box center [516, 236] width 6 height 6
checkbox input "true"
drag, startPoint x: 532, startPoint y: 174, endPoint x: 527, endPoint y: 173, distance: 5.4
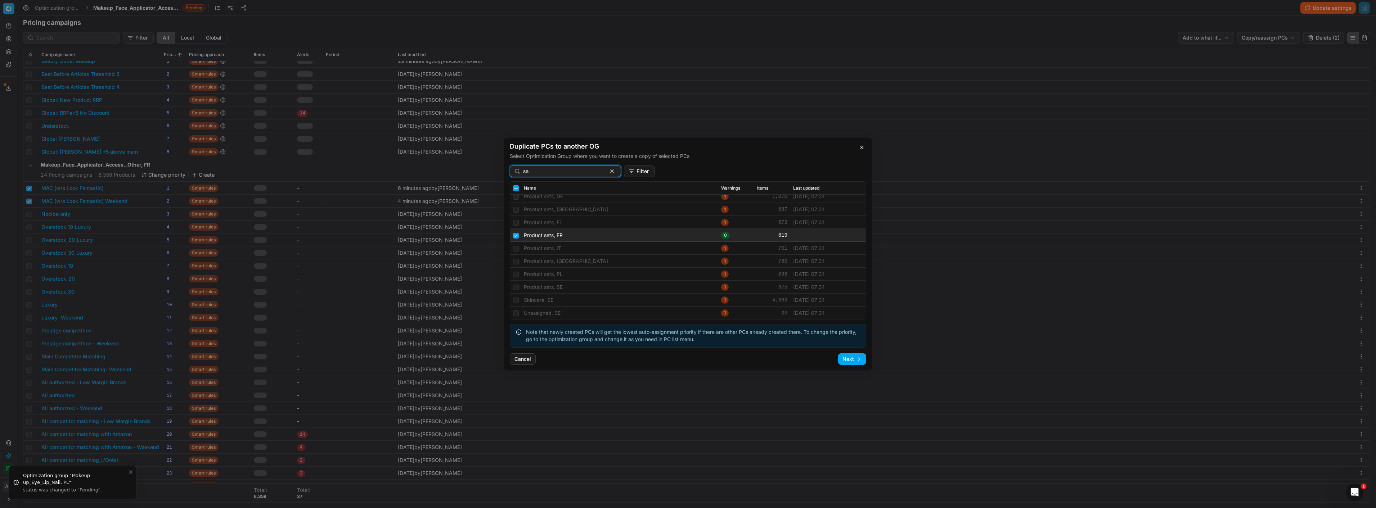
click at [527, 173] on input "se" at bounding box center [562, 171] width 79 height 7
type input "s"
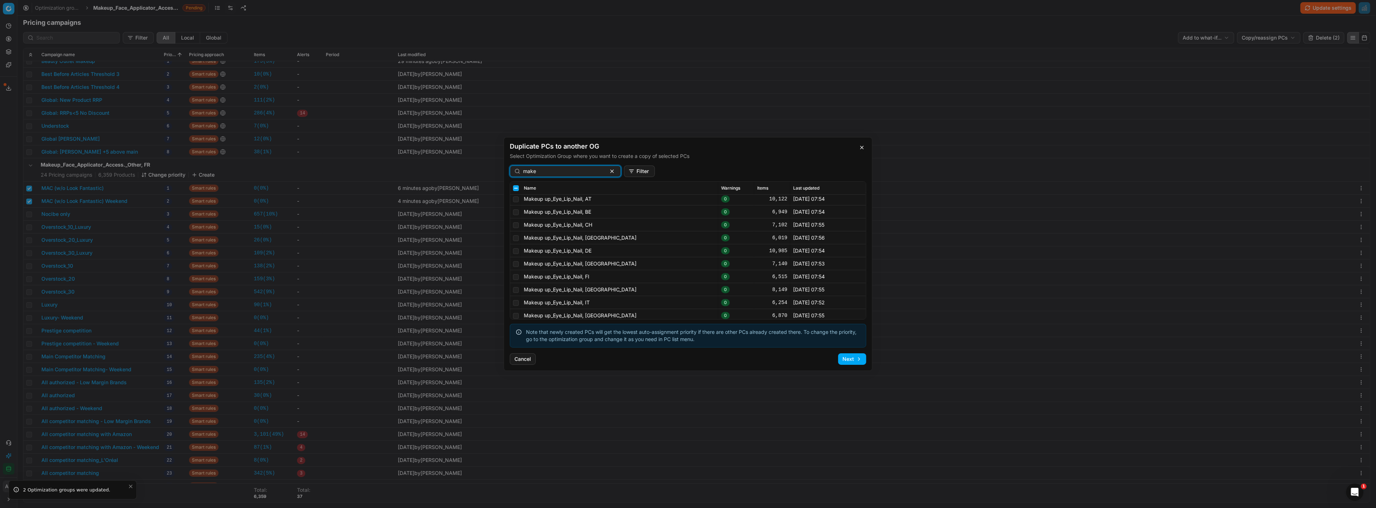
scroll to position [158, 0]
type input "make"
click at [516, 288] on input "checkbox" at bounding box center [516, 290] width 6 height 6
checkbox input "true"
click at [850, 360] on button "Next" at bounding box center [852, 359] width 28 height 12
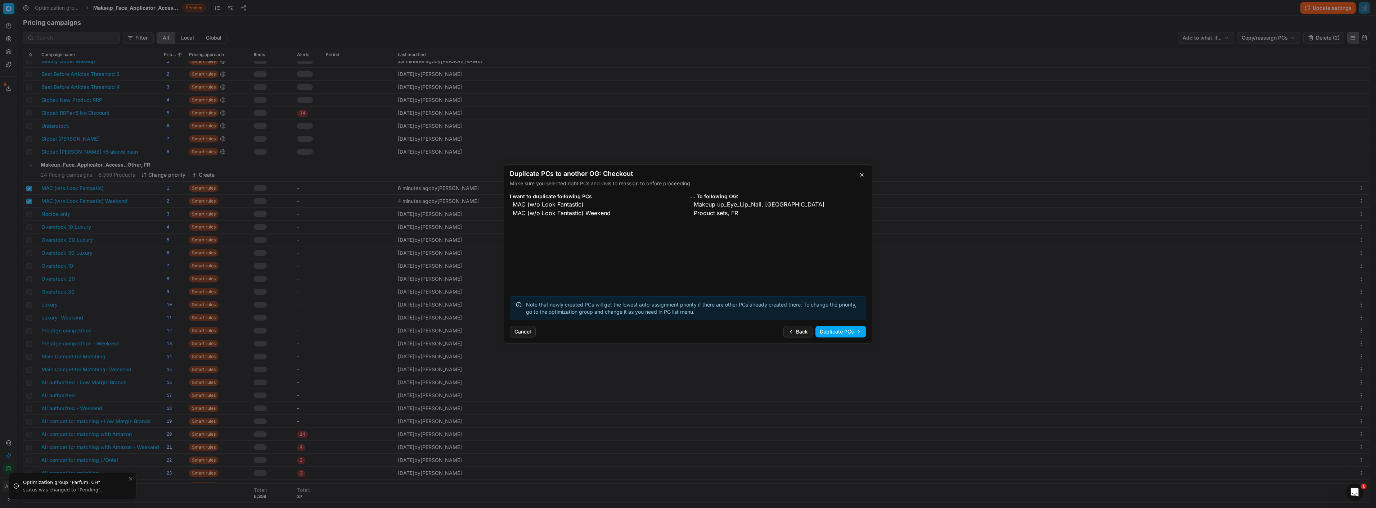
click at [846, 329] on button "Duplicate PCs" at bounding box center [840, 332] width 51 height 12
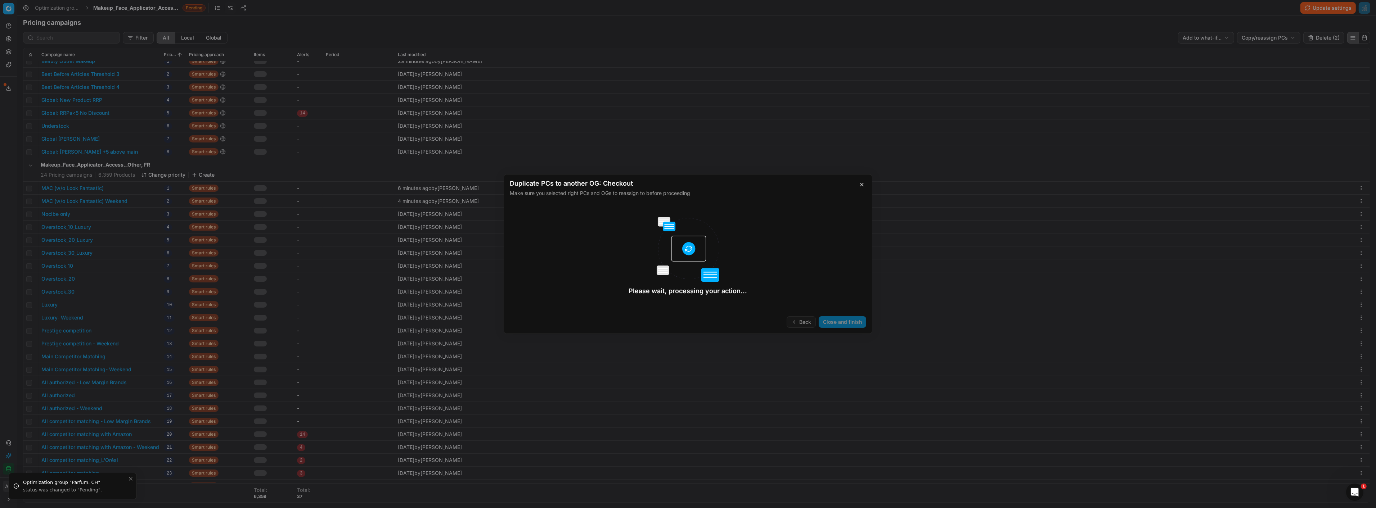
checkbox input "false"
click at [840, 322] on button "Close and finish" at bounding box center [843, 322] width 48 height 12
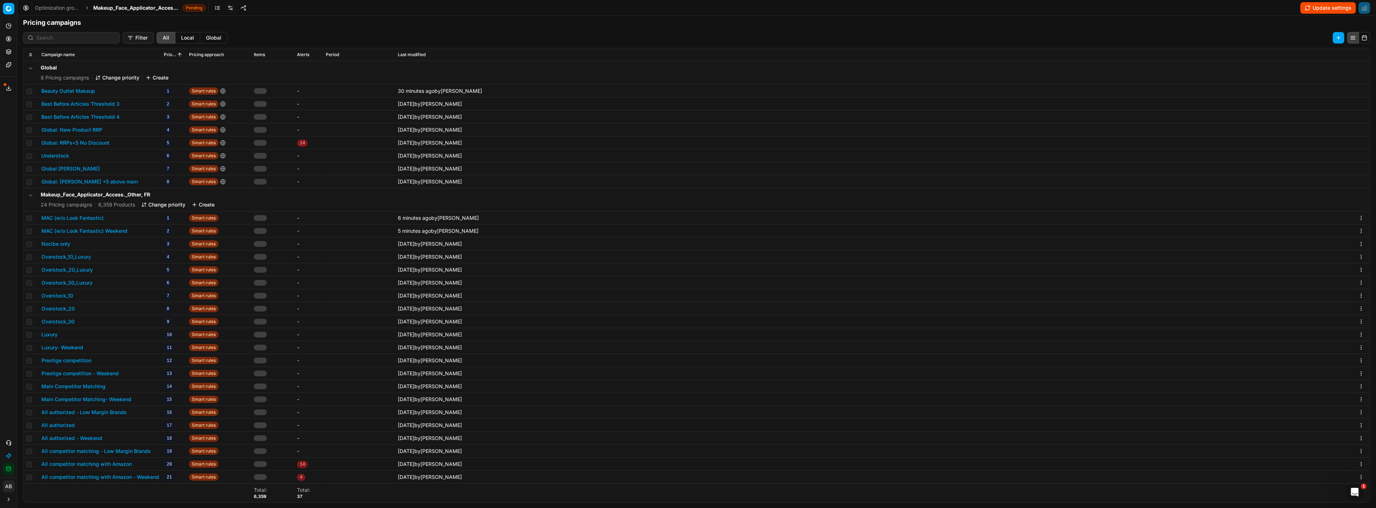
scroll to position [0, 0]
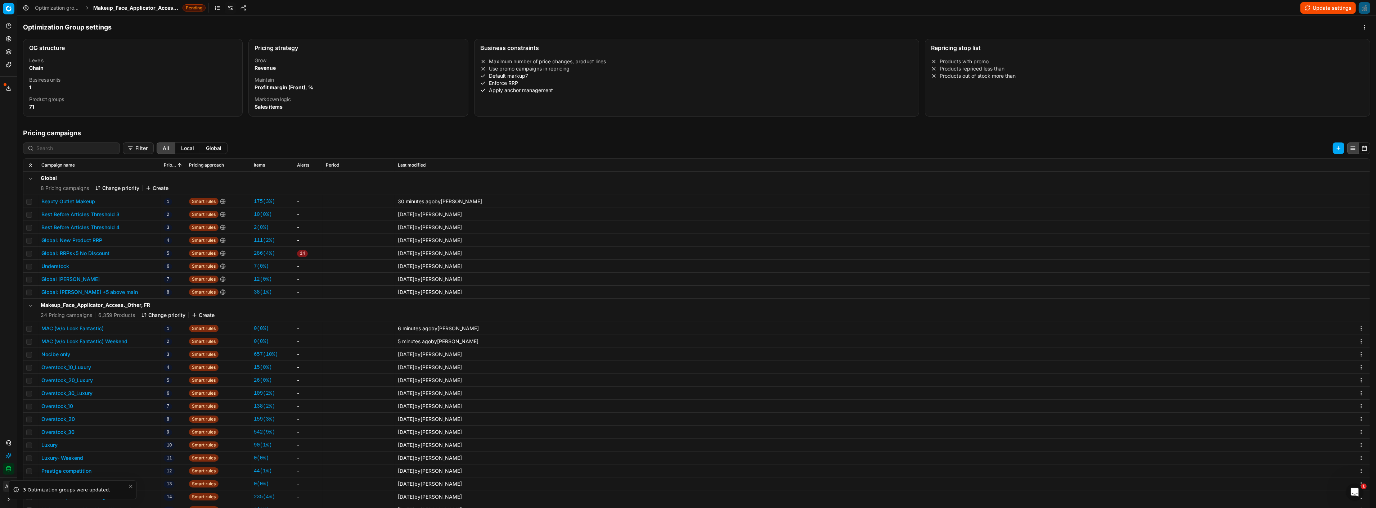
click at [1329, 9] on button "Update settings" at bounding box center [1327, 8] width 55 height 12
click at [188, 5] on span "Pending" at bounding box center [193, 7] width 23 height 7
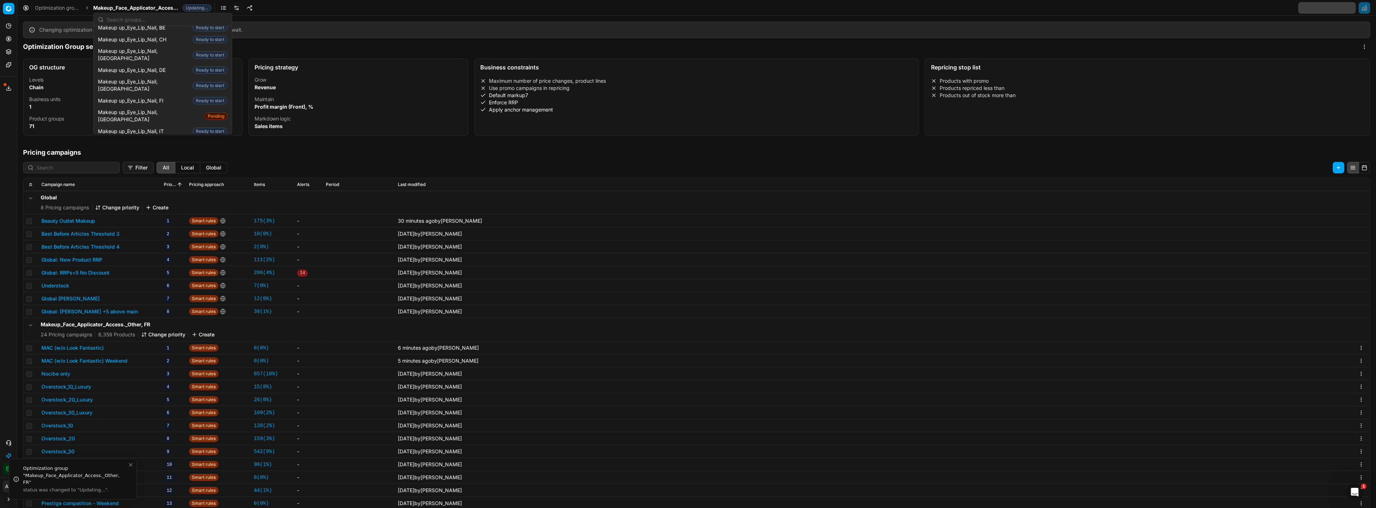
scroll to position [305, 0]
click at [150, 107] on span "Makeup up_Eye_Lip_Nail, [GEOGRAPHIC_DATA]" at bounding box center [150, 114] width 104 height 14
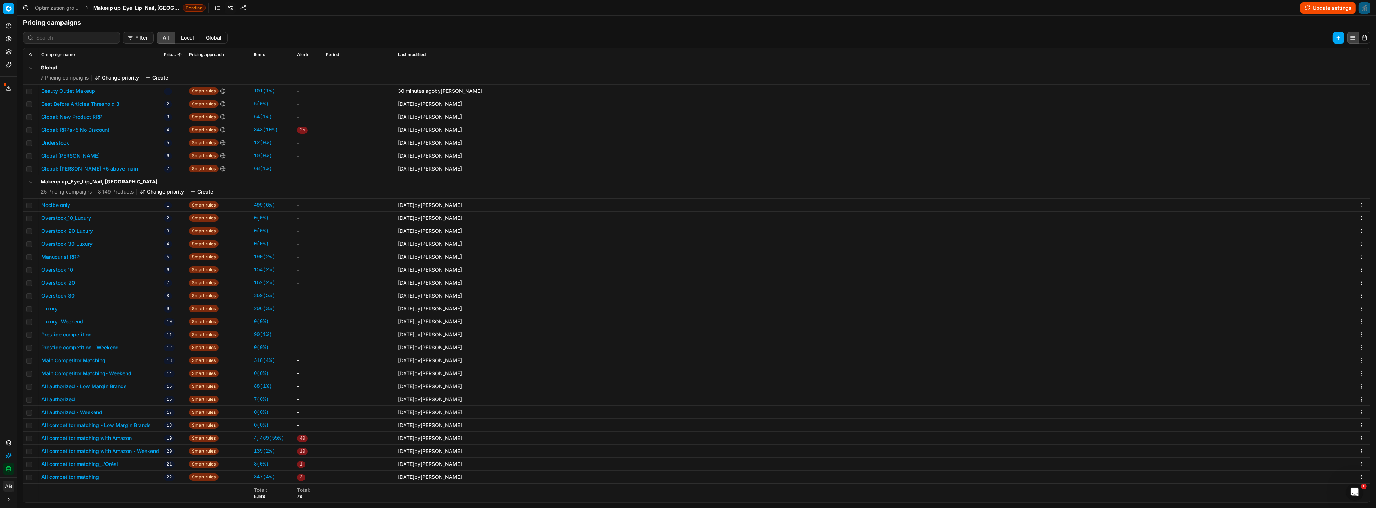
scroll to position [39, 0]
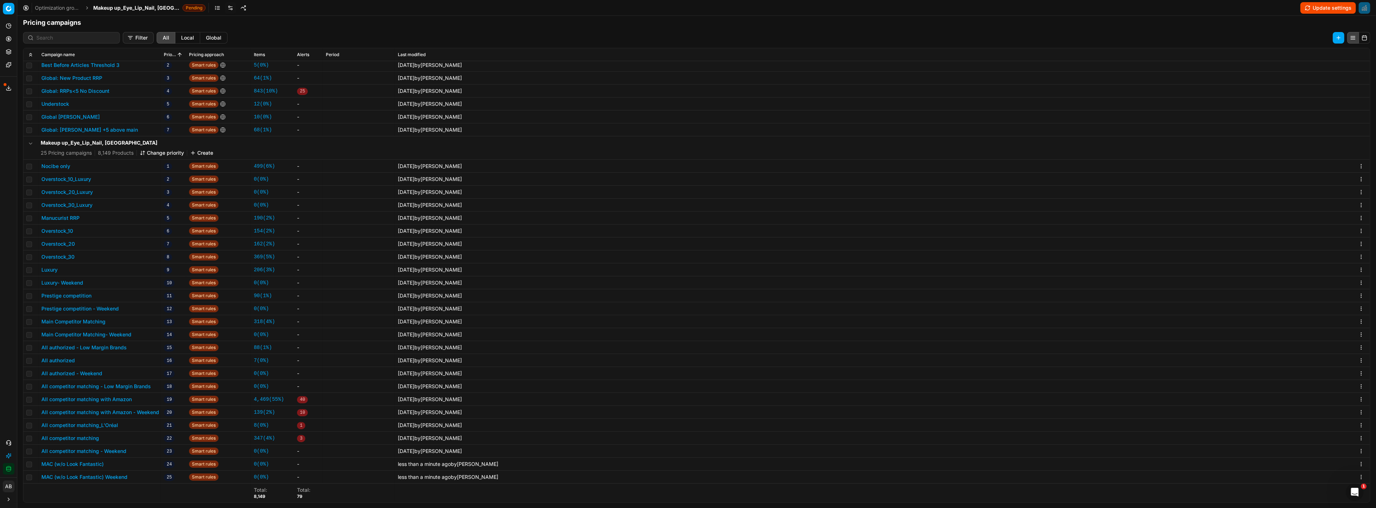
click at [167, 151] on button "Change priority" at bounding box center [162, 152] width 44 height 7
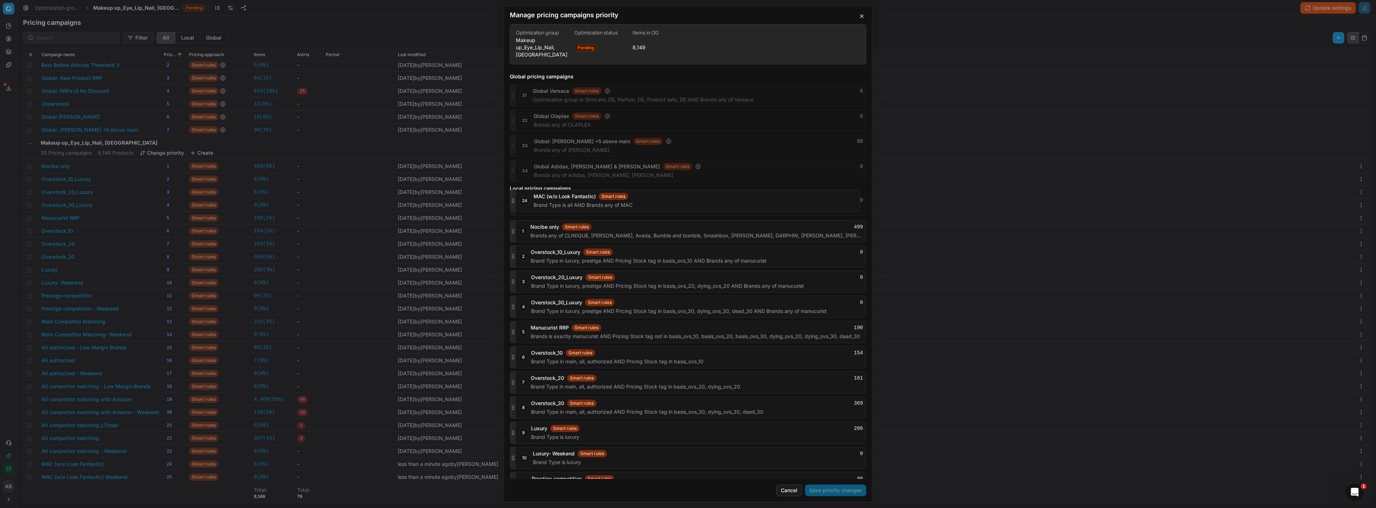
scroll to position [736, 0]
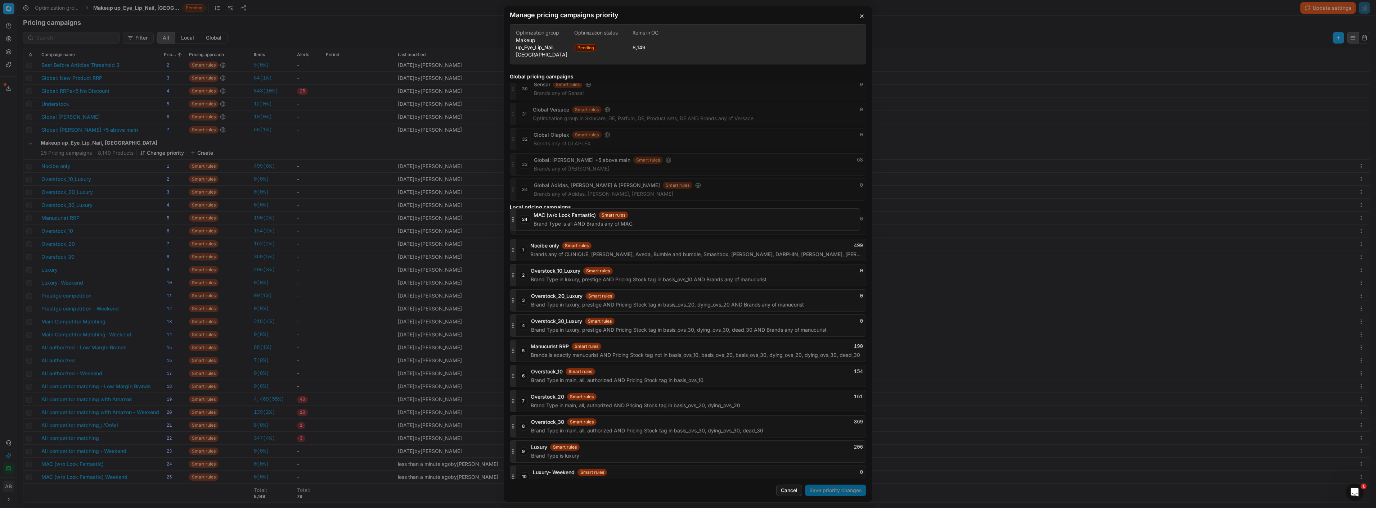
drag, startPoint x: 510, startPoint y: 442, endPoint x: 540, endPoint y: 189, distance: 254.4
click at [540, 189] on div "Global pricing campaigns 1 Global: Gisada CH Smart rules 0 Brands is exactly Gi…" at bounding box center [688, 274] width 368 height 409
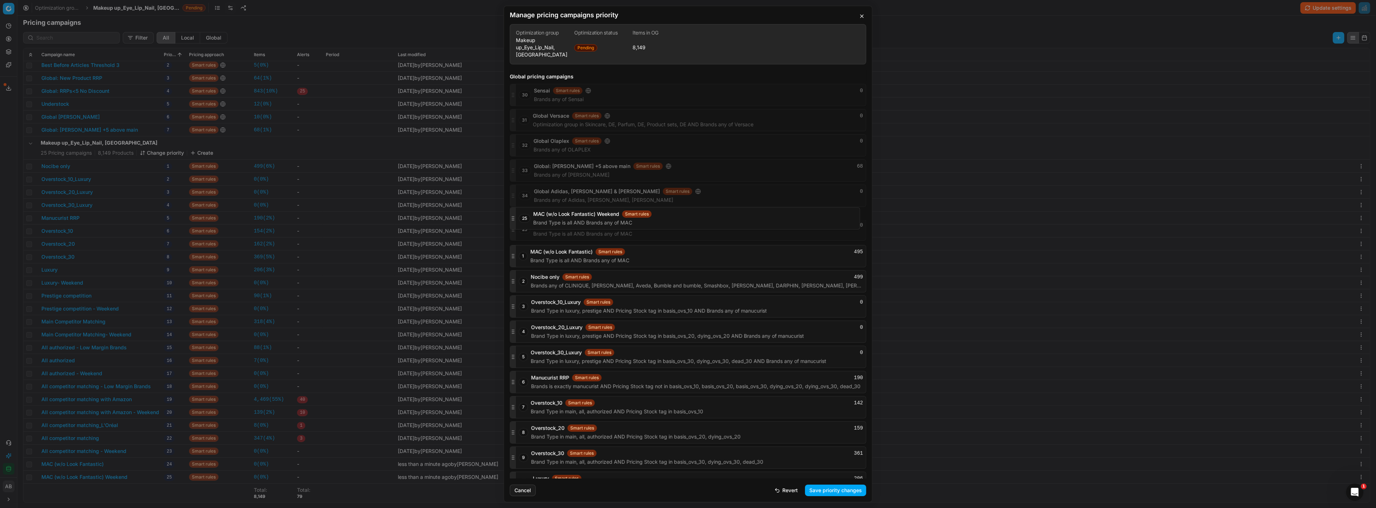
scroll to position [727, 0]
drag, startPoint x: 513, startPoint y: 468, endPoint x: 545, endPoint y: 251, distance: 219.7
click at [545, 251] on div "25 MAC (w/o Look Fantastic) Weekend Smart rules 0 Brand Type is all AND Brands …" at bounding box center [688, 258] width 356 height 22
click at [830, 488] on button "Save priority changes" at bounding box center [835, 491] width 61 height 12
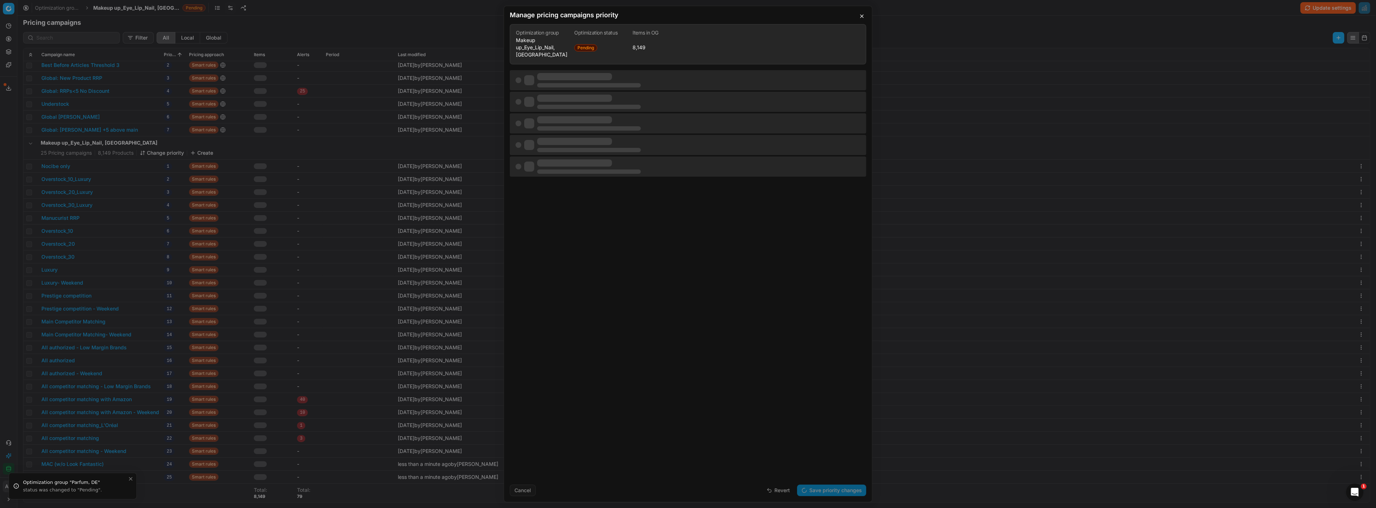
scroll to position [0, 0]
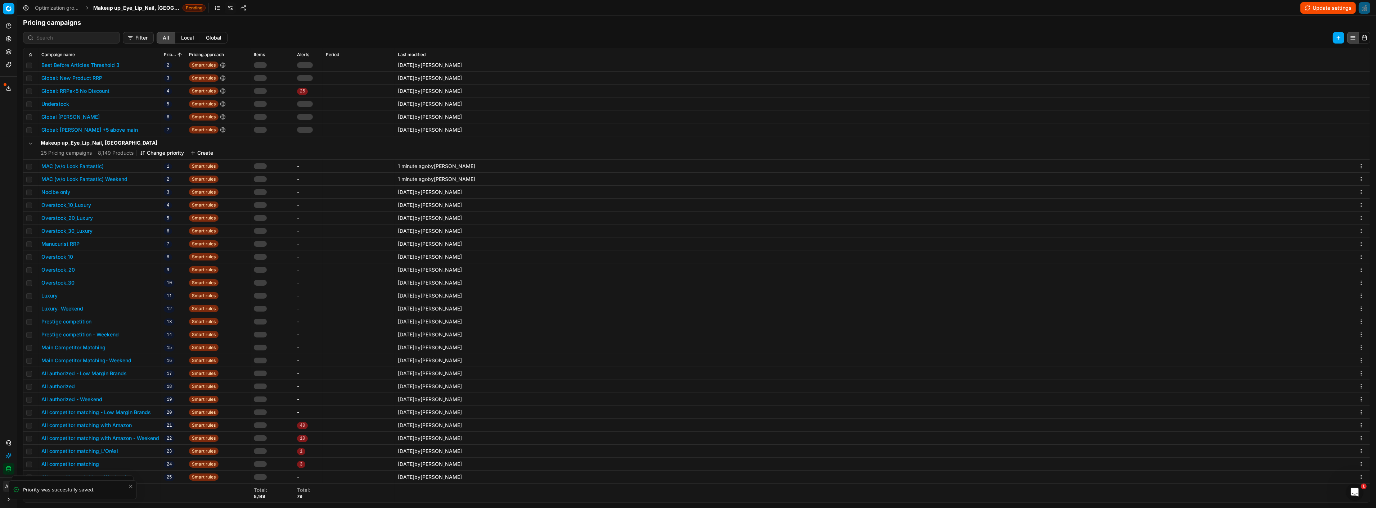
click at [1333, 6] on button "Update settings" at bounding box center [1327, 8] width 55 height 12
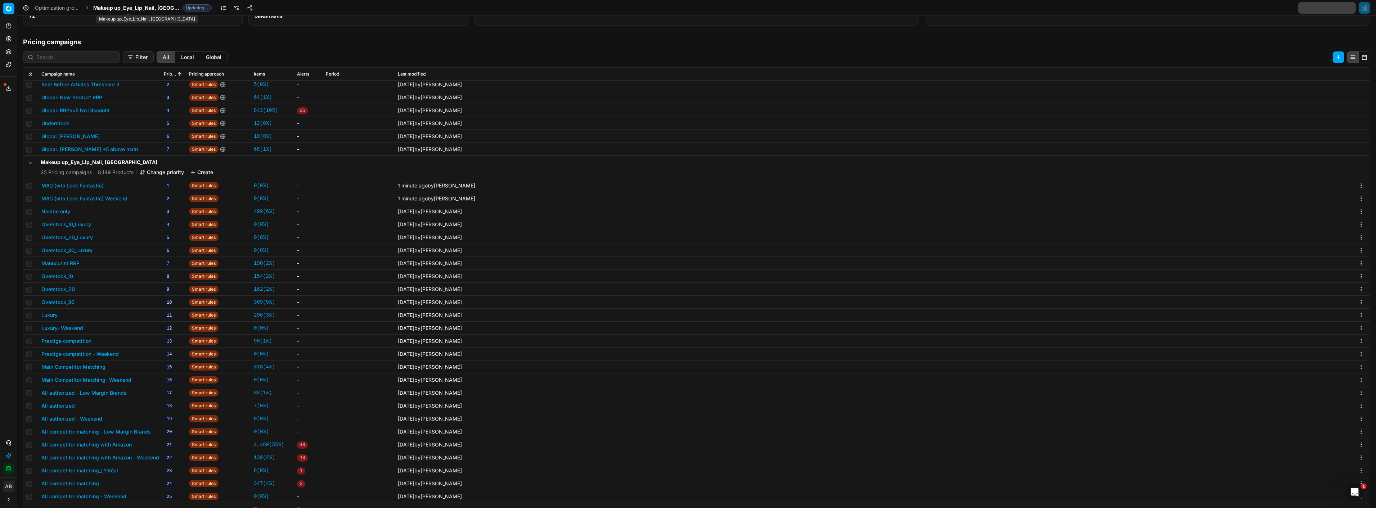
click at [142, 7] on span "Makeup up_Eye_Lip_Nail, [GEOGRAPHIC_DATA]" at bounding box center [136, 7] width 86 height 7
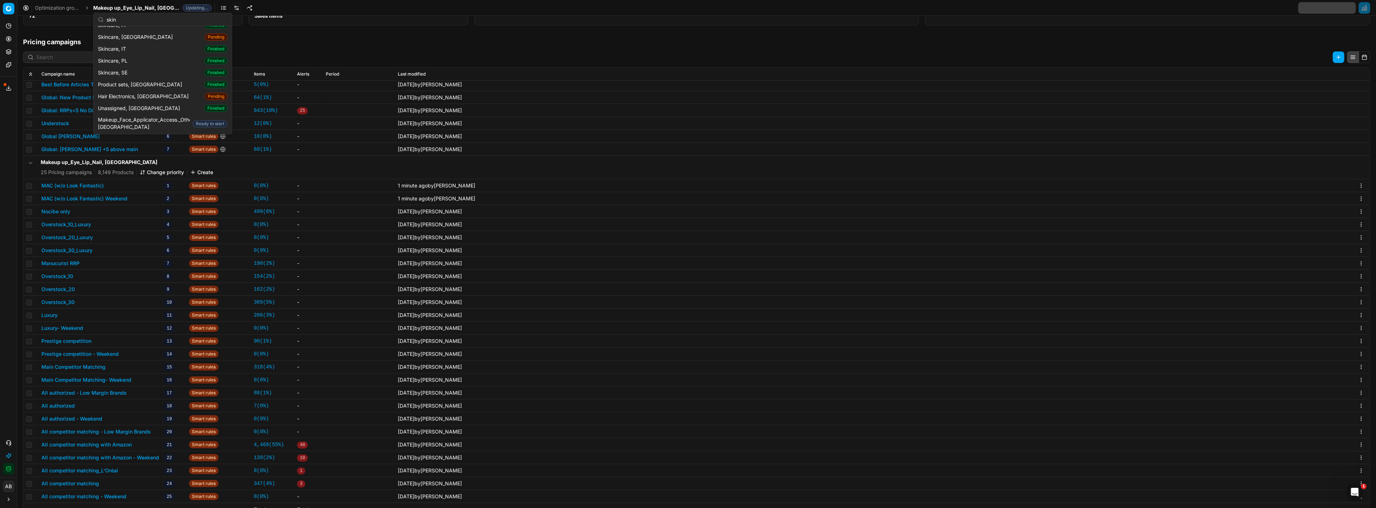
scroll to position [39, 0]
type input "skinc"
click at [127, 91] on span "Skincare, [GEOGRAPHIC_DATA]" at bounding box center [137, 90] width 78 height 7
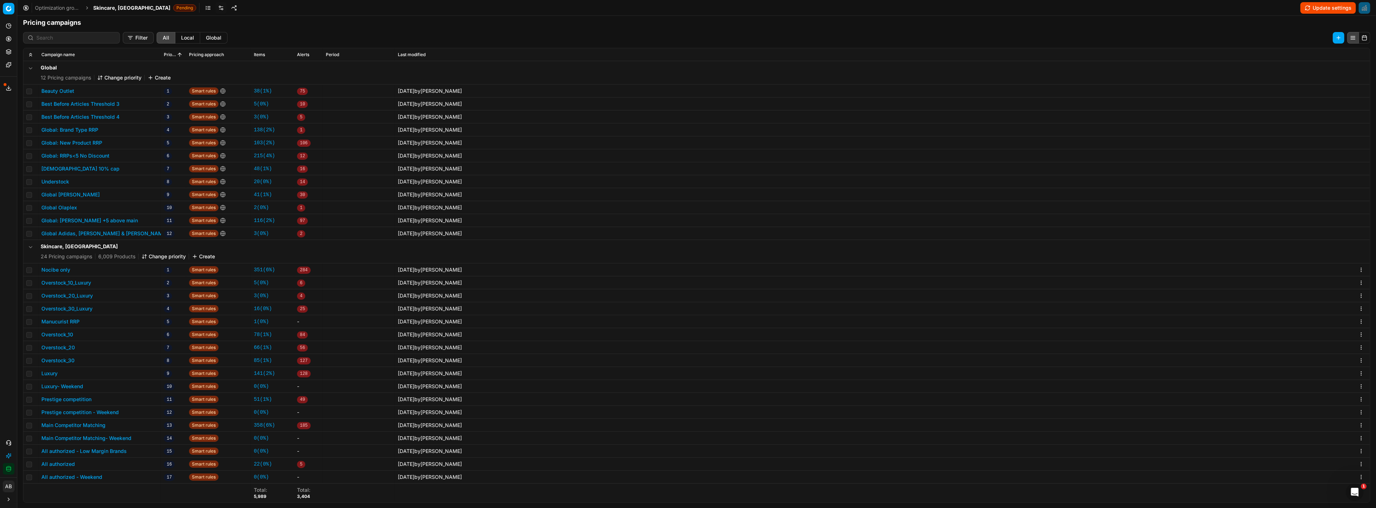
click at [166, 257] on button "Change priority" at bounding box center [163, 256] width 44 height 7
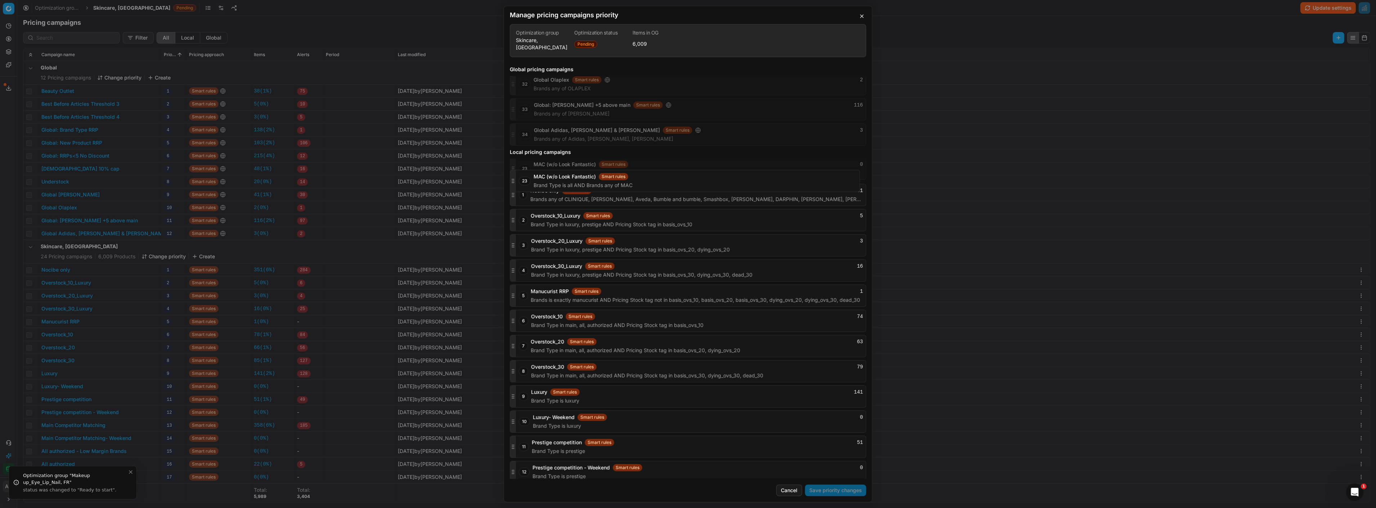
scroll to position [768, 0]
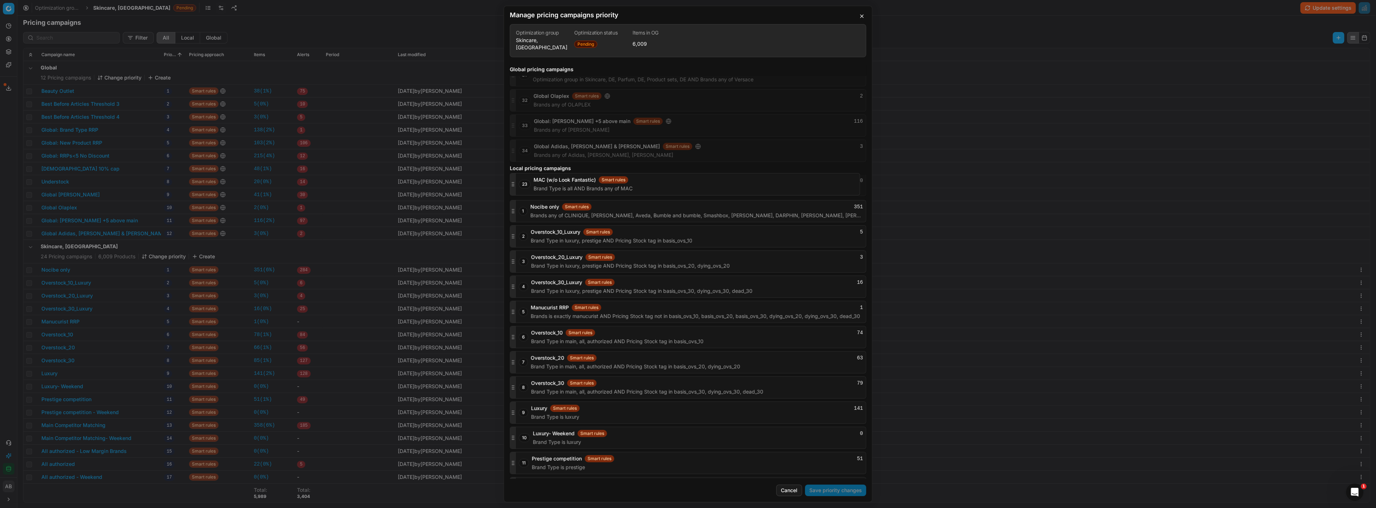
drag, startPoint x: 510, startPoint y: 443, endPoint x: 531, endPoint y: 183, distance: 261.4
click at [531, 183] on div "23 MAC (w/o Look Fantastic) Smart rules 0 Brand Type is all AND Brands any of M…" at bounding box center [688, 185] width 356 height 22
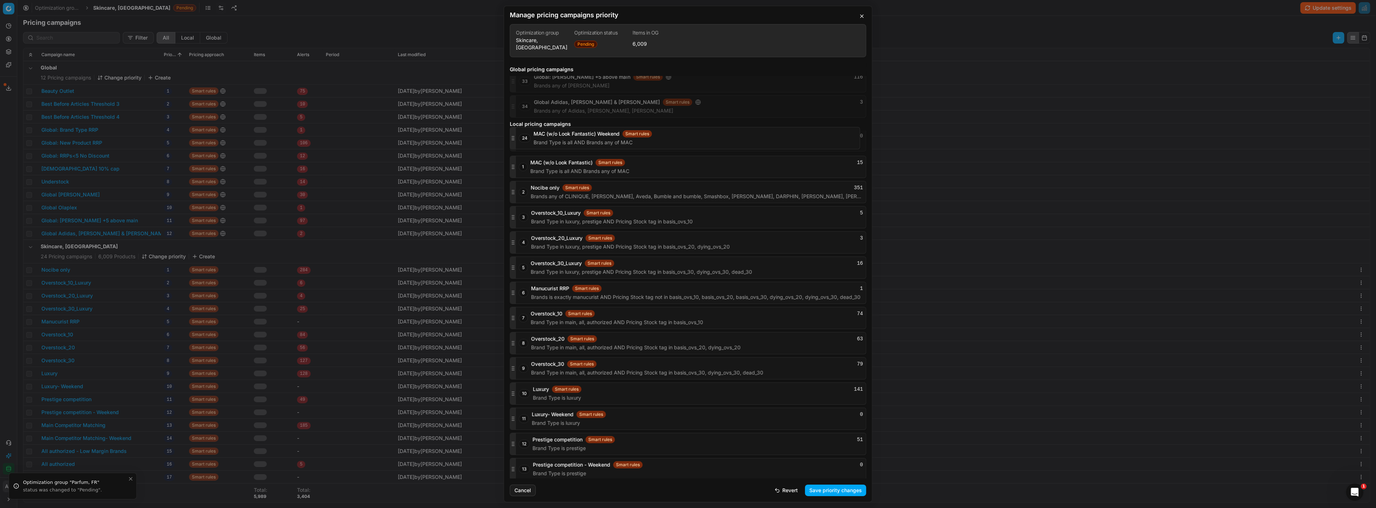
scroll to position [811, 0]
drag, startPoint x: 512, startPoint y: 470, endPoint x: 544, endPoint y: 161, distance: 310.8
click at [544, 161] on div "24 MAC (w/o Look Fantastic) Weekend Smart rules 0 Brand Type is all AND Brands …" at bounding box center [688, 167] width 356 height 22
click at [819, 488] on button "Save priority changes" at bounding box center [835, 491] width 61 height 12
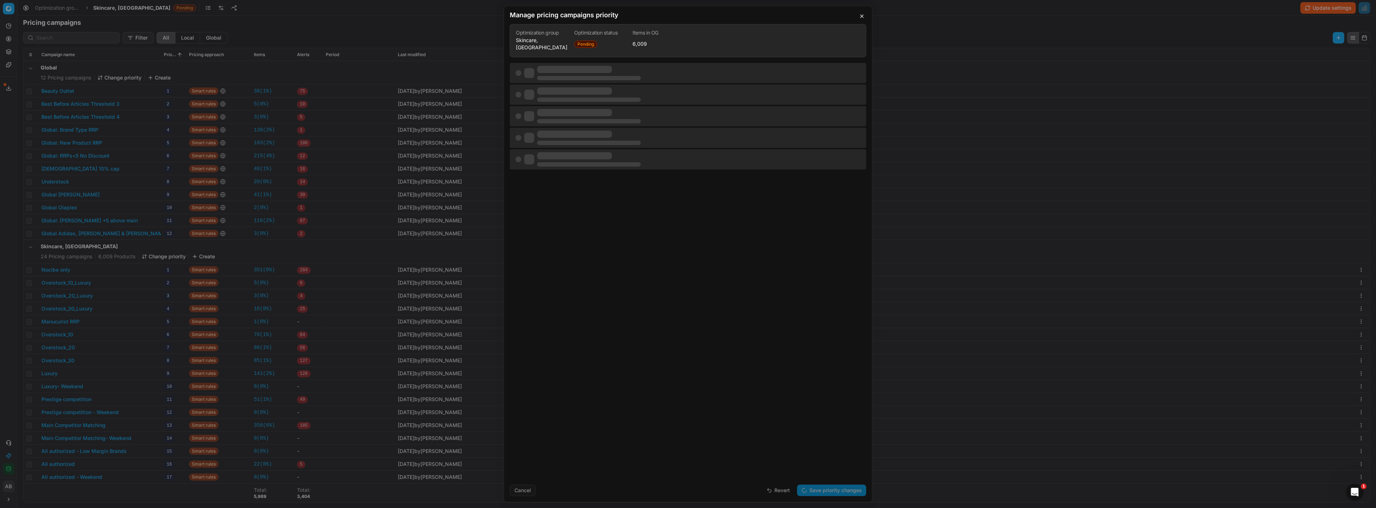
scroll to position [0, 0]
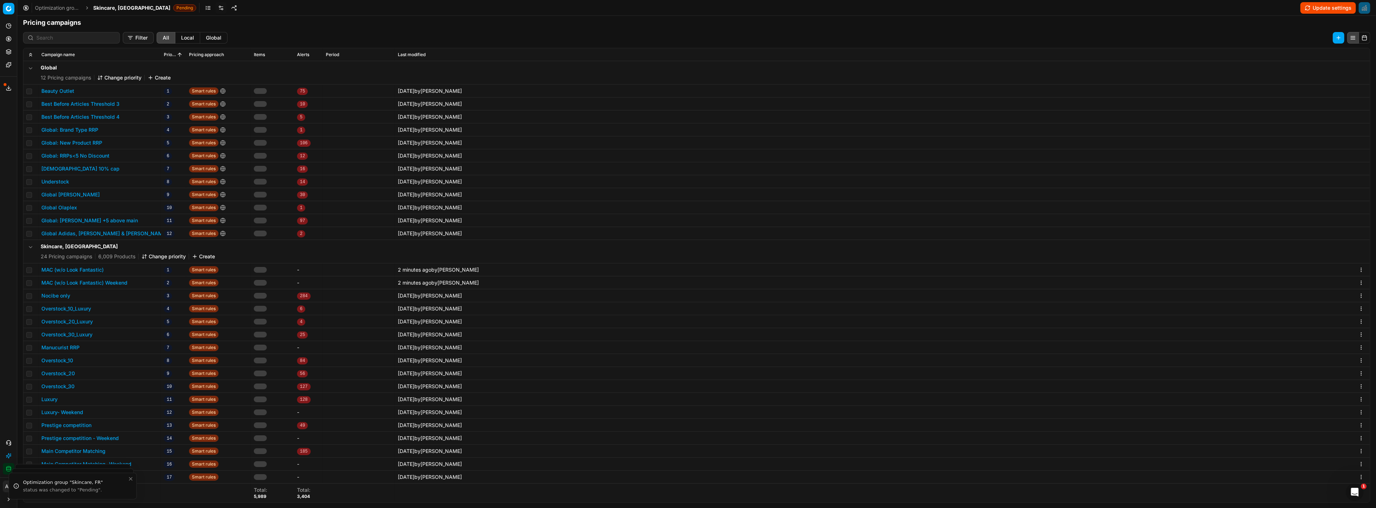
click at [1328, 3] on button "Update settings" at bounding box center [1327, 8] width 55 height 12
click at [107, 8] on span "Skincare, [GEOGRAPHIC_DATA]" at bounding box center [131, 7] width 77 height 7
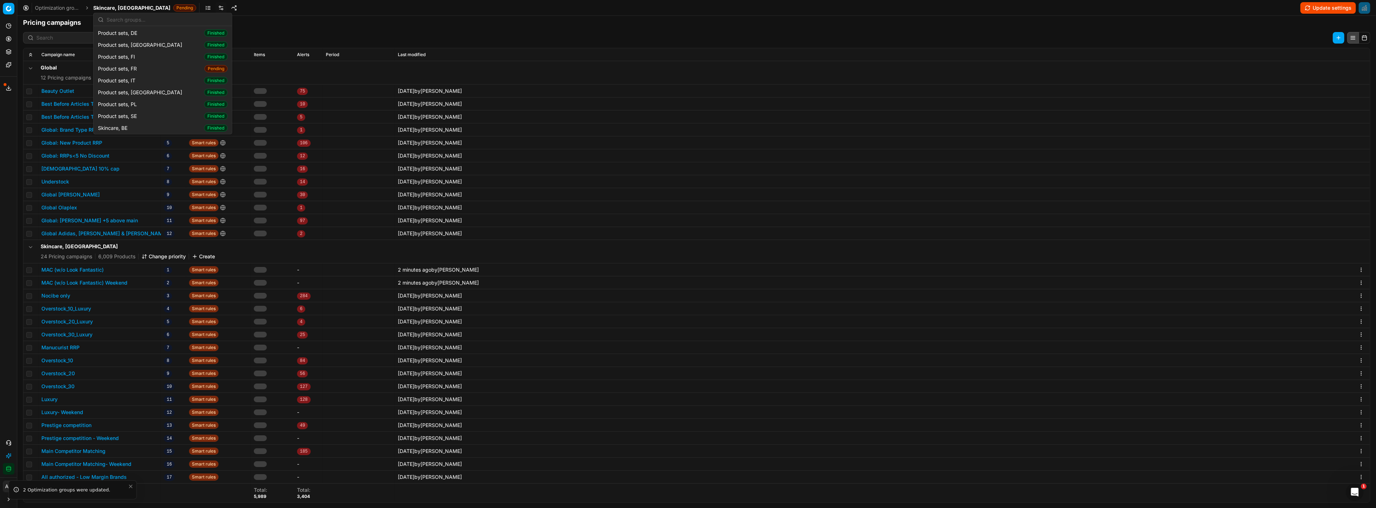
scroll to position [870, 0]
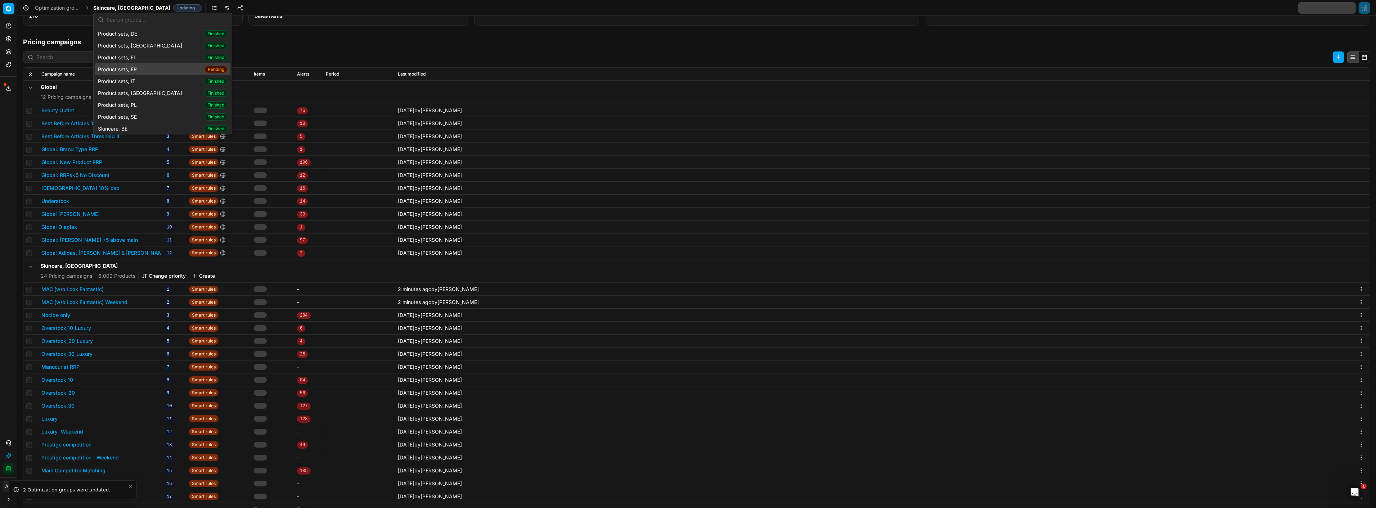
click at [137, 66] on span "Product sets, FR" at bounding box center [119, 69] width 42 height 7
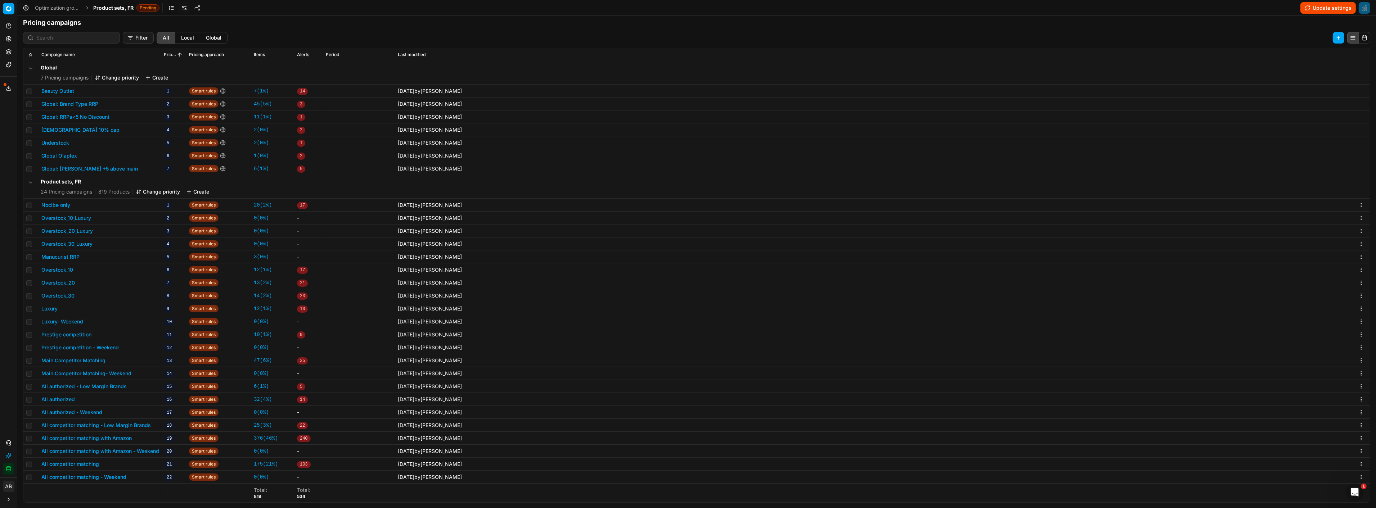
scroll to position [26, 0]
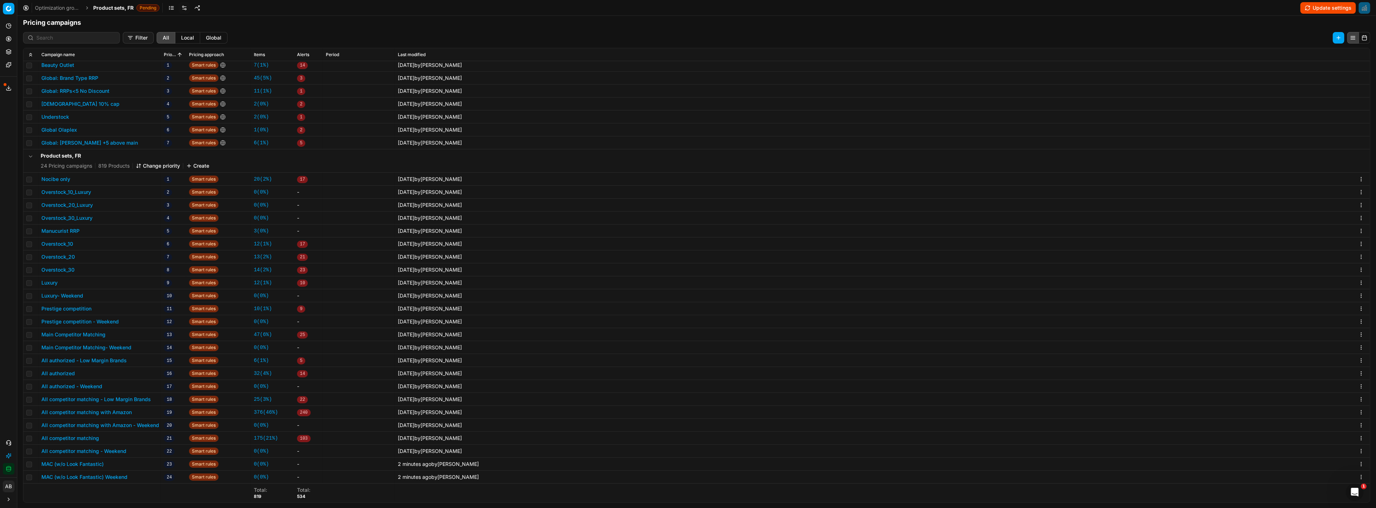
click at [169, 162] on button "Change priority" at bounding box center [158, 165] width 44 height 7
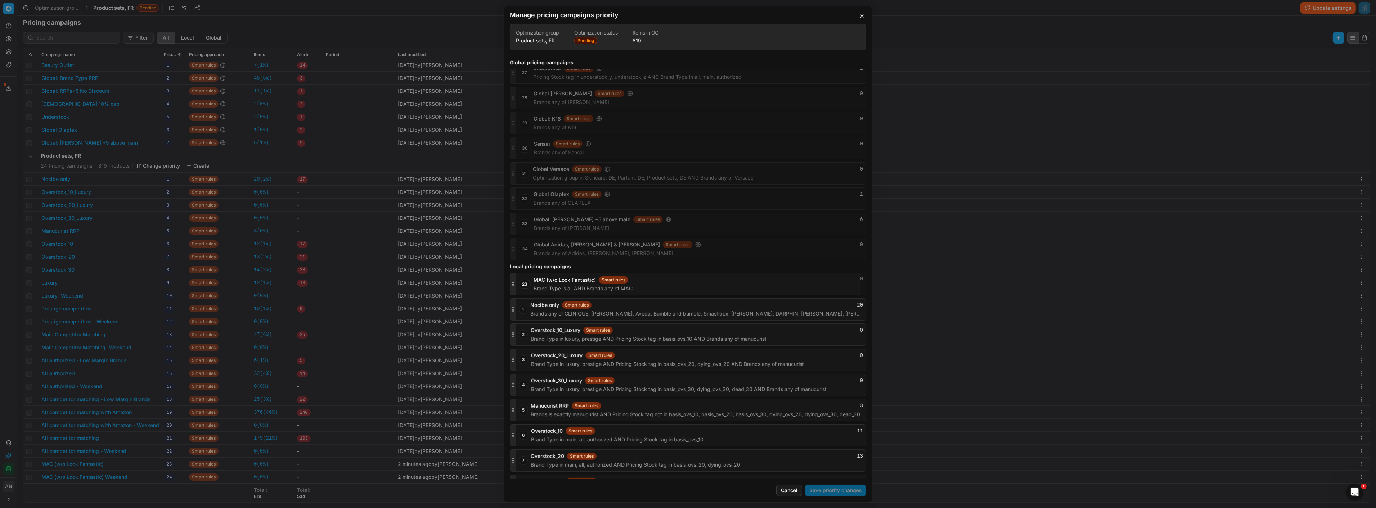
scroll to position [657, 0]
drag, startPoint x: 510, startPoint y: 442, endPoint x: 520, endPoint y: 253, distance: 188.5
click at [520, 253] on div "Global pricing campaigns 1 Global: Gisada CH Smart rules 0 Brands is exactly Gi…" at bounding box center [688, 267] width 368 height 423
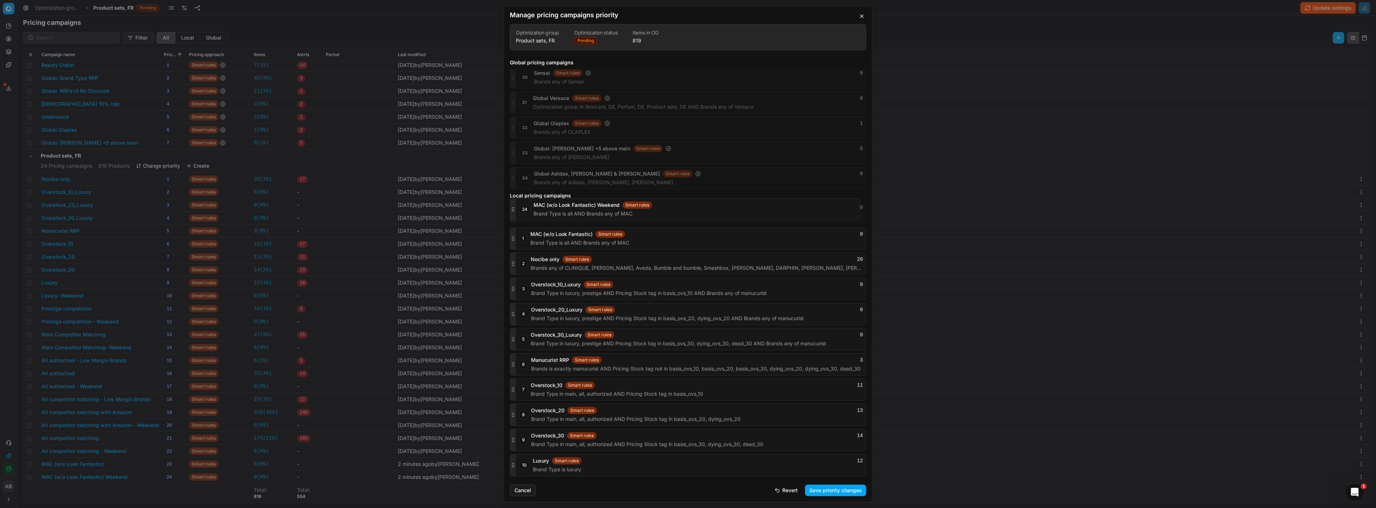
scroll to position [724, 0]
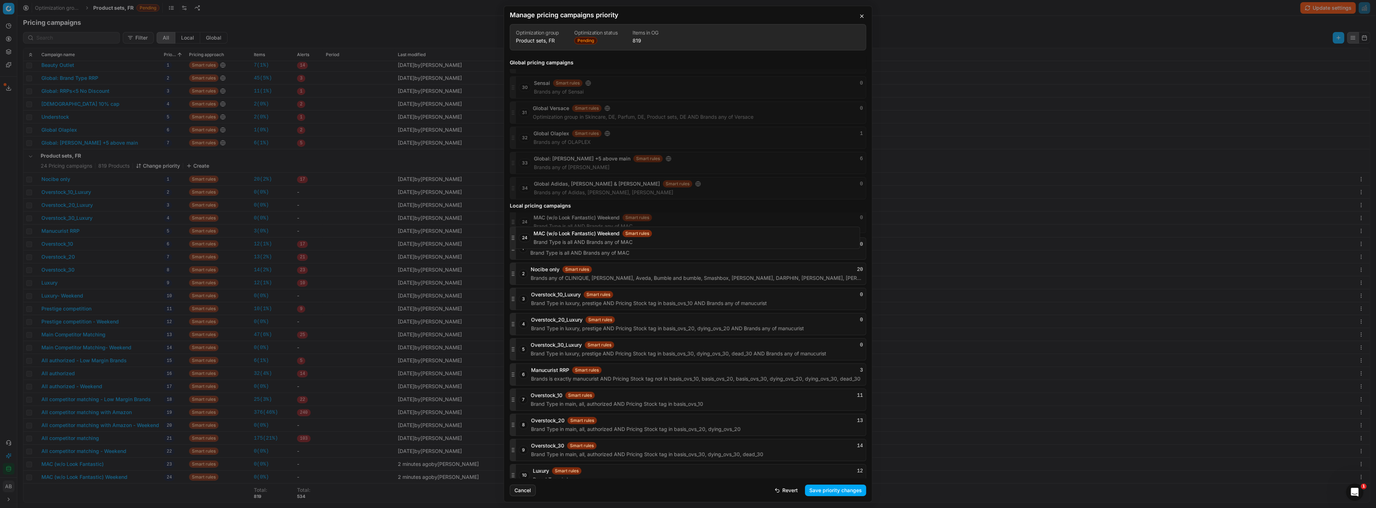
drag, startPoint x: 512, startPoint y: 469, endPoint x: 542, endPoint y: 243, distance: 228.0
click at [542, 233] on div "24 MAC (w/o Look Fantastic) Weekend Smart rules 0 Brand Type is all AND Brands …" at bounding box center [688, 222] width 356 height 22
click at [829, 495] on button "Save priority changes" at bounding box center [835, 491] width 61 height 12
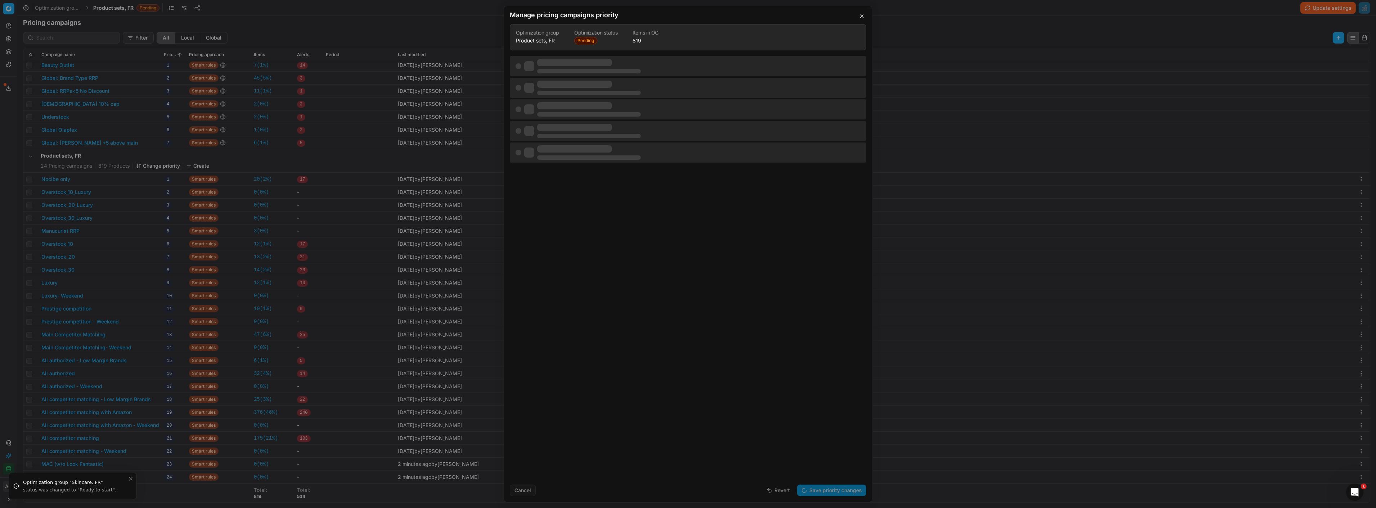
scroll to position [0, 0]
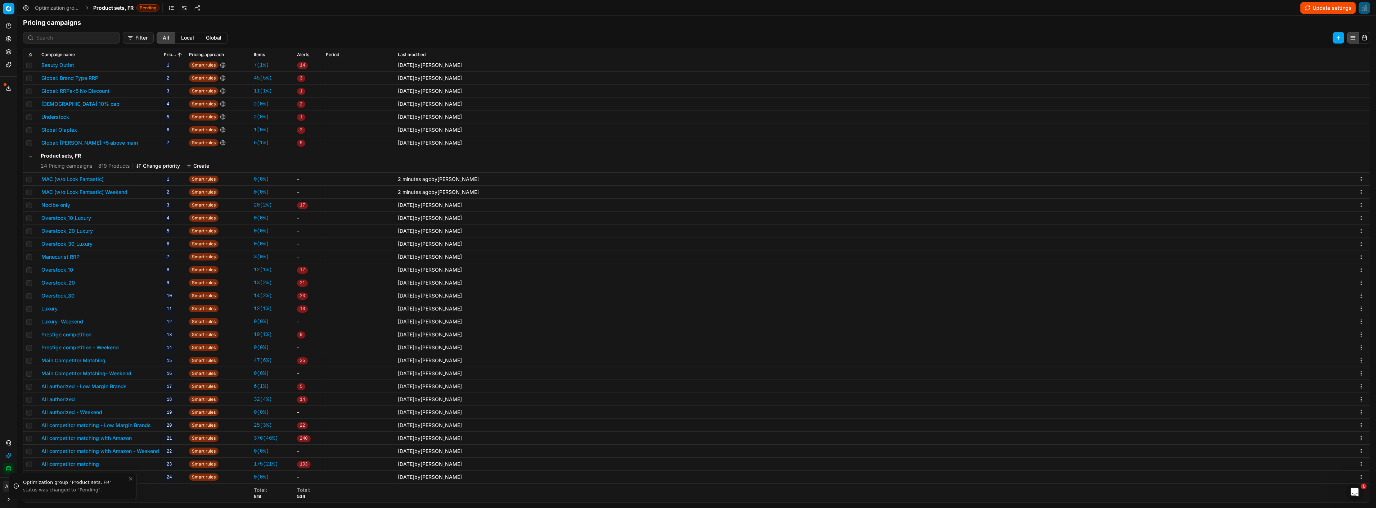
click at [1319, 7] on button "Update settings" at bounding box center [1327, 8] width 55 height 12
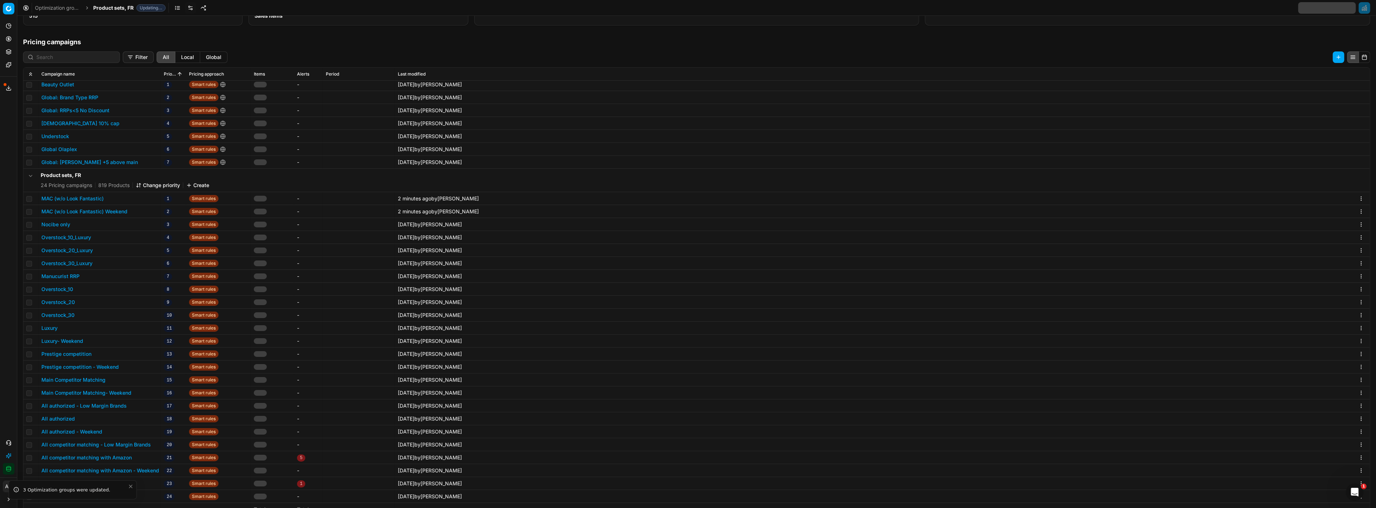
click at [89, 200] on button "MAC (w/o Look Fantastic)" at bounding box center [72, 198] width 62 height 7
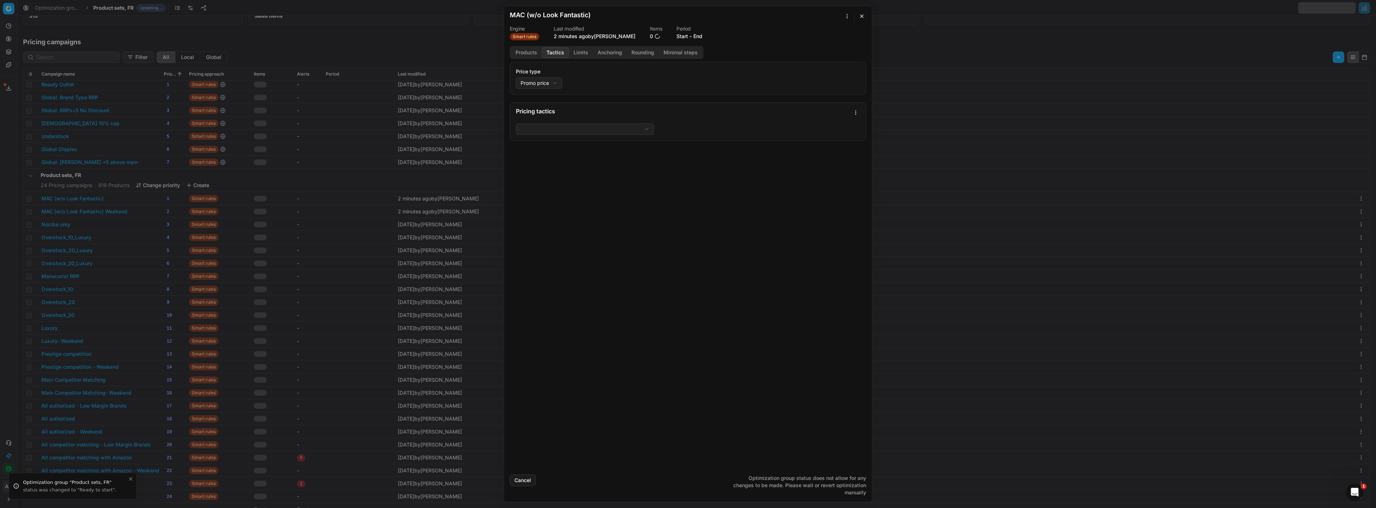
click at [552, 49] on button "Tactics" at bounding box center [555, 53] width 27 height 10
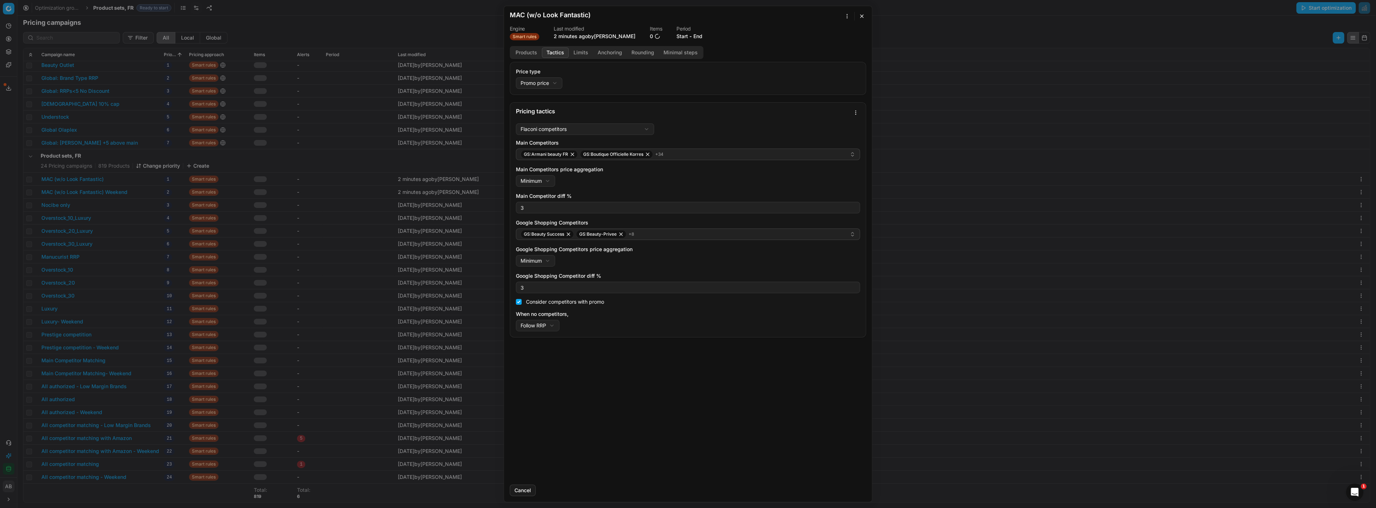
scroll to position [91, 0]
drag, startPoint x: 621, startPoint y: 157, endPoint x: 807, endPoint y: 176, distance: 187.0
click at [807, 176] on div "Main Competitors price aggregation Minimum Minimum Maximum" at bounding box center [688, 176] width 344 height 21
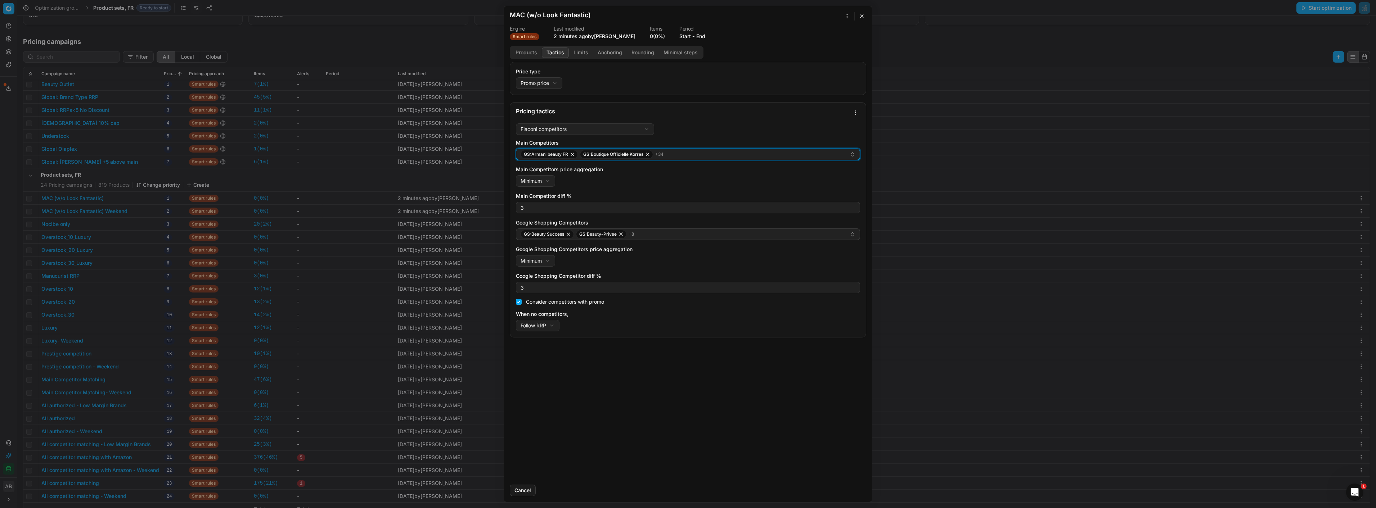
click at [795, 157] on div "GS:Armani beauty FR GS:Boutique Officielle Korres + 34" at bounding box center [684, 154] width 329 height 9
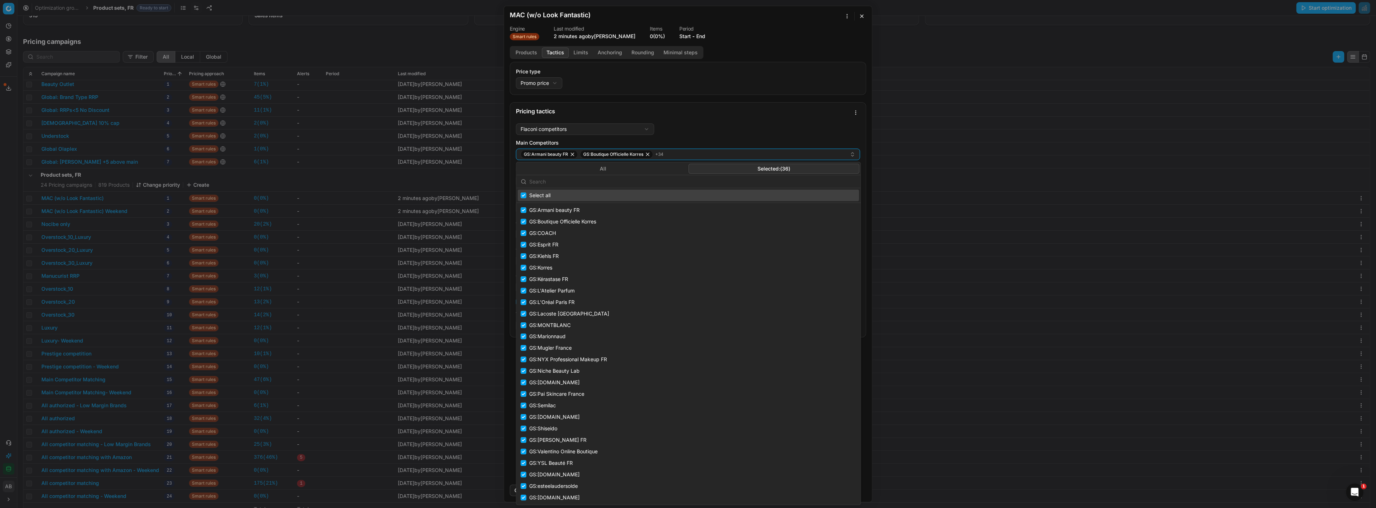
click at [791, 171] on button "Selected: ( 36 )" at bounding box center [773, 169] width 171 height 10
click at [711, 186] on input "text" at bounding box center [692, 182] width 327 height 14
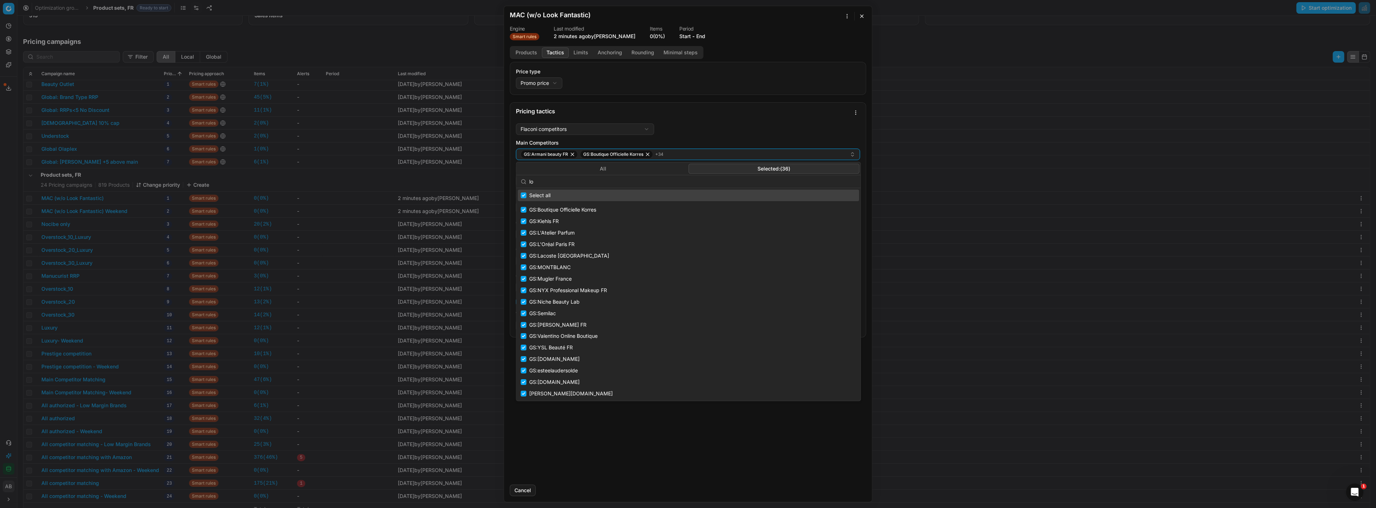
type input "loo"
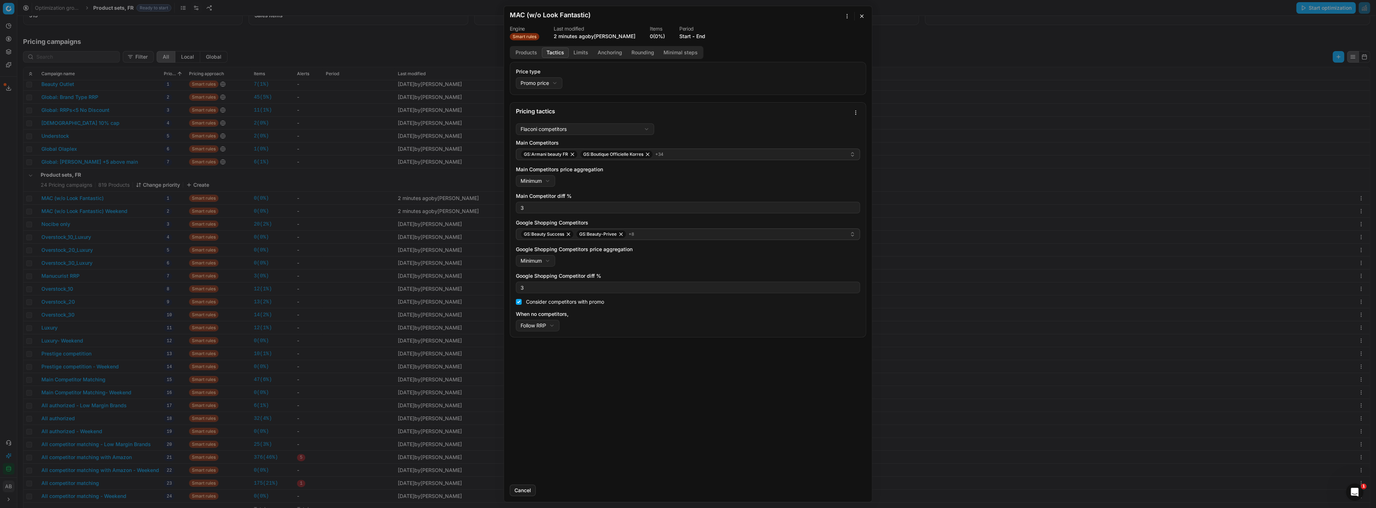
click at [728, 240] on div "Main Competitors GS:Armani beauty FR GS:Boutique Officielle Korres + 34 Main Co…" at bounding box center [688, 235] width 344 height 192
click at [728, 238] on div "GS:Beauty Success GS:Beauty-Privee + 8" at bounding box center [684, 234] width 329 height 9
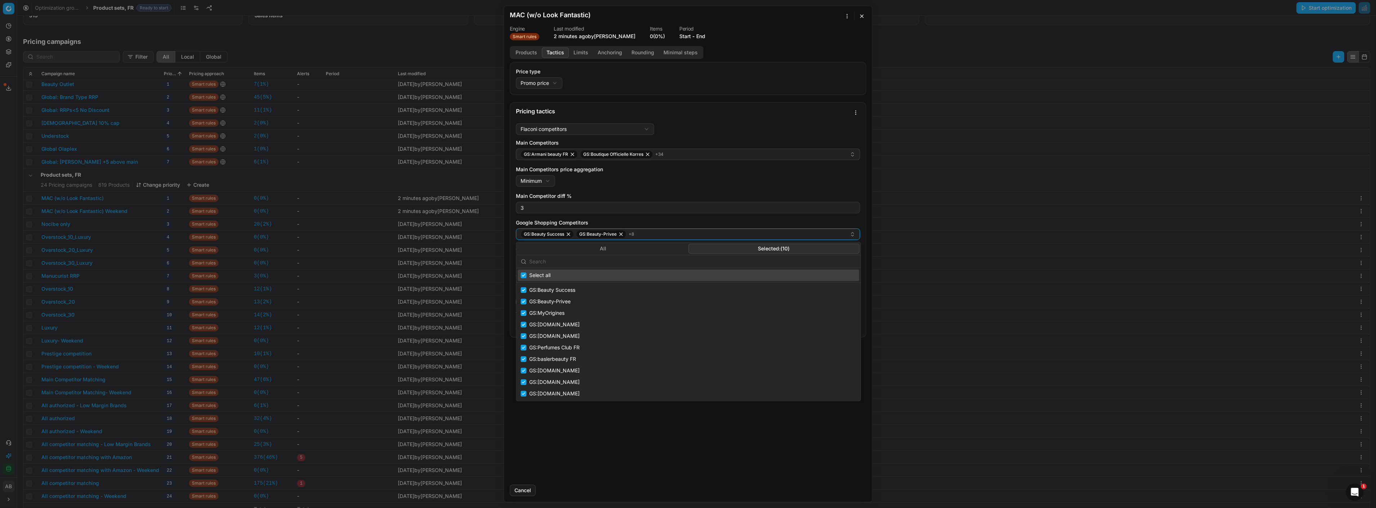
click at [763, 246] on button "Selected: ( 10 )" at bounding box center [773, 249] width 171 height 10
click at [717, 262] on input "text" at bounding box center [692, 261] width 327 height 14
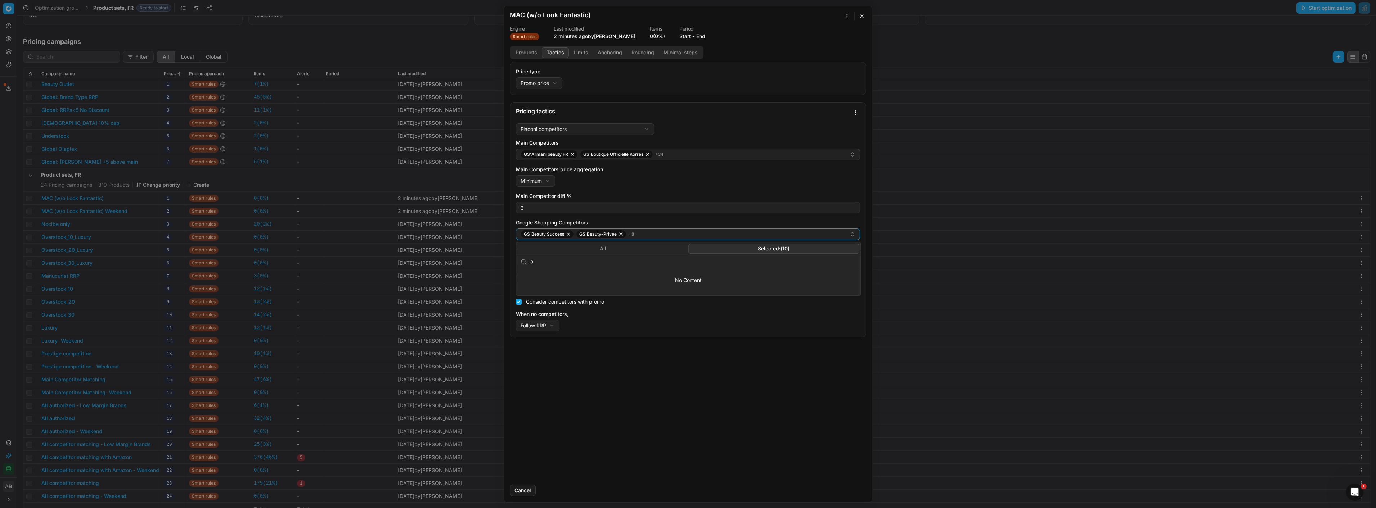
type input "loo"
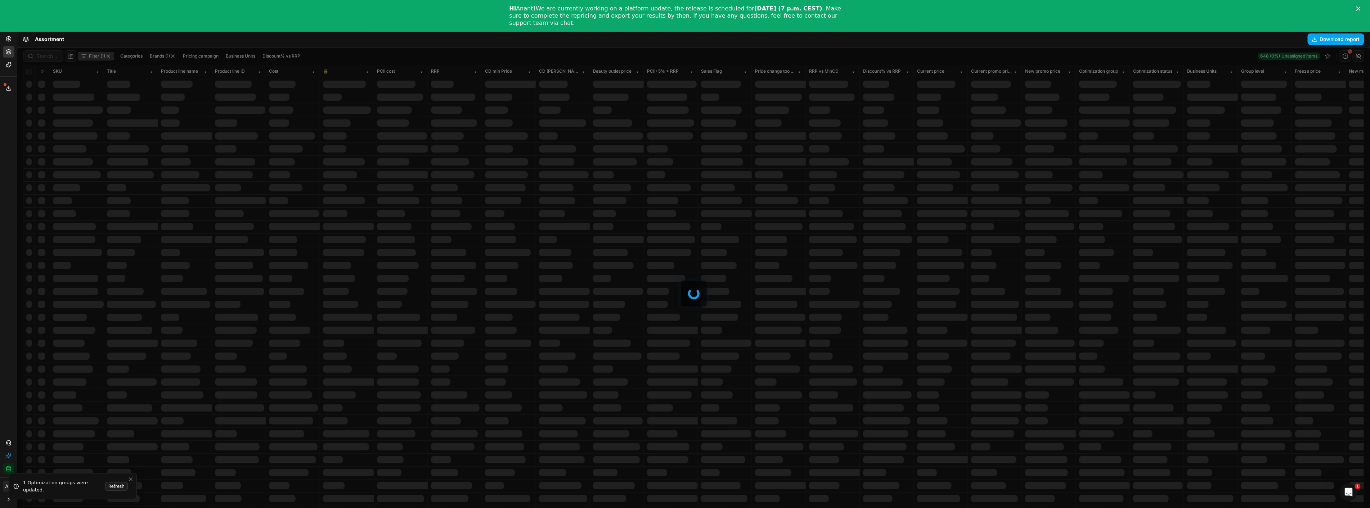
click at [1360, 10] on icon "Close" at bounding box center [1358, 8] width 4 height 4
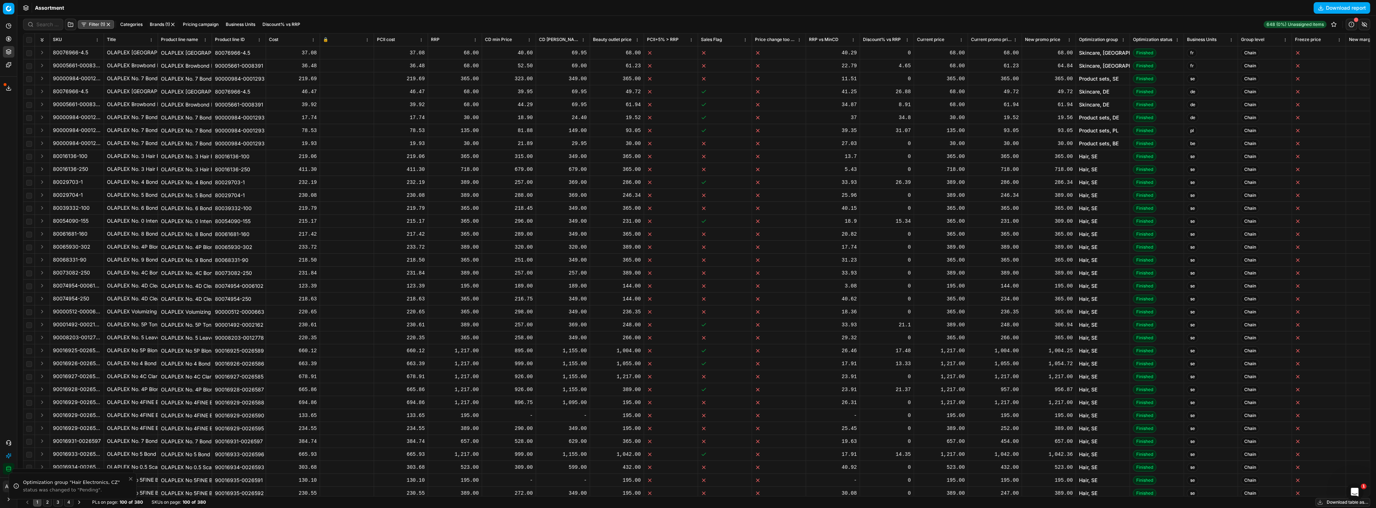
click at [10, 34] on button "Pricing" at bounding box center [9, 39] width 12 height 12
drag, startPoint x: 52, startPoint y: 50, endPoint x: 288, endPoint y: 54, distance: 235.8
click at [52, 50] on link "Optimization groups" at bounding box center [69, 52] width 84 height 10
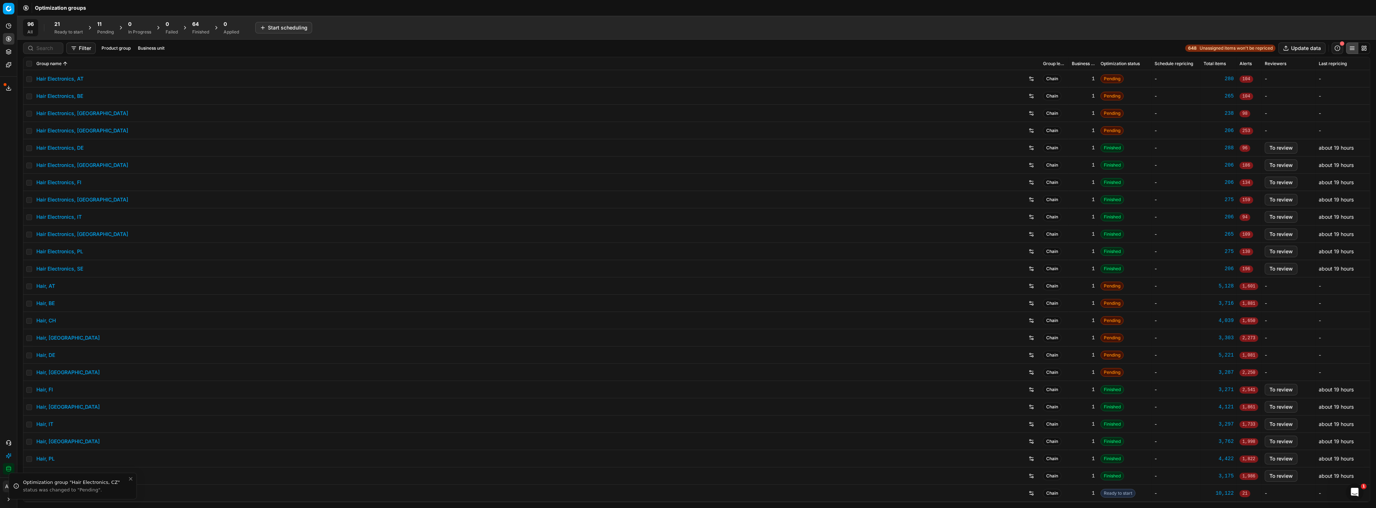
click at [200, 29] on div "Finished" at bounding box center [200, 32] width 17 height 6
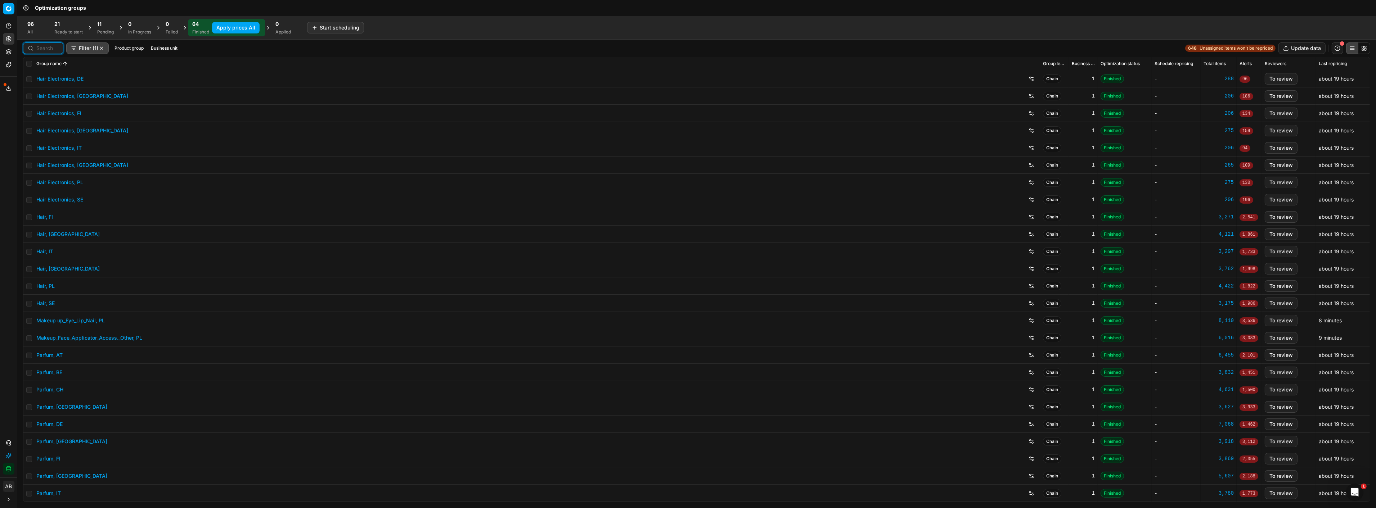
click at [45, 49] on input at bounding box center [47, 48] width 22 height 7
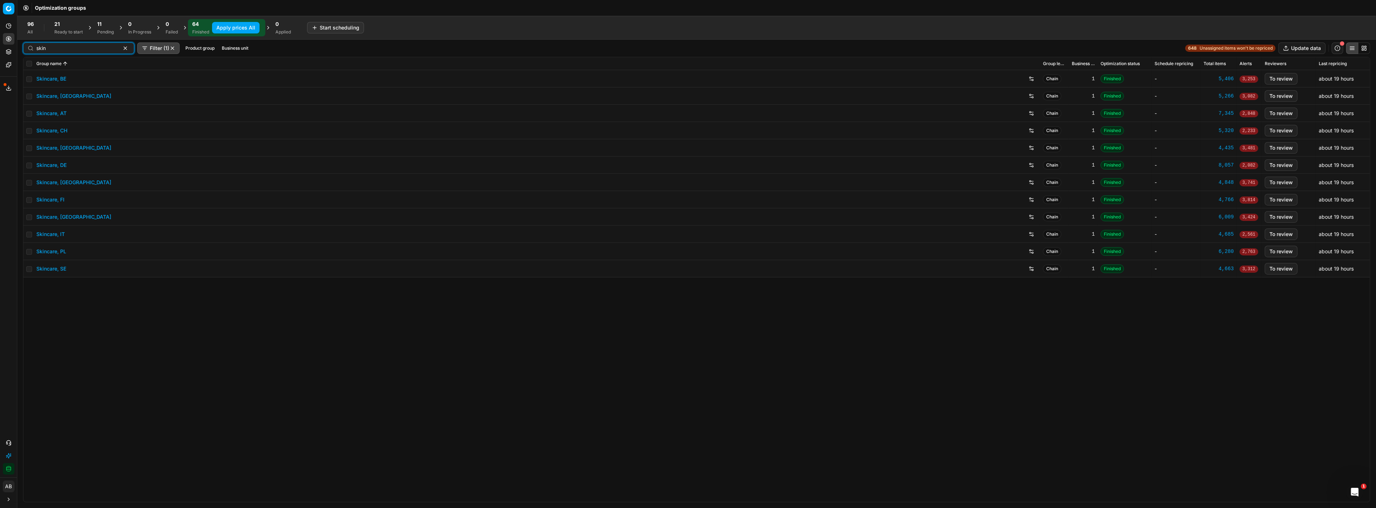
type input "skin"
click at [27, 63] on input "checkbox" at bounding box center [29, 64] width 6 height 6
checkbox input "true"
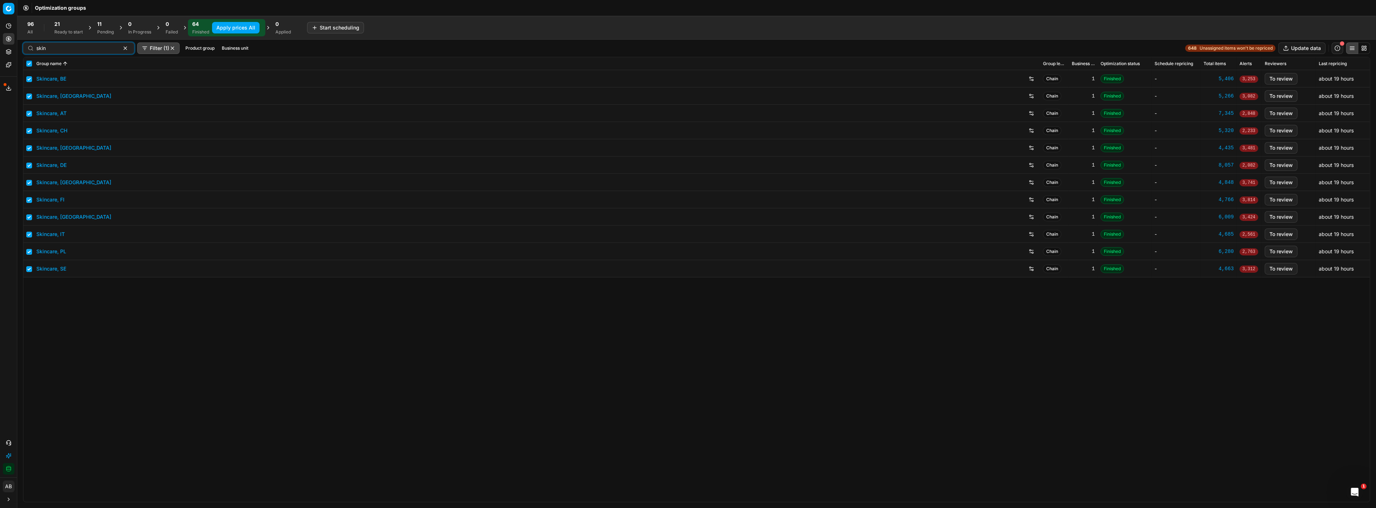
checkbox input "true"
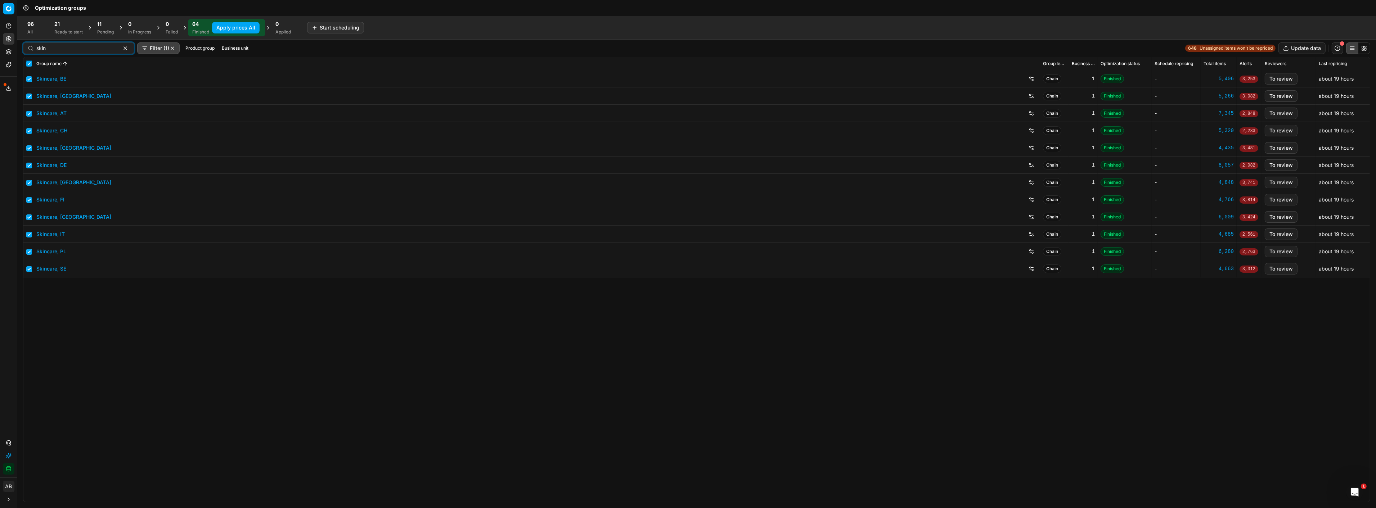
checkbox input "true"
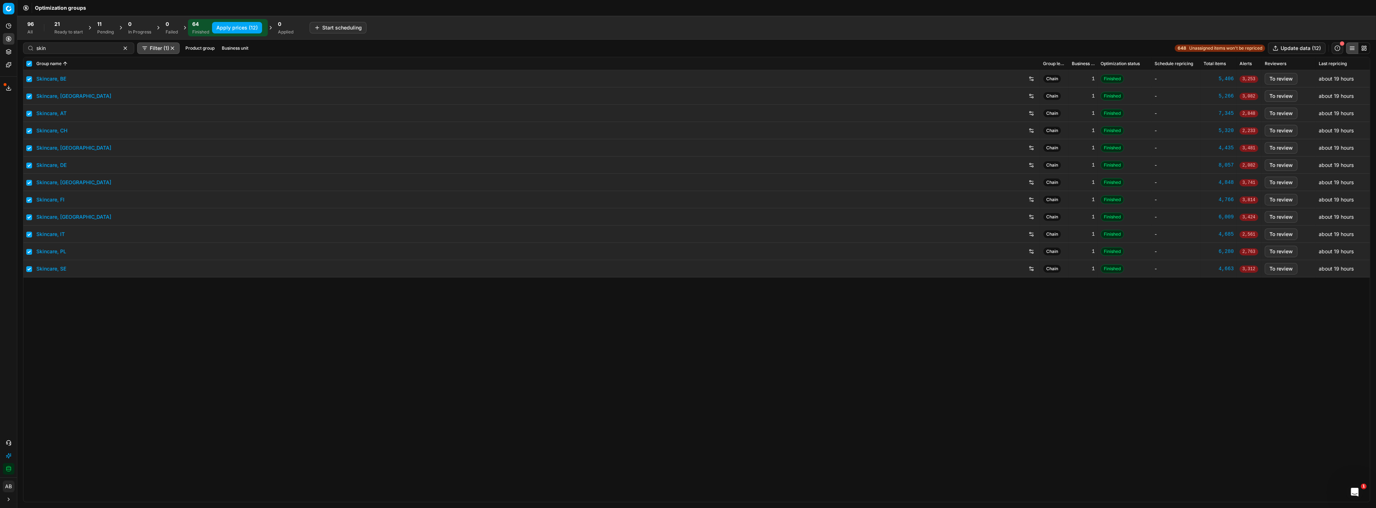
click at [60, 218] on link "Skincare, [GEOGRAPHIC_DATA]" at bounding box center [73, 216] width 75 height 7
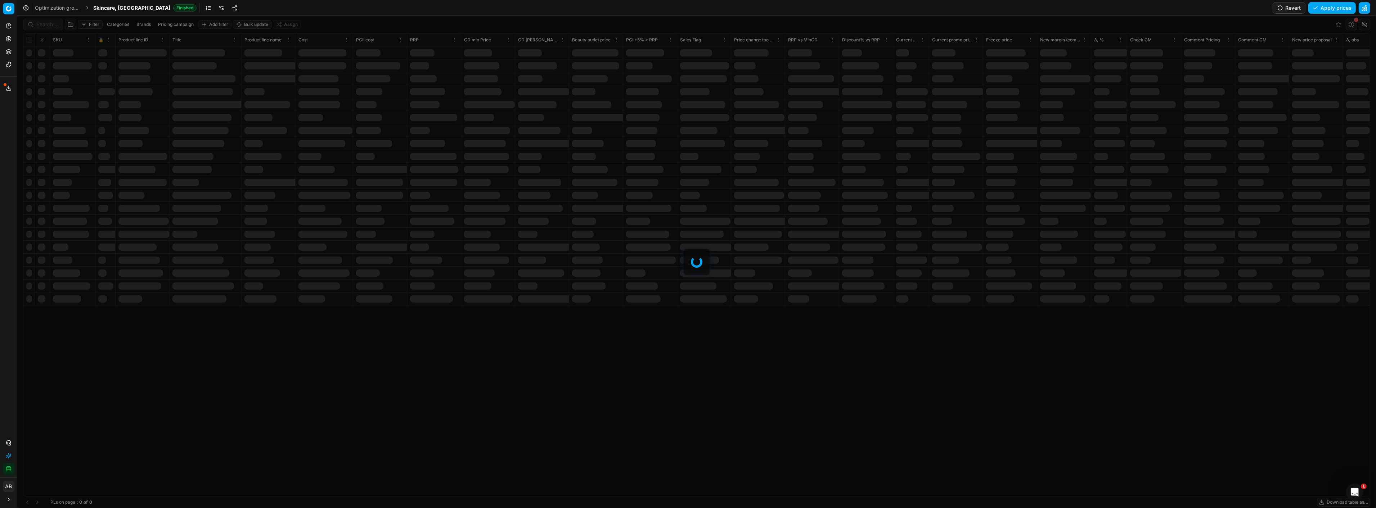
click at [1291, 6] on button "Revert" at bounding box center [1288, 8] width 33 height 12
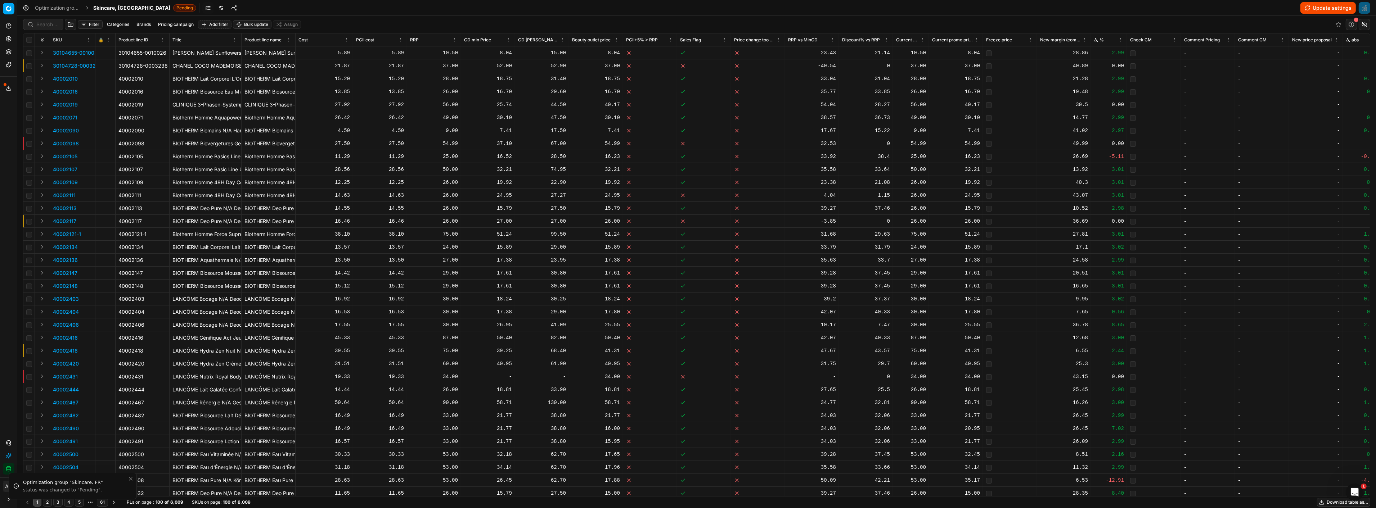
click at [112, 9] on span "Skincare, [GEOGRAPHIC_DATA]" at bounding box center [131, 7] width 77 height 7
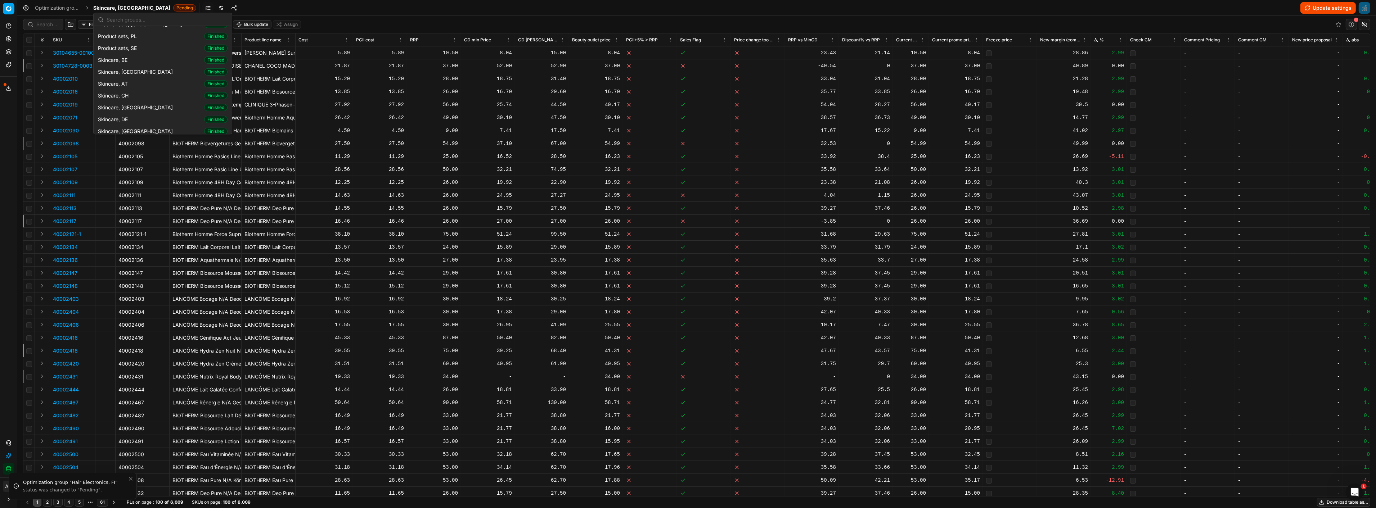
scroll to position [939, 0]
click at [10, 114] on div "Analytics Pricing Product portfolio Templates Export service 1 Contact support …" at bounding box center [8, 247] width 17 height 460
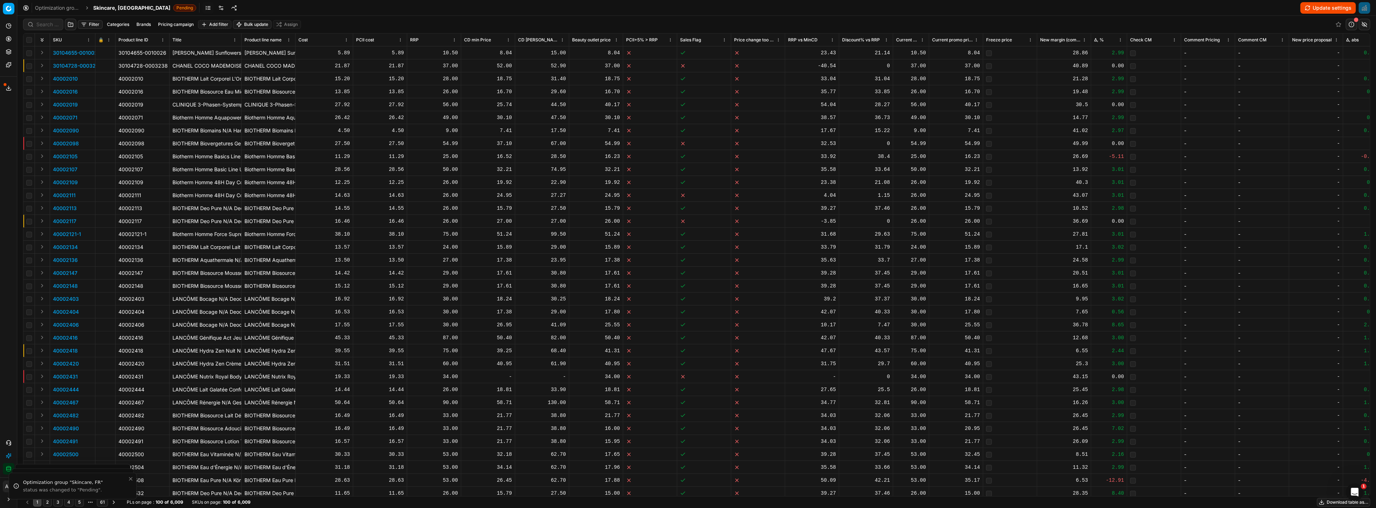
click at [96, 9] on span "Skincare, [GEOGRAPHIC_DATA]" at bounding box center [131, 7] width 77 height 7
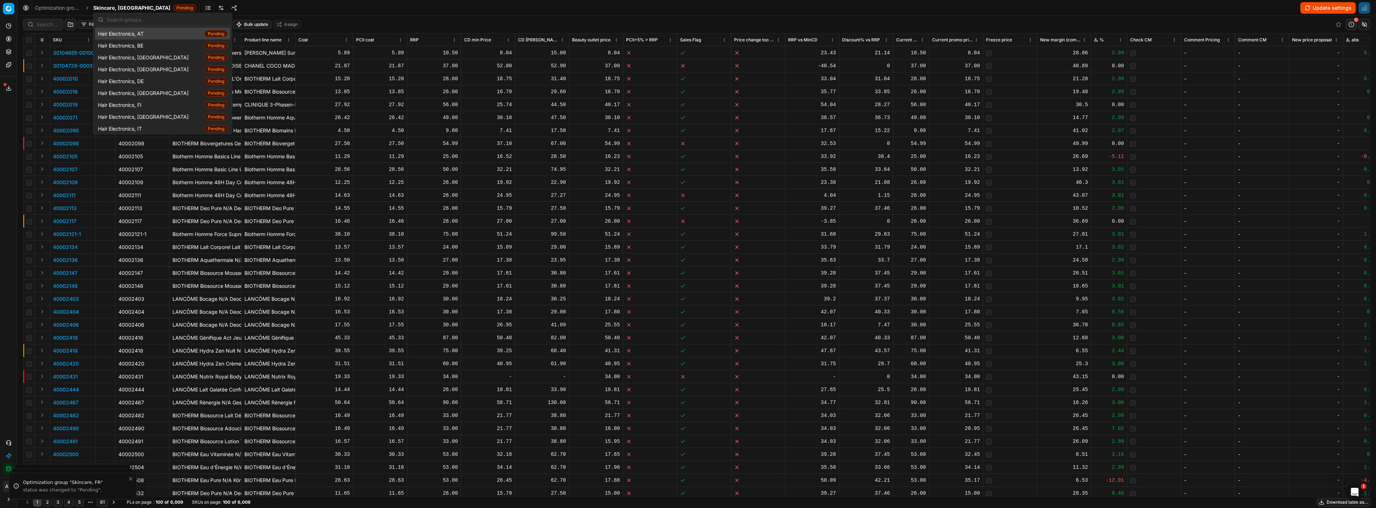
click at [123, 23] on input "text" at bounding box center [167, 19] width 121 height 14
type input "set"
click at [141, 95] on div "Product sets, FR Finished" at bounding box center [162, 95] width 135 height 12
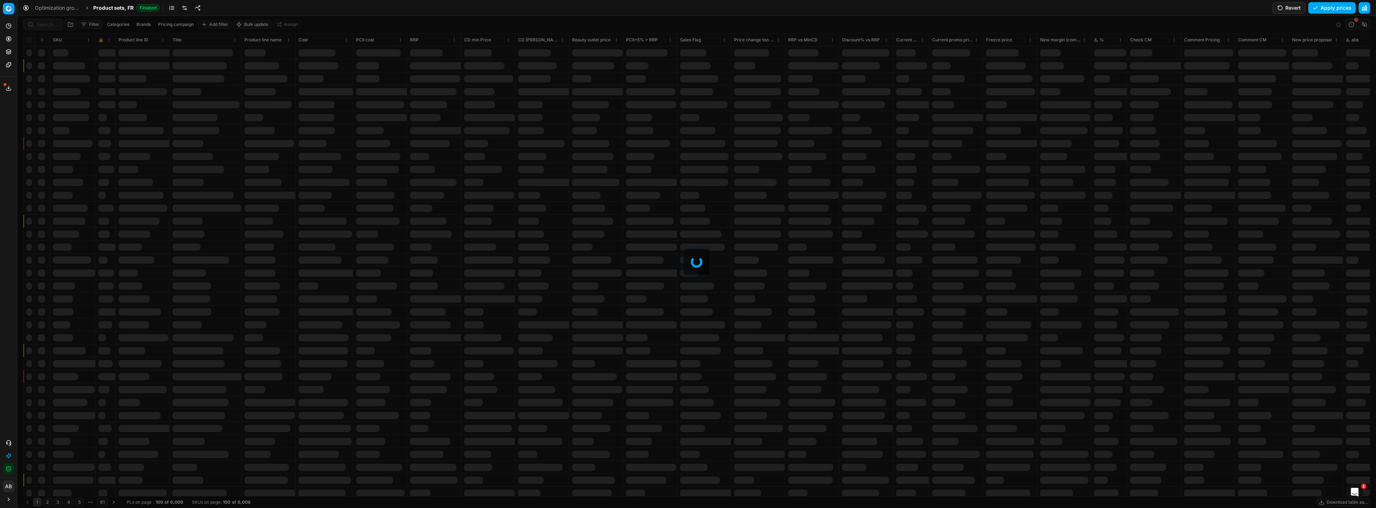
click at [1291, 6] on button "Revert" at bounding box center [1288, 8] width 33 height 12
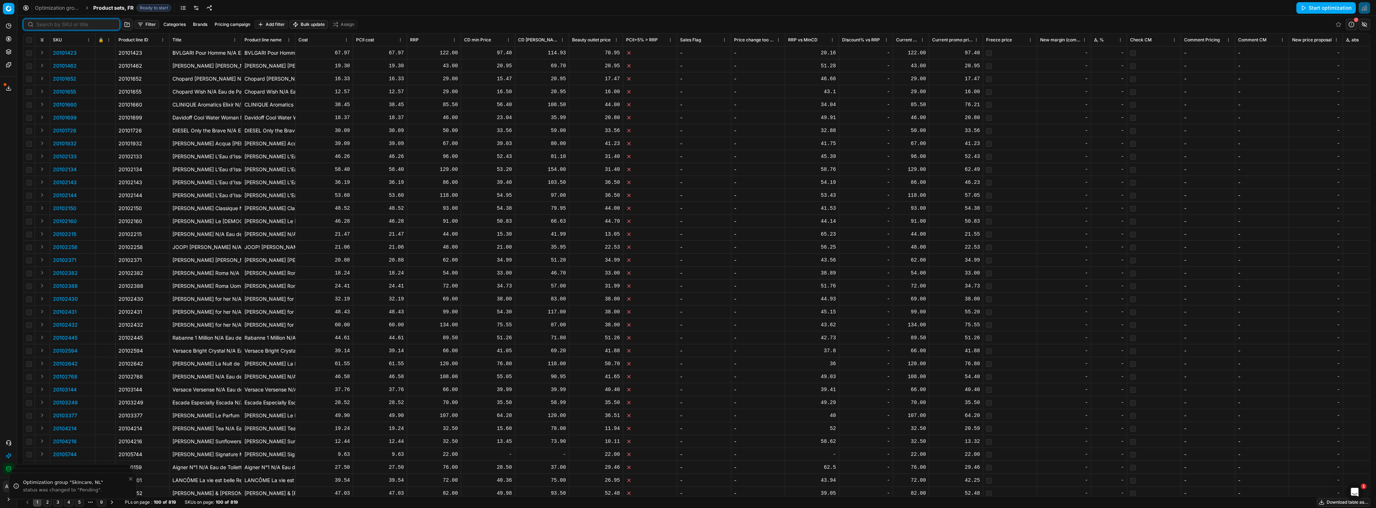
click at [38, 22] on input at bounding box center [75, 24] width 79 height 7
type input "h"
click at [129, 12] on div "Optimization groups Product sets, FR Ready to start Start optimization" at bounding box center [696, 8] width 1358 height 16
click at [118, 5] on span "Product sets, FR" at bounding box center [113, 7] width 40 height 7
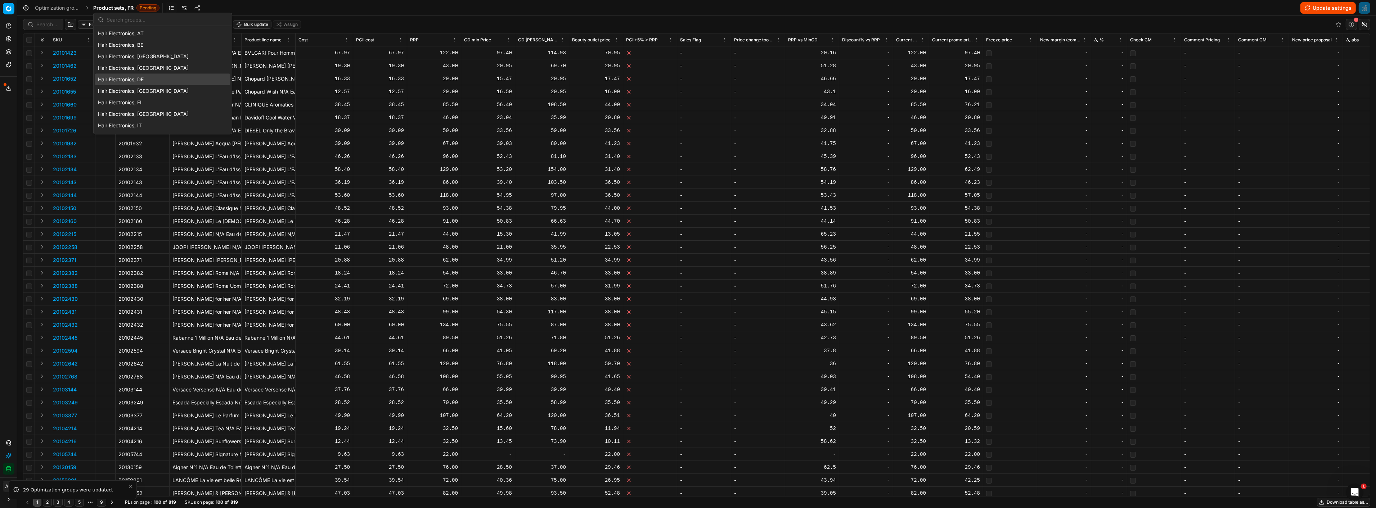
click at [141, 80] on span "Hair Electronics, DE" at bounding box center [122, 79] width 49 height 7
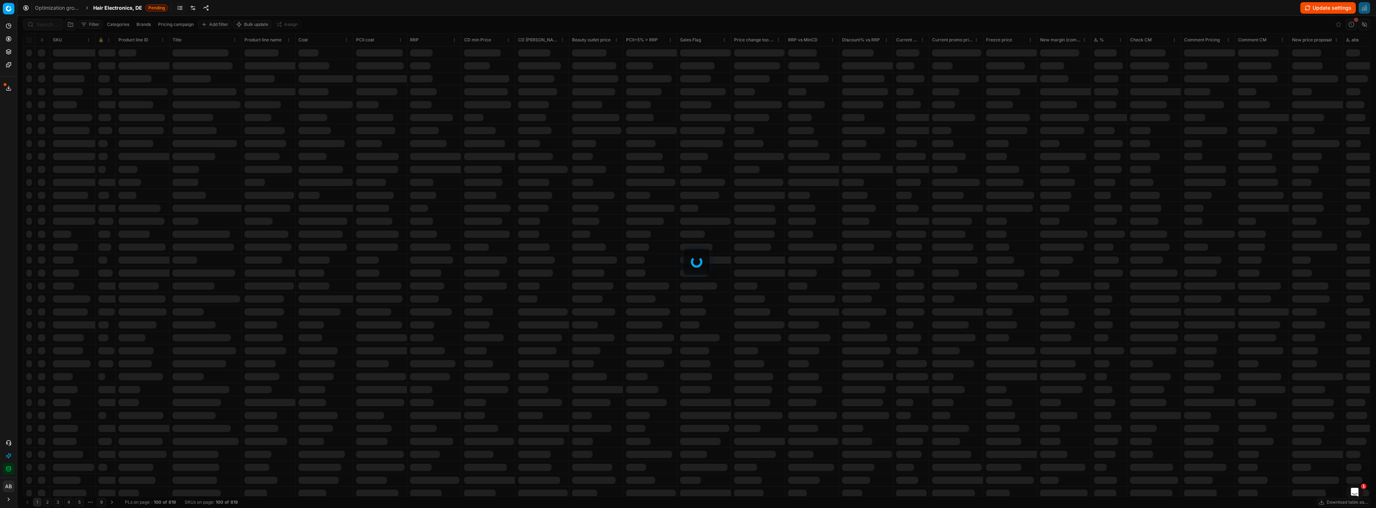
click at [45, 23] on div at bounding box center [696, 262] width 1358 height 492
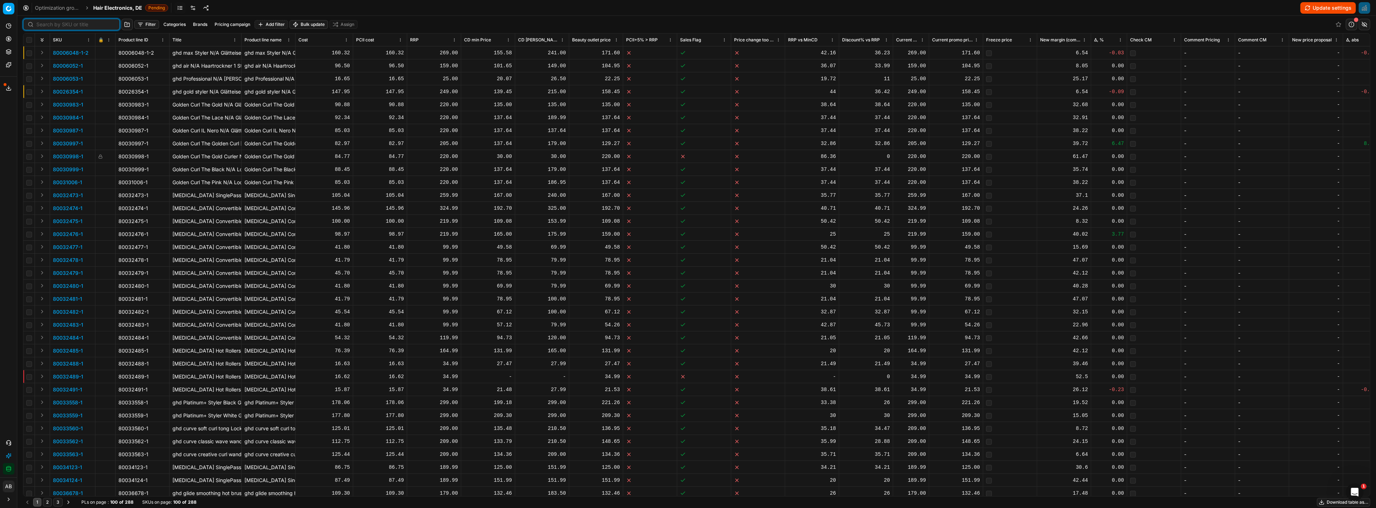
click at [45, 23] on input at bounding box center [75, 24] width 79 height 7
paste input "90015733-0024534"
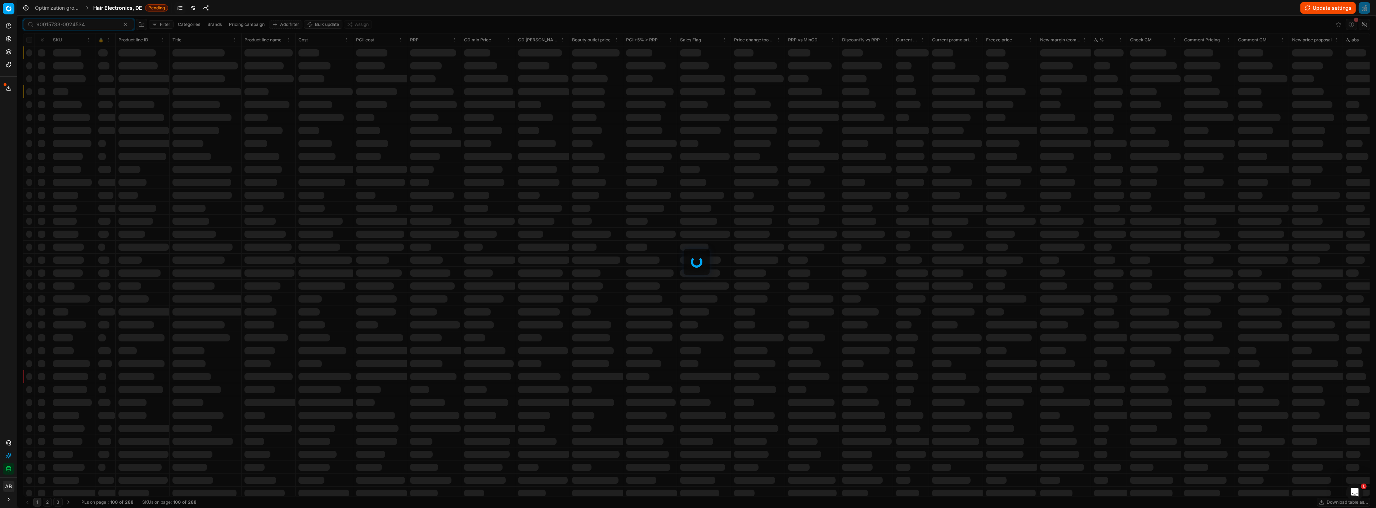
type input "90015733-0024534"
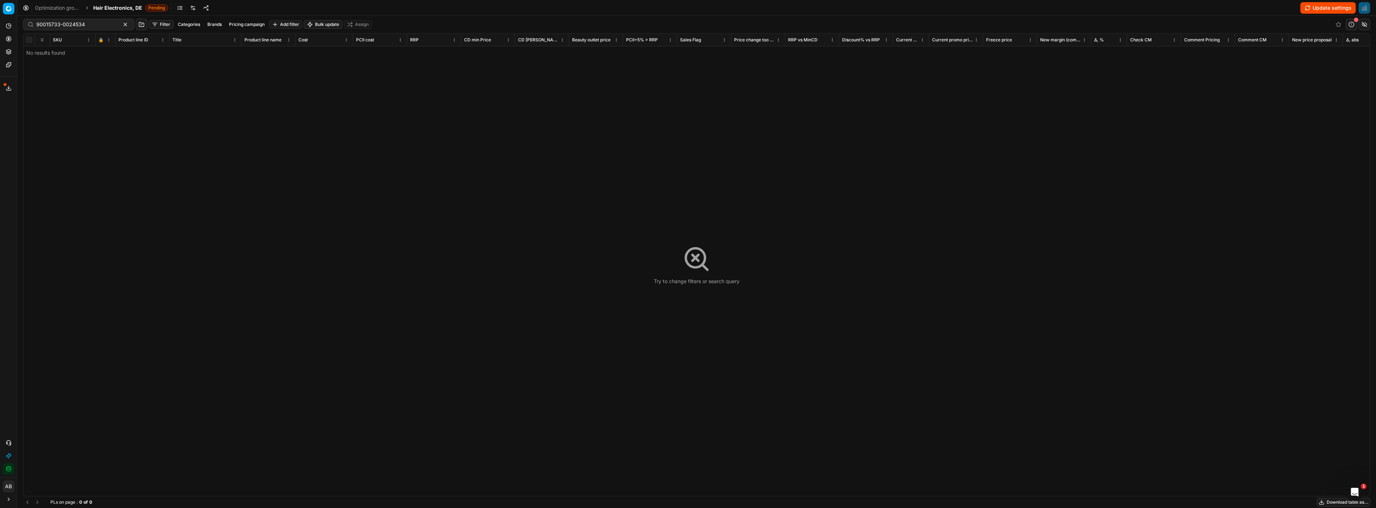
click at [126, 12] on div "Optimization groups Hair Electronics, DE Pending Update settings" at bounding box center [696, 8] width 1358 height 16
click at [131, 5] on span "Hair Electronics, DE" at bounding box center [117, 7] width 49 height 7
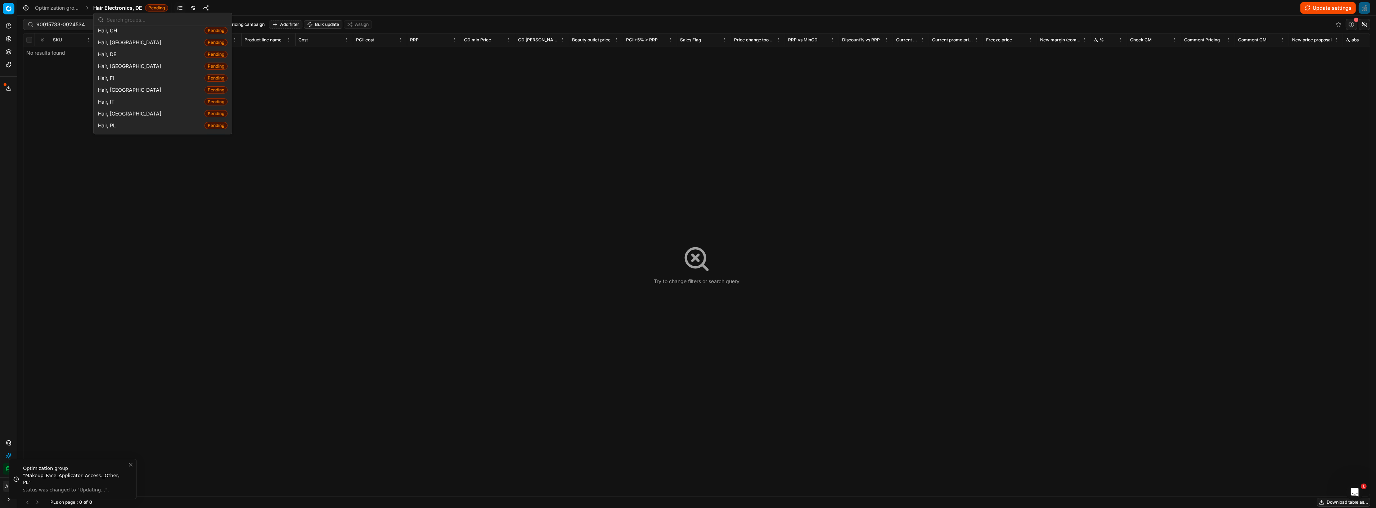
scroll to position [176, 0]
click at [109, 51] on span "Hair, DE" at bounding box center [108, 47] width 21 height 7
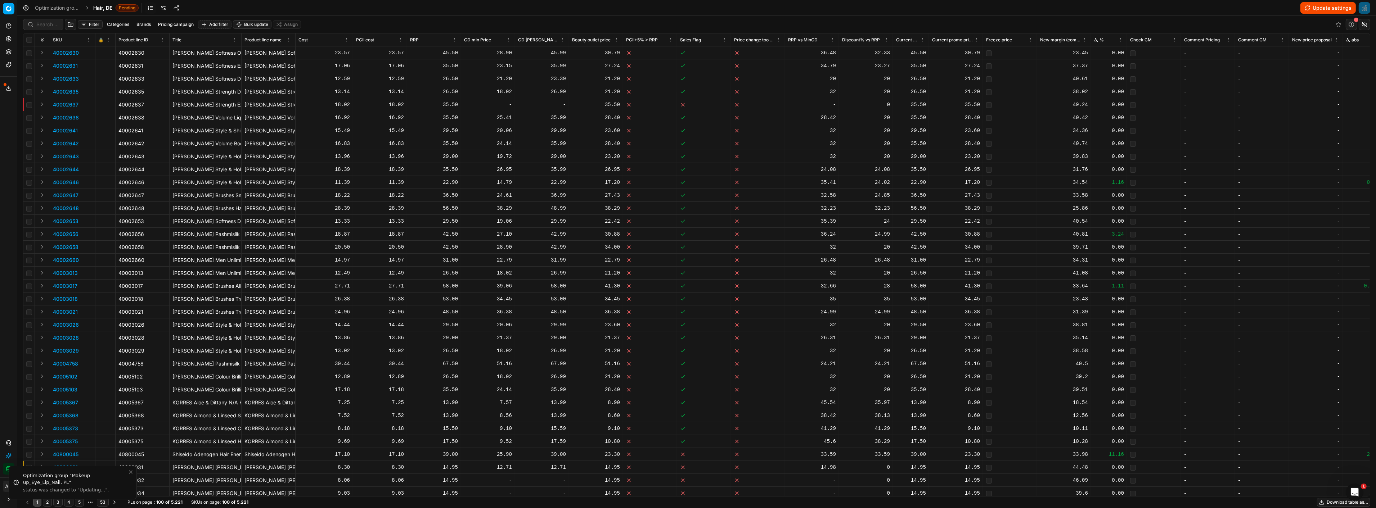
click at [42, 30] on div at bounding box center [43, 25] width 40 height 12
paste input "90015733-0024534"
type input "90015733-0024534"
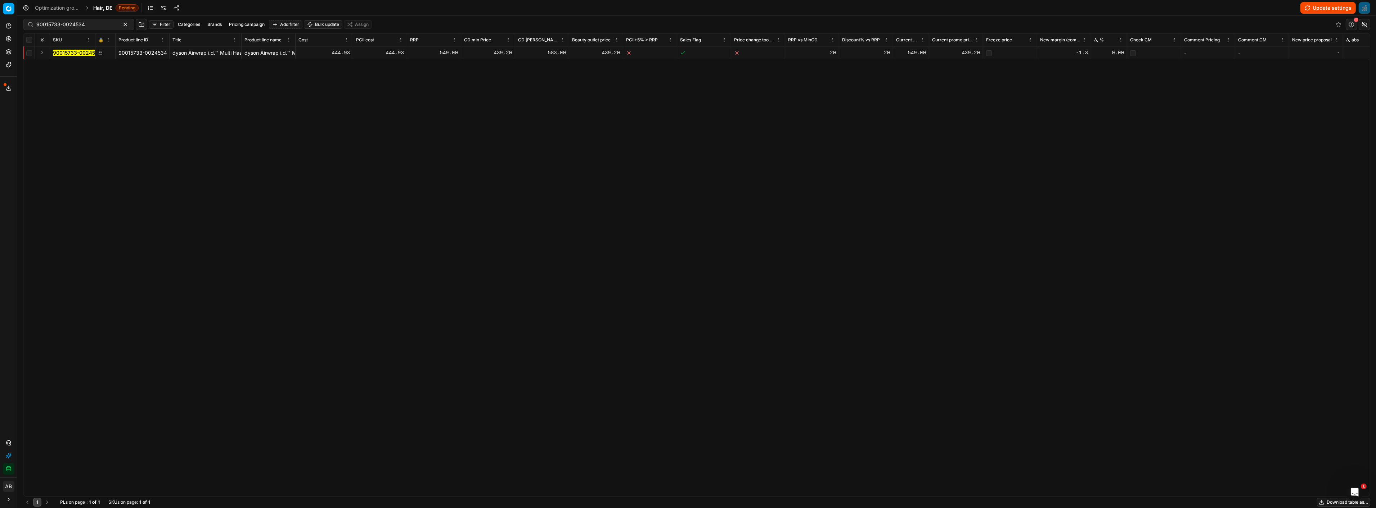
click at [65, 51] on mark "90015733-0024534" at bounding box center [77, 53] width 49 height 6
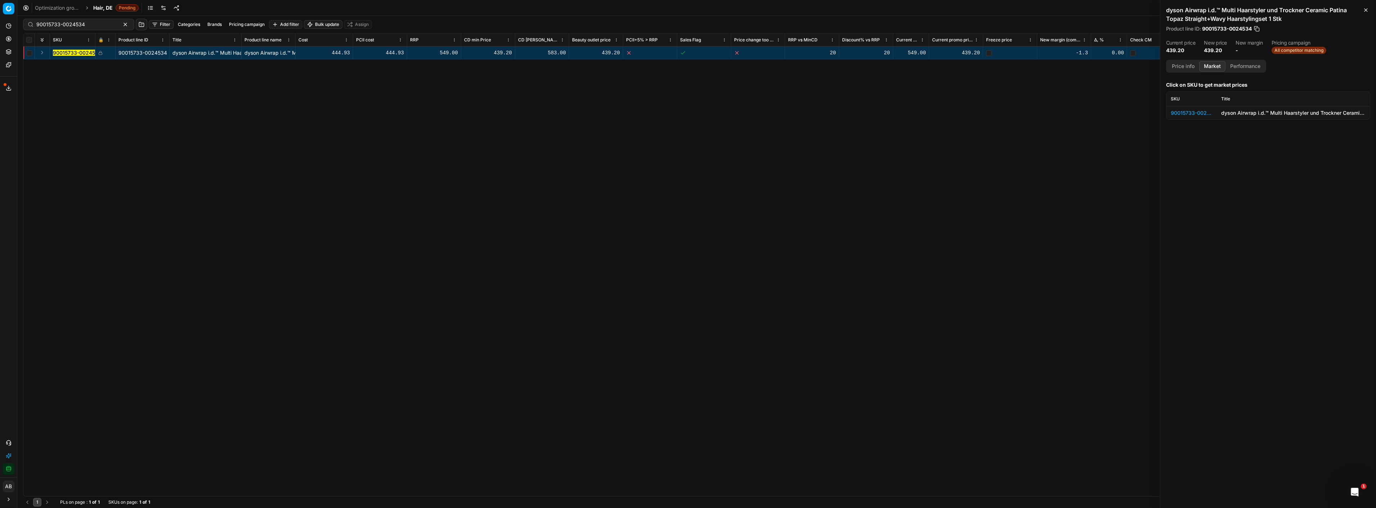
click at [1212, 62] on button "Market" at bounding box center [1212, 66] width 26 height 10
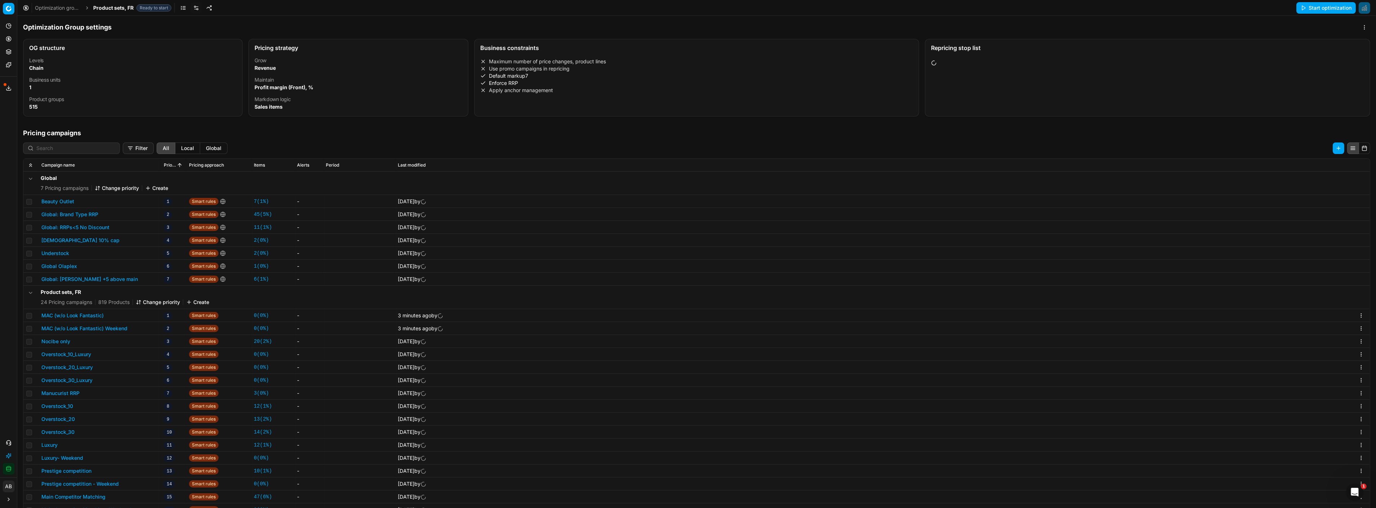
click at [115, 8] on span "Product sets, FR" at bounding box center [113, 7] width 40 height 7
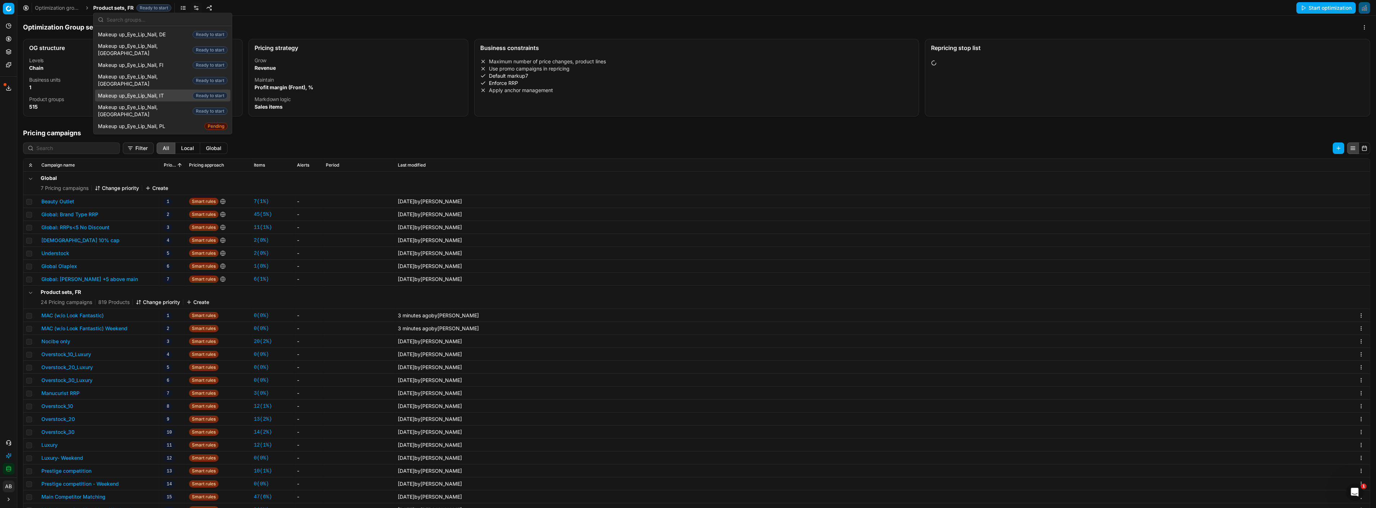
scroll to position [338, 0]
click at [160, 73] on span "Makeup up_Eye_Lip_Nail, [GEOGRAPHIC_DATA]" at bounding box center [144, 80] width 92 height 14
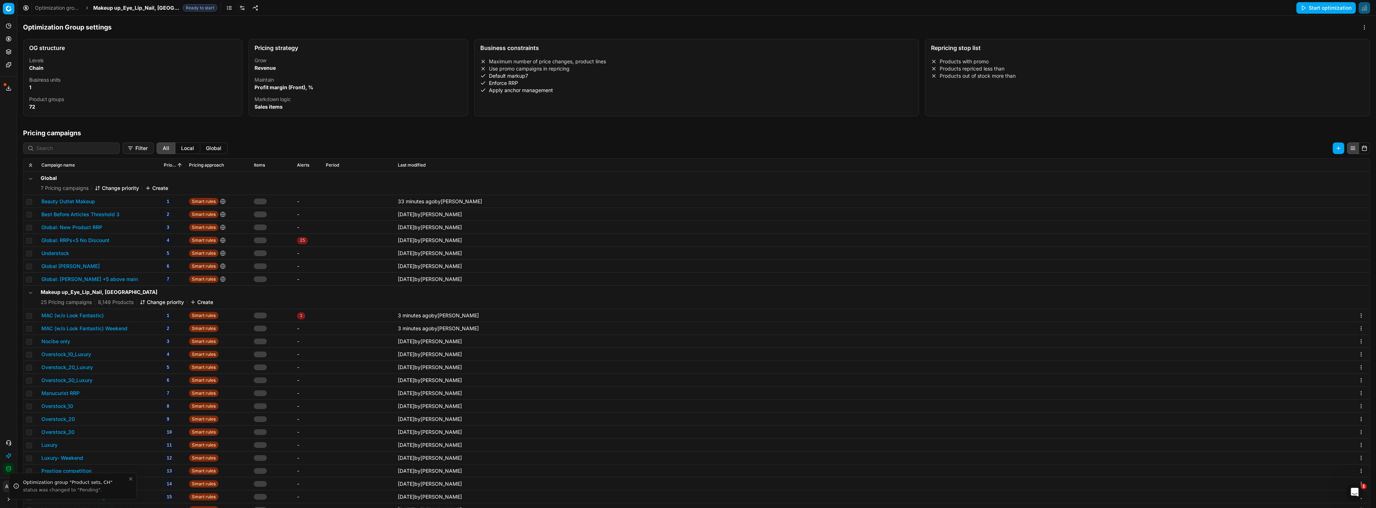
scroll to position [3, 0]
click at [129, 8] on span "Makeup up_Eye_Lip_Nail, [GEOGRAPHIC_DATA]" at bounding box center [136, 7] width 86 height 7
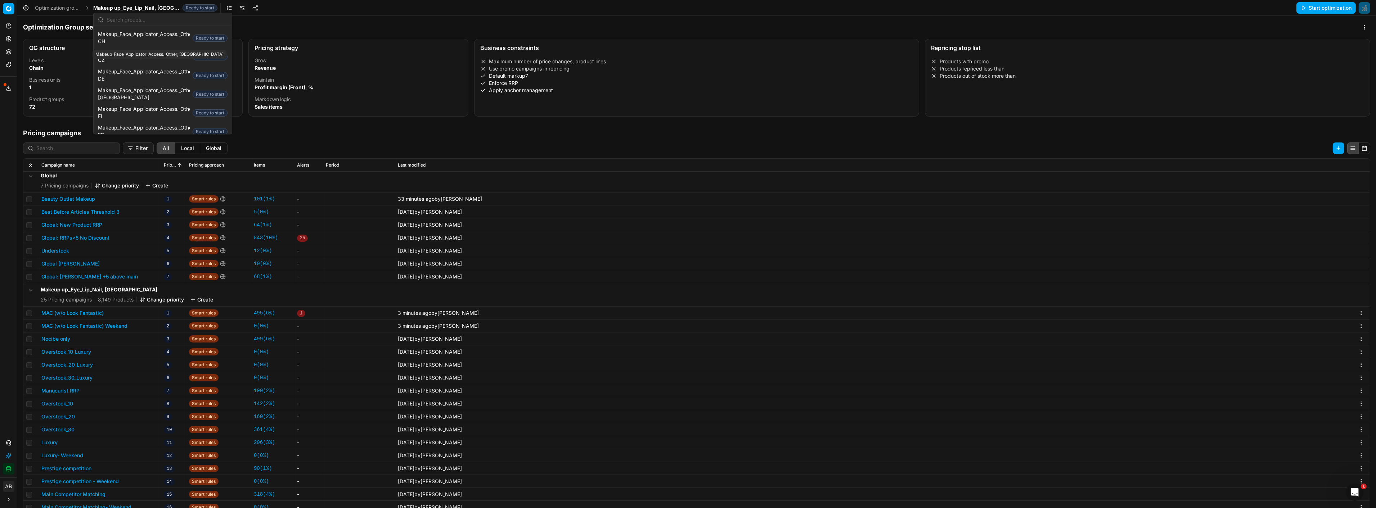
scroll to position [492, 0]
click at [148, 124] on span "Makeup_Face_Applicator_Access._Other, FR" at bounding box center [144, 131] width 92 height 14
